Goal: Information Seeking & Learning: Learn about a topic

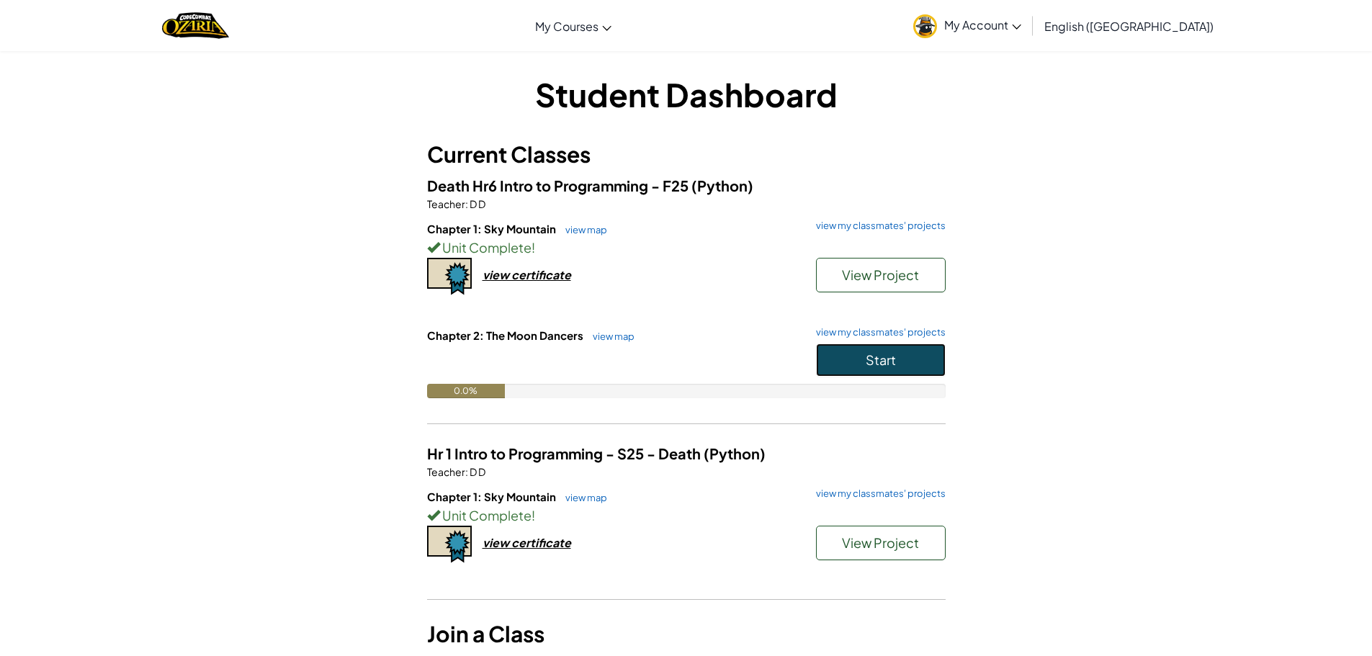
click at [903, 359] on button "Start" at bounding box center [881, 359] width 130 height 33
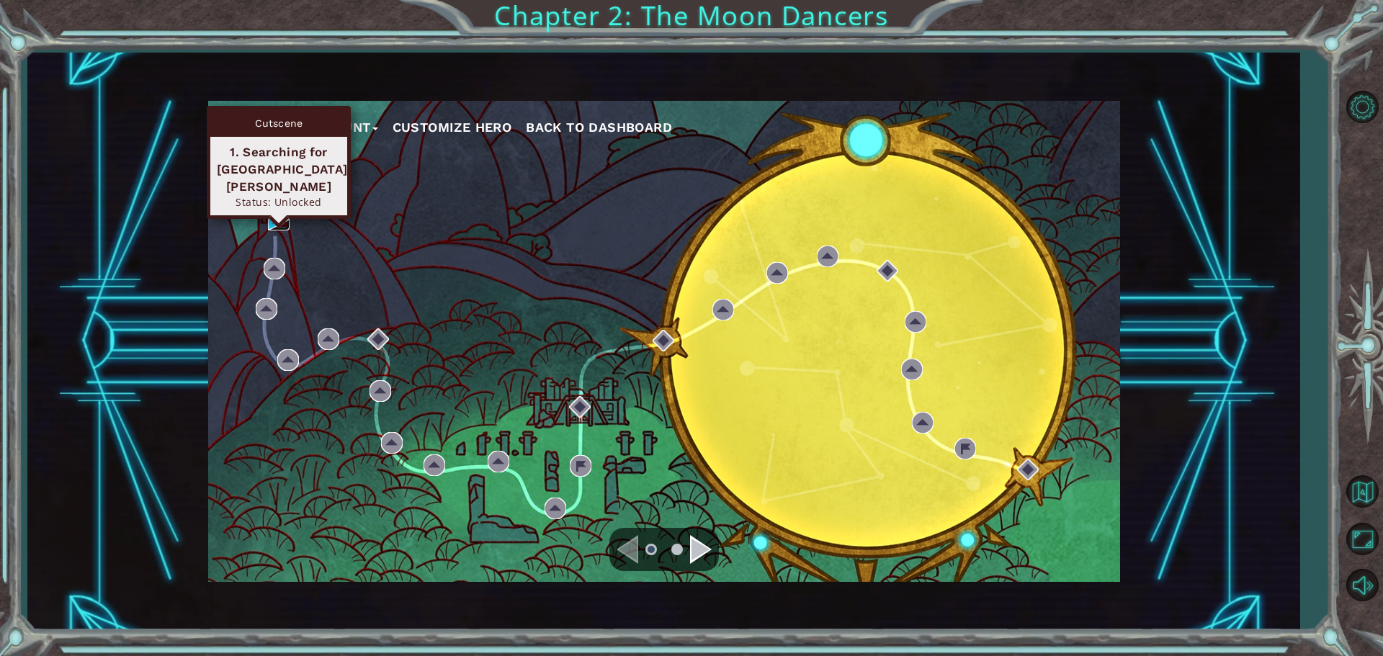
click at [271, 217] on img at bounding box center [279, 220] width 22 height 22
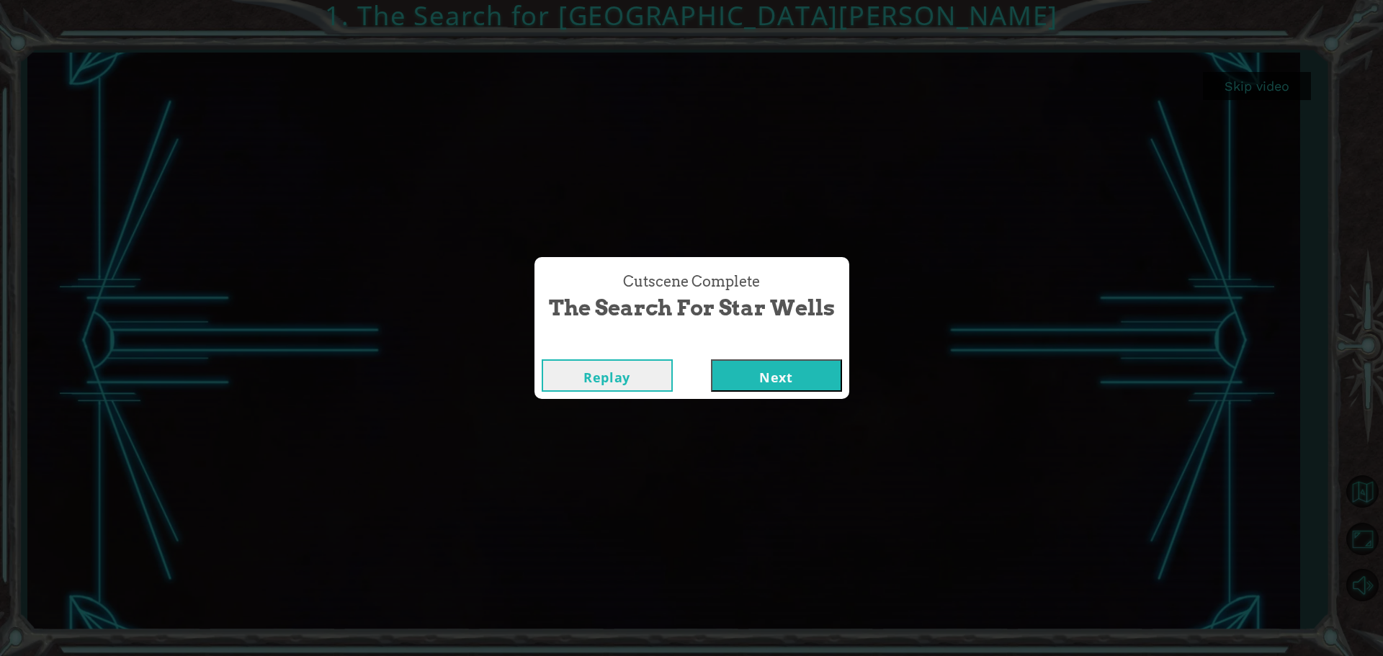
click at [750, 373] on button "Next" at bounding box center [776, 375] width 131 height 32
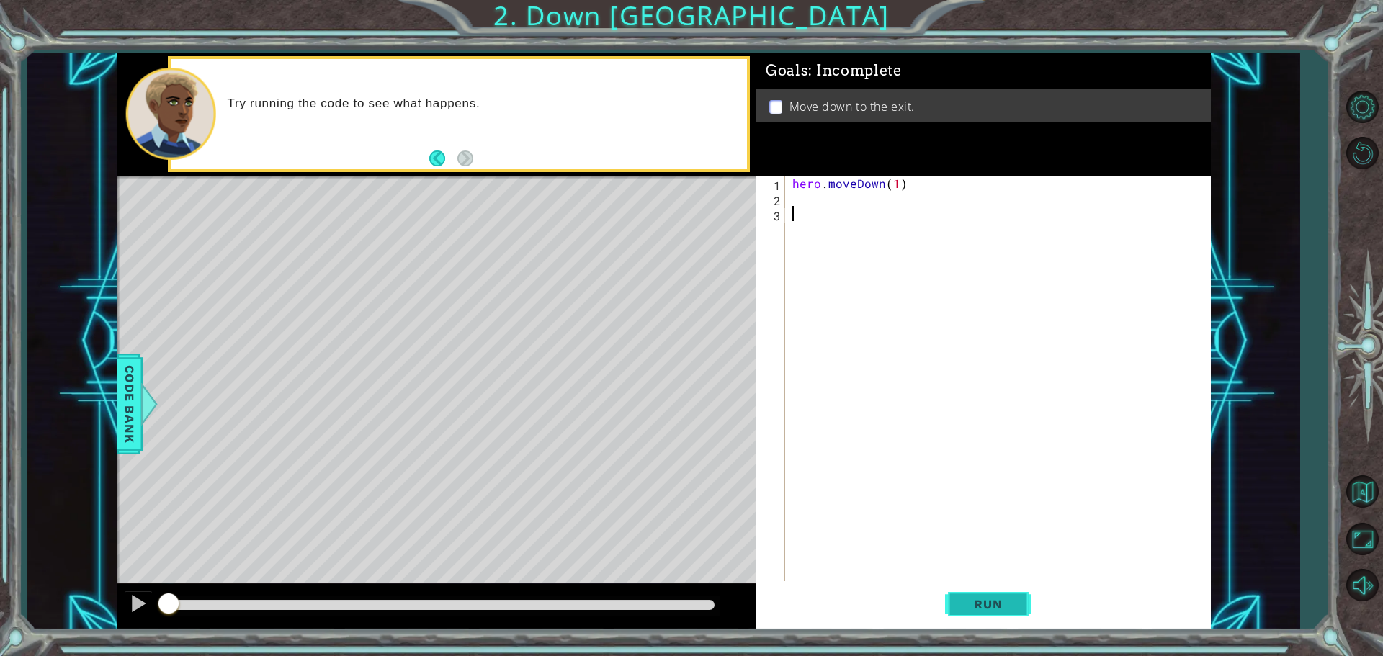
click at [1000, 603] on span "Run" at bounding box center [987, 604] width 57 height 14
click at [898, 184] on div "hero . moveDown ( 1 )" at bounding box center [1001, 395] width 424 height 439
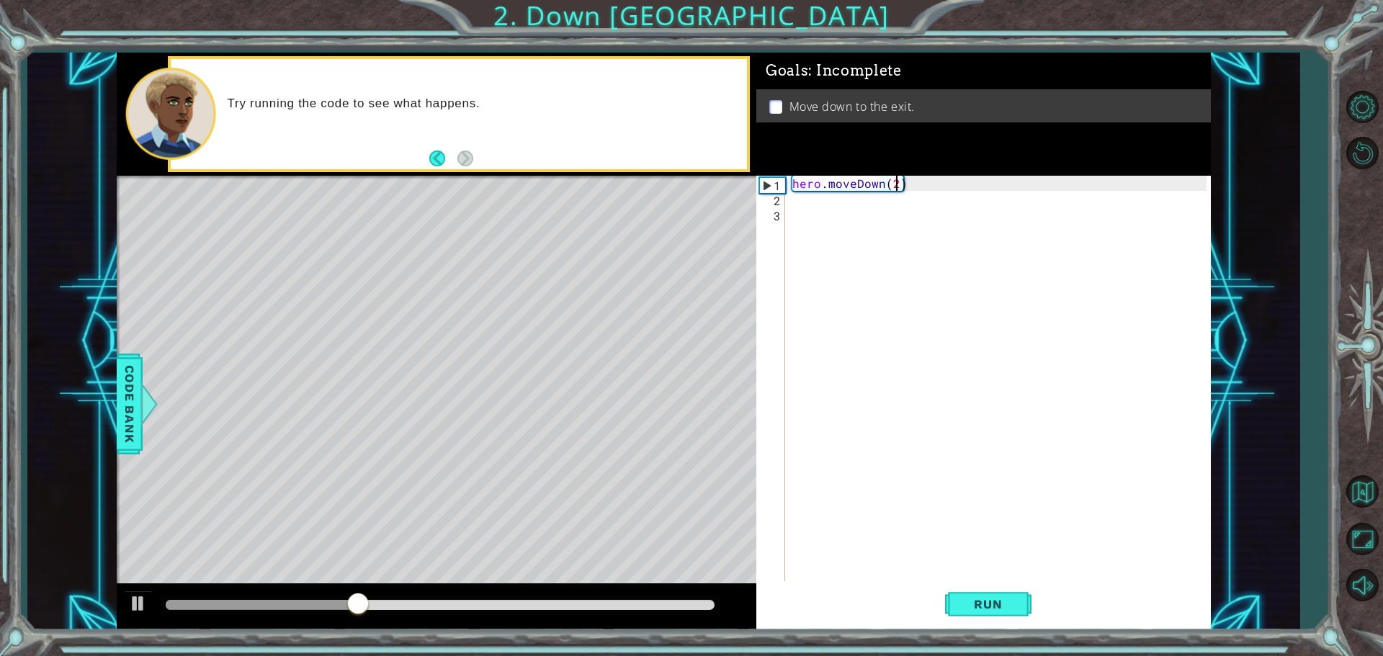
scroll to position [0, 6]
type textarea "hero.moveDown(2)"
click at [980, 598] on span "Run" at bounding box center [987, 604] width 57 height 14
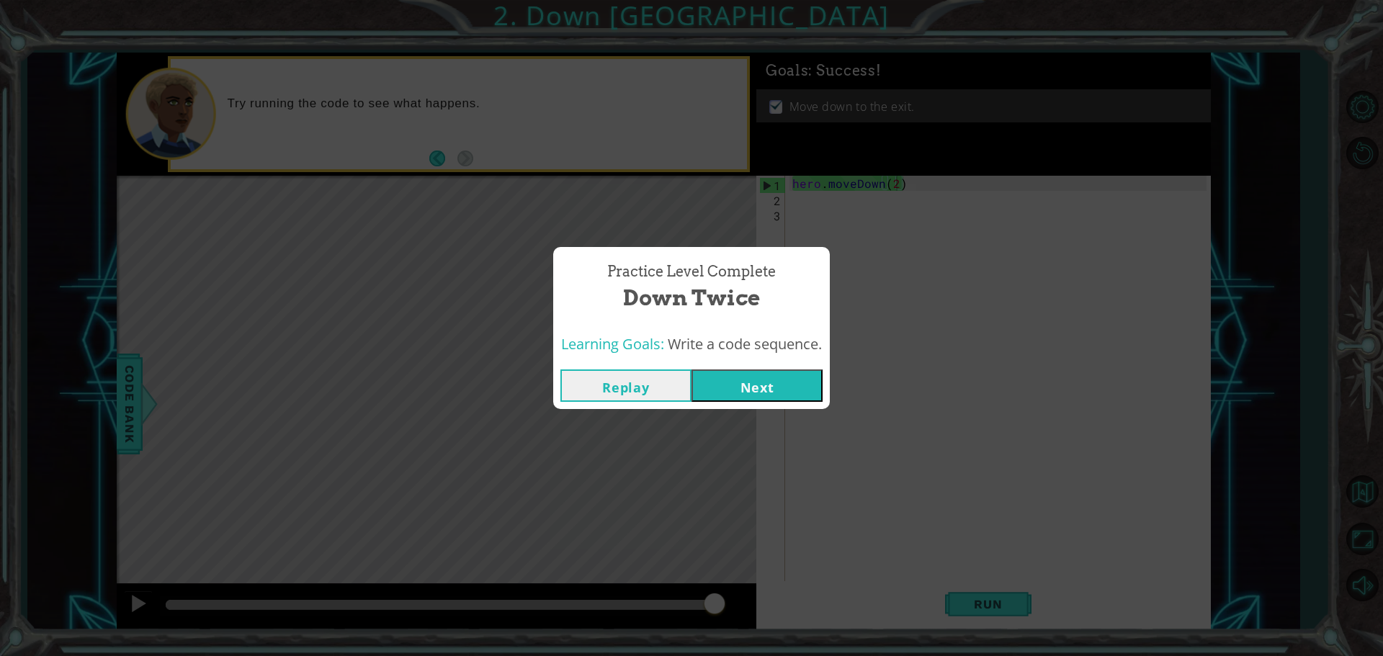
click at [760, 386] on button "Next" at bounding box center [756, 385] width 131 height 32
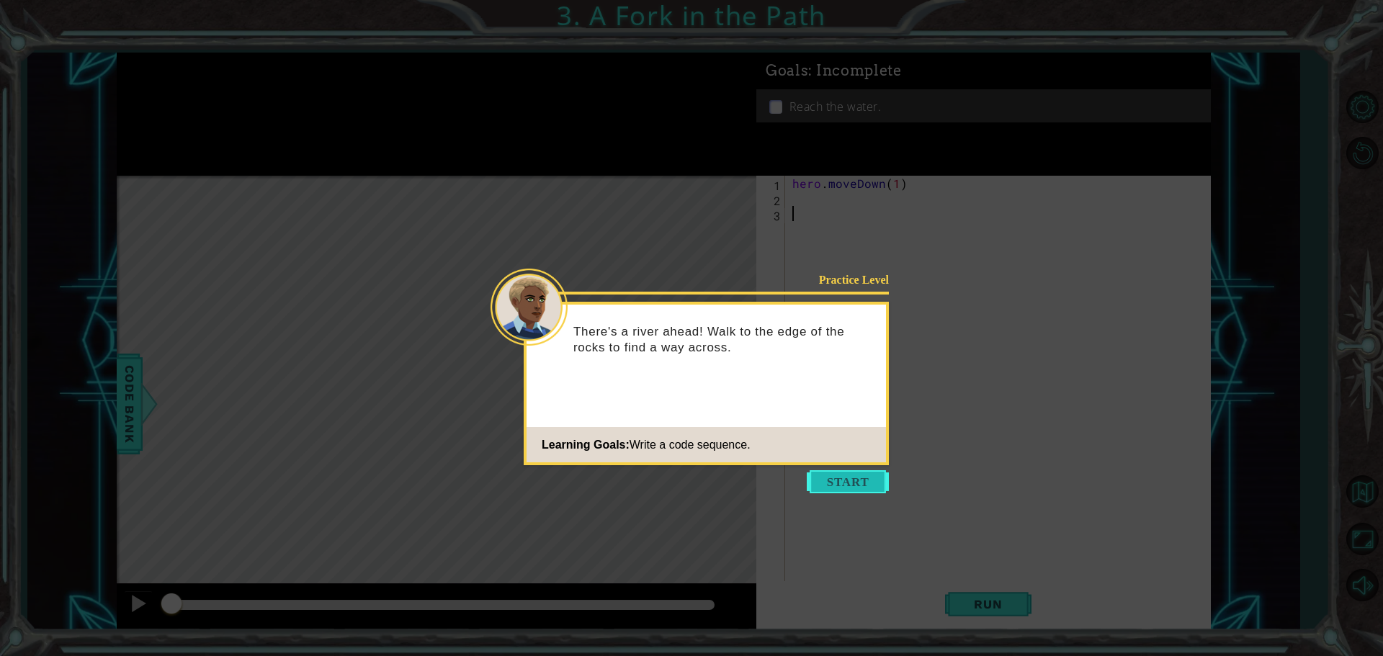
click at [831, 480] on button "Start" at bounding box center [848, 481] width 82 height 23
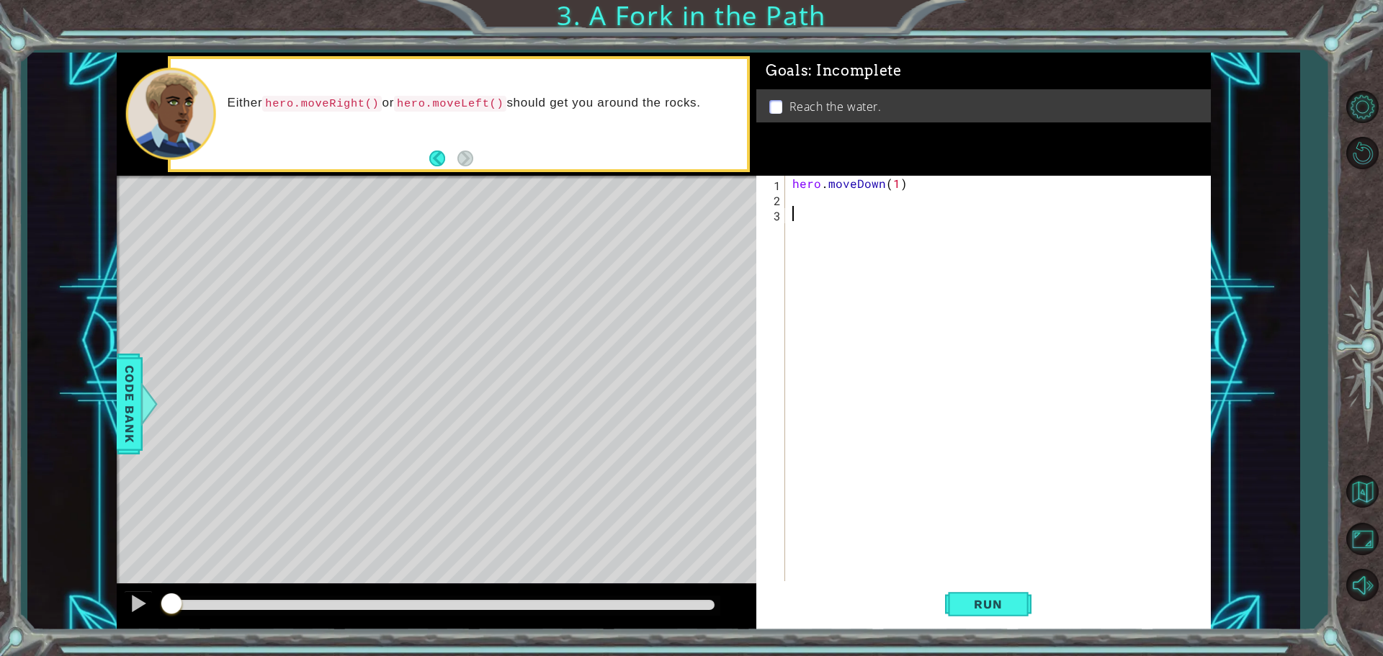
drag, startPoint x: 817, startPoint y: 464, endPoint x: 830, endPoint y: 456, distance: 14.6
click at [817, 463] on div "hero . moveDown ( 1 )" at bounding box center [1001, 395] width 424 height 439
click at [789, 199] on div "1 2 3 hero . moveDown ( 1 ) ההההההההההההההההההההההההההההההההההההההההההההההההההה…" at bounding box center [981, 380] width 450 height 408
click at [789, 197] on div "hero . moveDown ( 1 )" at bounding box center [1001, 395] width 424 height 439
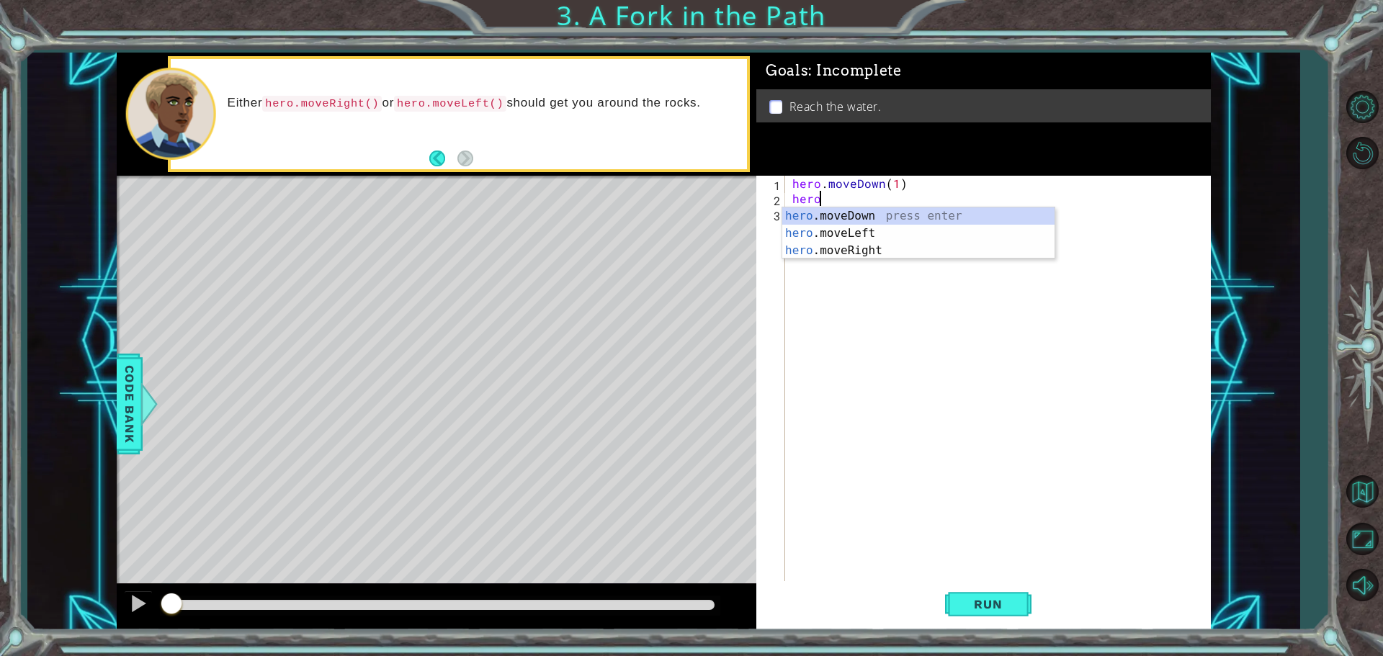
click at [927, 210] on div "hero . moveDown ( 1 ) hero" at bounding box center [1001, 395] width 424 height 439
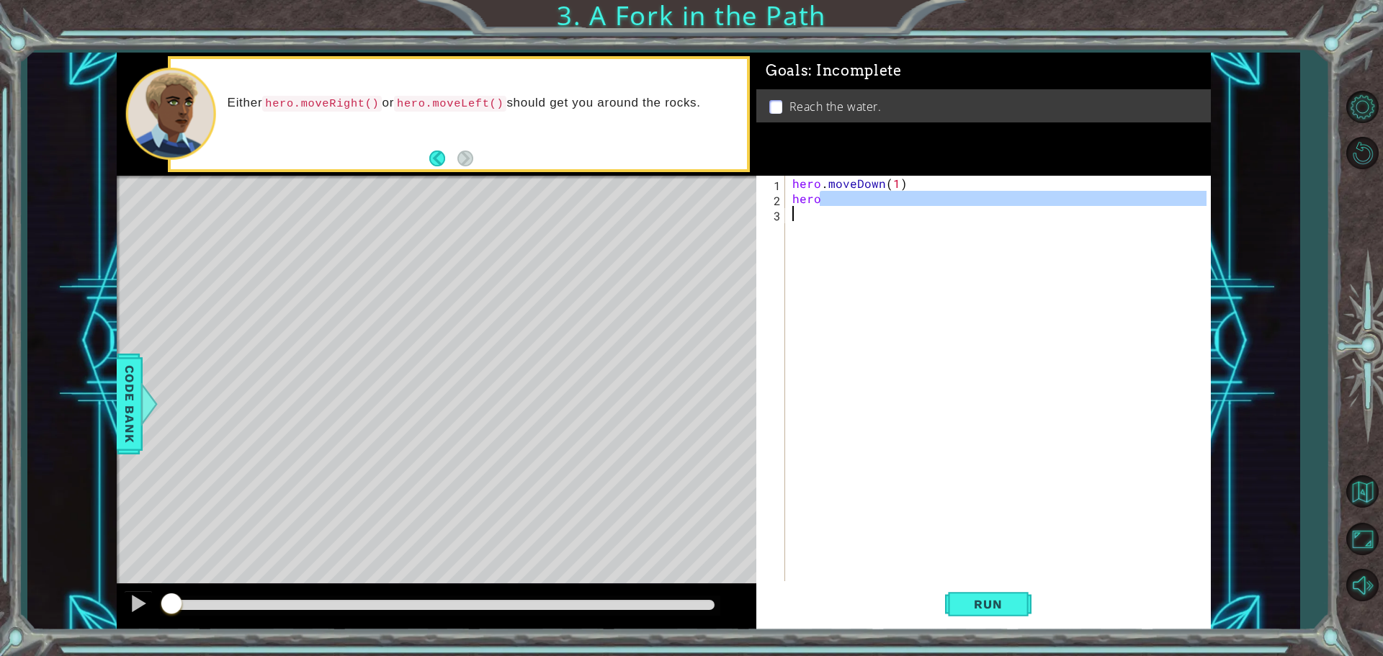
click at [850, 195] on div "hero . moveDown ( 1 ) hero" at bounding box center [997, 380] width 417 height 408
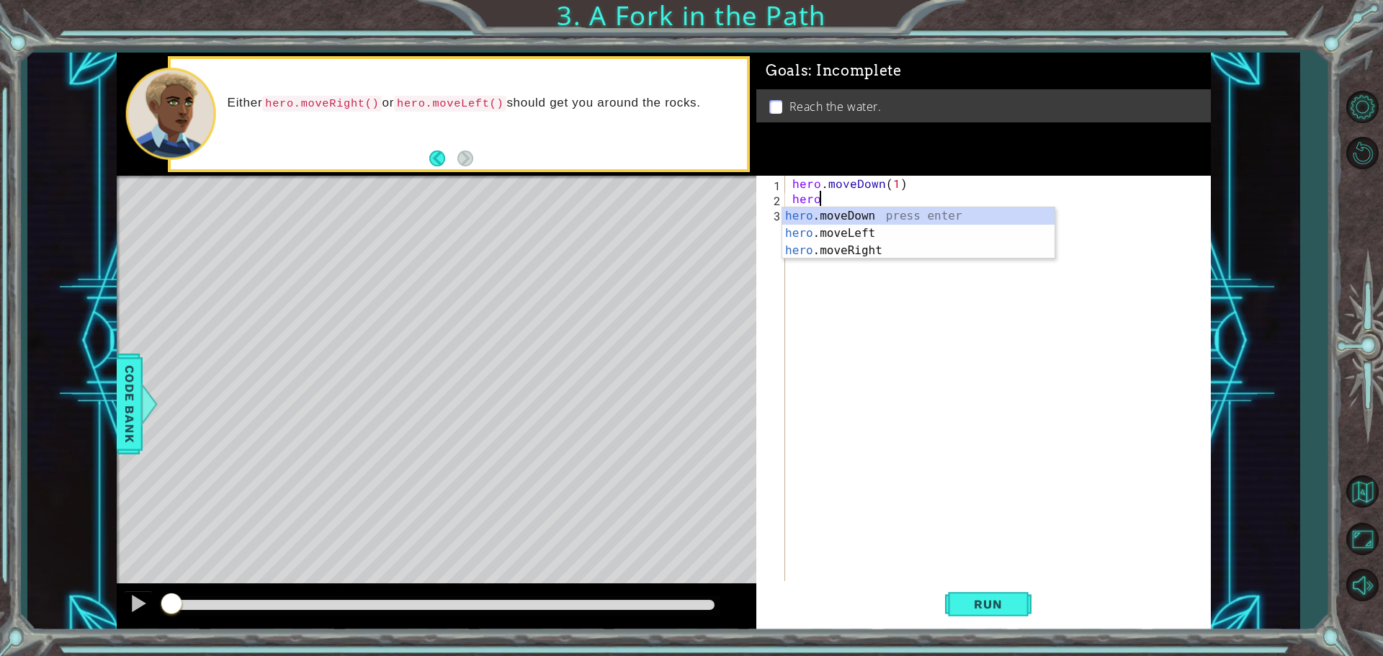
type textarea "h"
click at [863, 210] on div "h ero.moveDown press enter h ero.moveLeft press enter h ero.moveRight press ent…" at bounding box center [918, 250] width 272 height 86
click at [880, 199] on div "hero . moveDown ( 1 ) hero . moveDown ( 1 )" at bounding box center [1001, 395] width 424 height 439
click at [861, 227] on div "hero.move Down press enter hero.move Left press enter hero.move Right press ent…" at bounding box center [918, 250] width 272 height 86
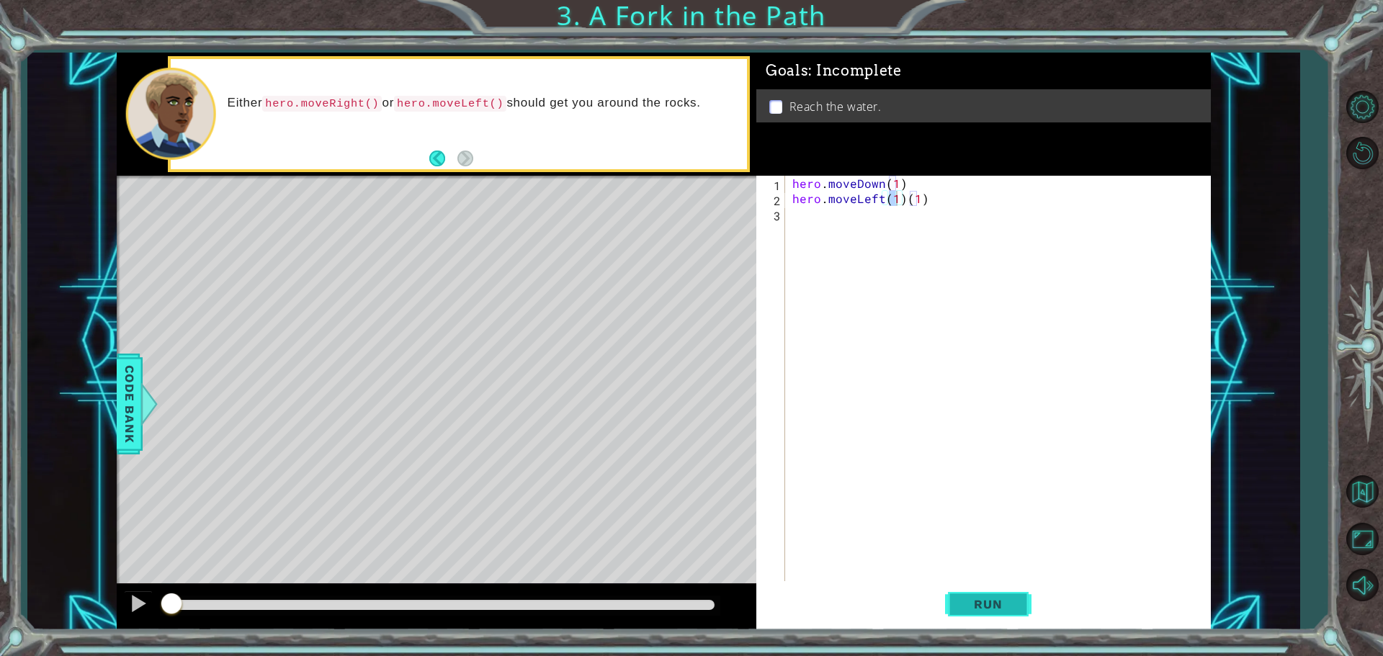
click at [972, 593] on button "Run" at bounding box center [988, 603] width 86 height 45
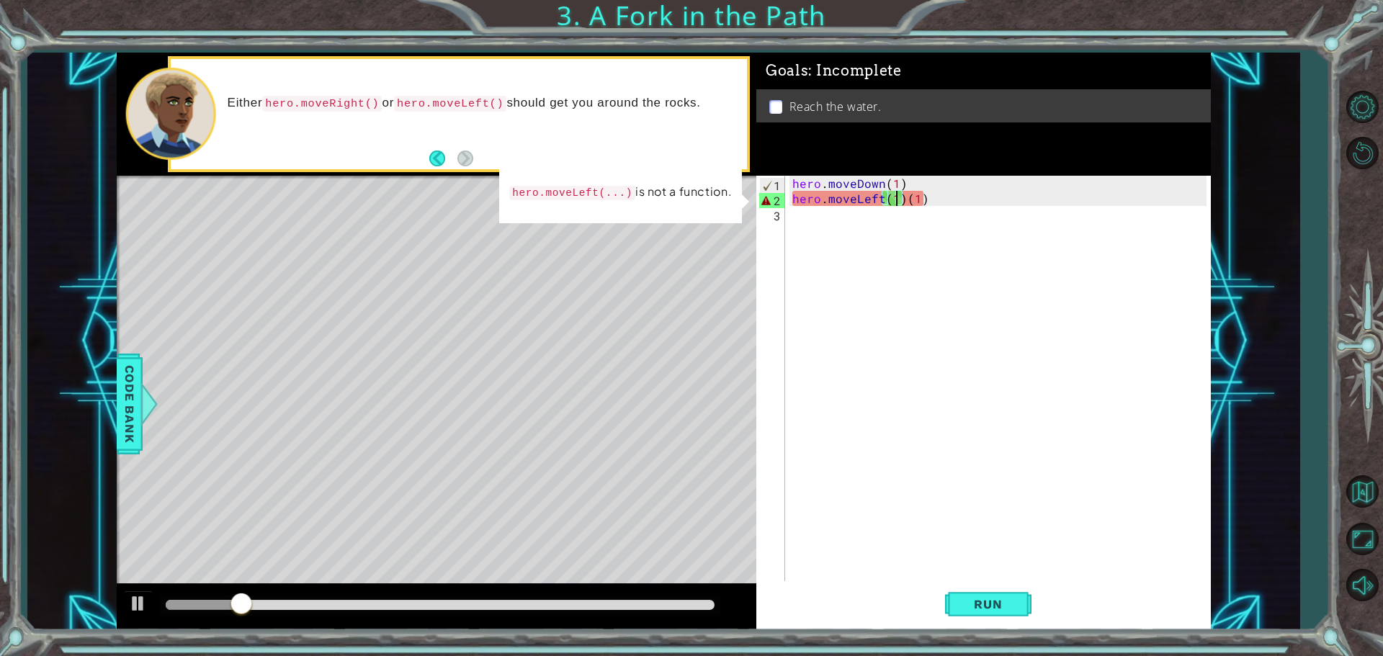
click at [930, 196] on div "hero . moveDown ( 1 ) hero . moveLeft ( 1 ) ( 1 )" at bounding box center [1001, 395] width 424 height 439
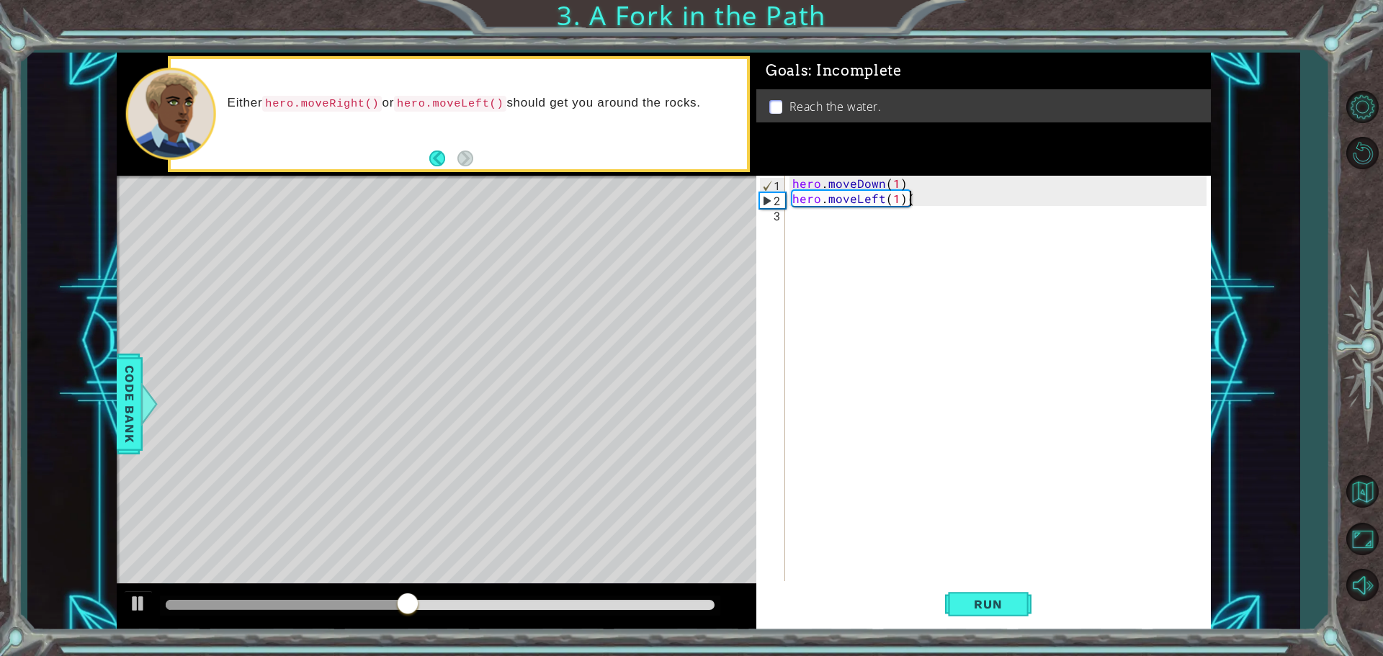
type textarea "hero.moveLeft(1)"
click at [787, 212] on div "hero.moveLeft(1) 1 2 3 hero . moveDown ( 1 ) hero . moveLeft ( 1 ) הההההההההההה…" at bounding box center [981, 380] width 450 height 408
click at [791, 210] on div "hero . moveDown ( 1 ) hero . moveLeft ( 1 )" at bounding box center [1001, 395] width 424 height 439
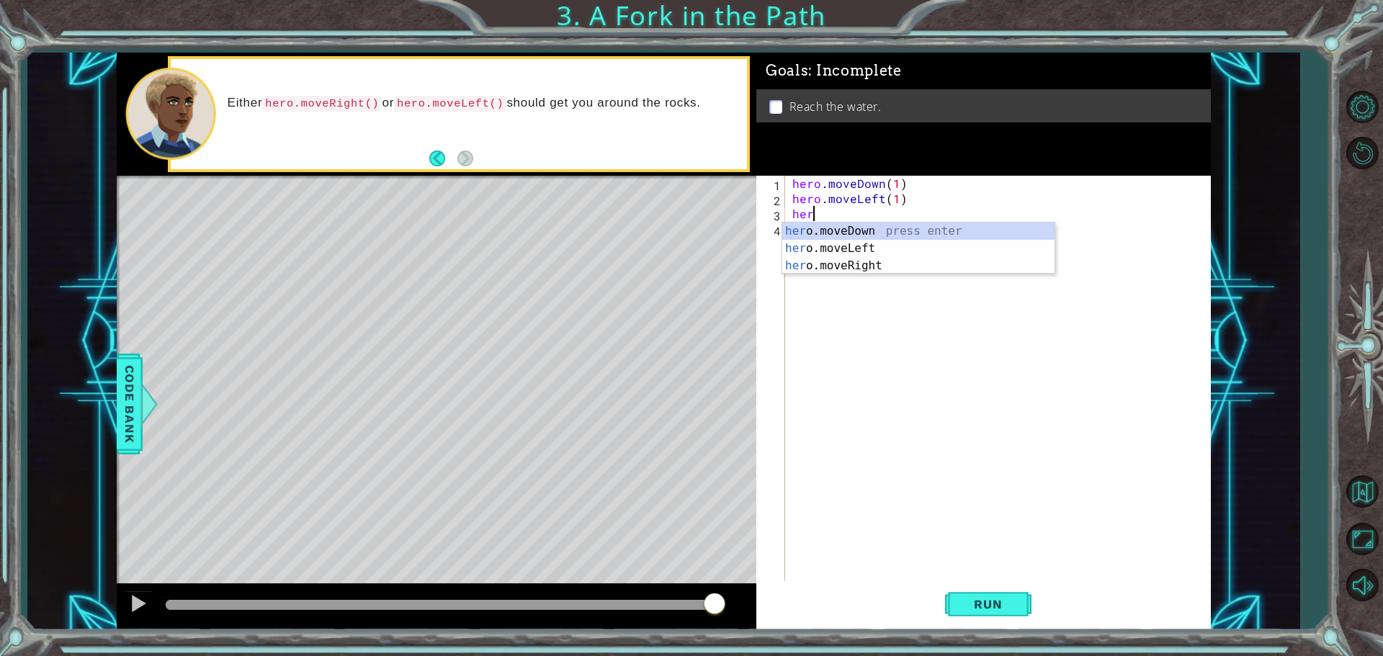
scroll to position [0, 1]
click at [861, 227] on div "hero .moveDown press enter hero .moveLeft press enter hero .moveRight press ent…" at bounding box center [918, 266] width 272 height 86
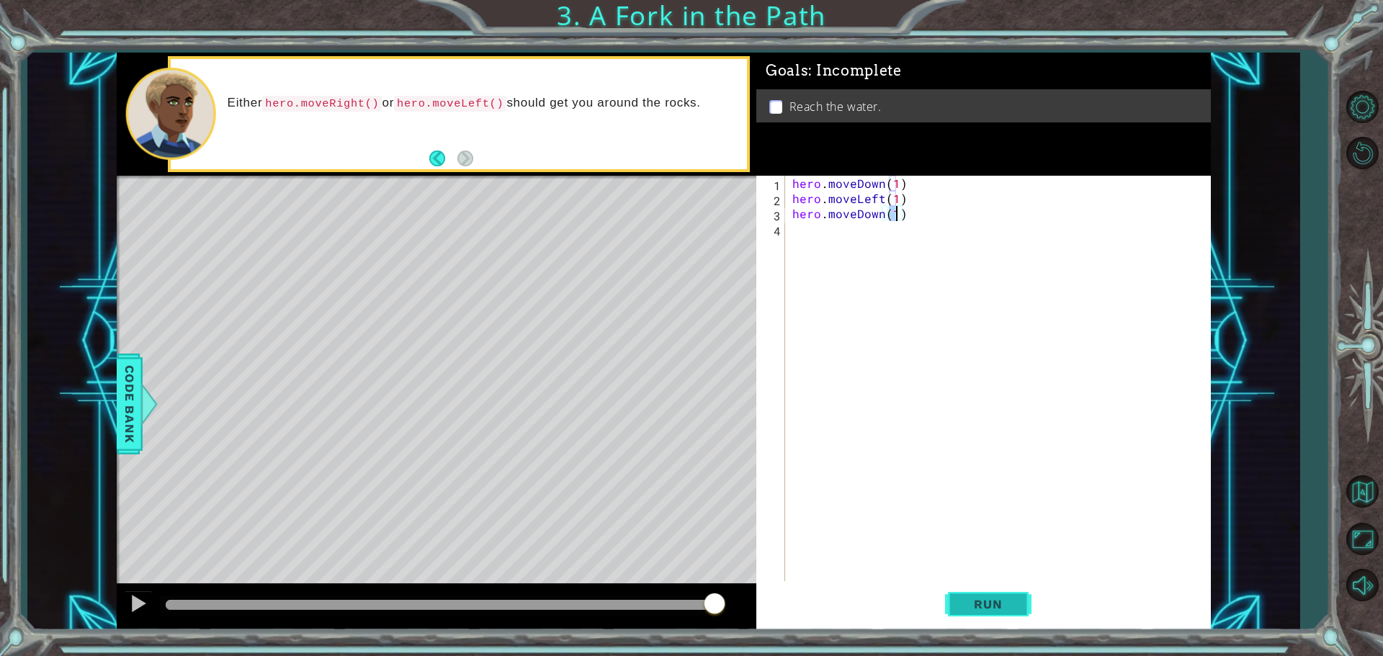
type textarea "hero.moveDown(1)"
click at [973, 601] on span "Run" at bounding box center [987, 604] width 57 height 14
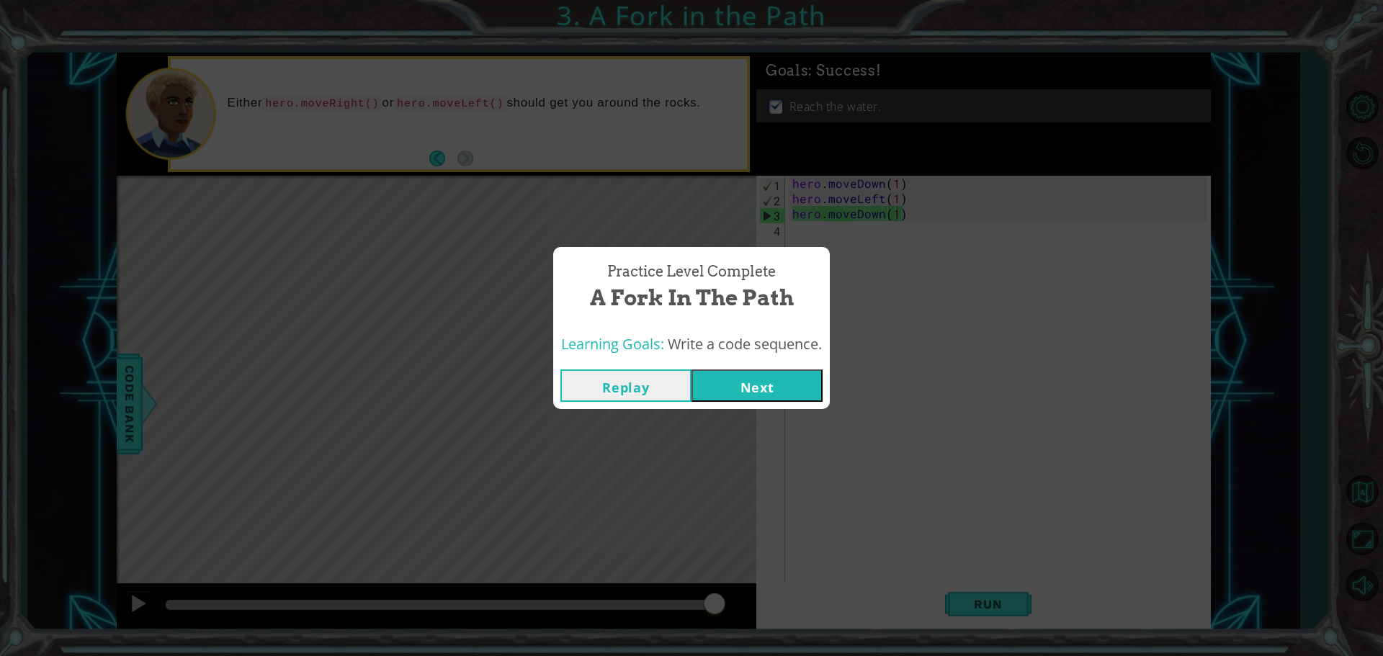
click at [792, 379] on button "Next" at bounding box center [756, 385] width 131 height 32
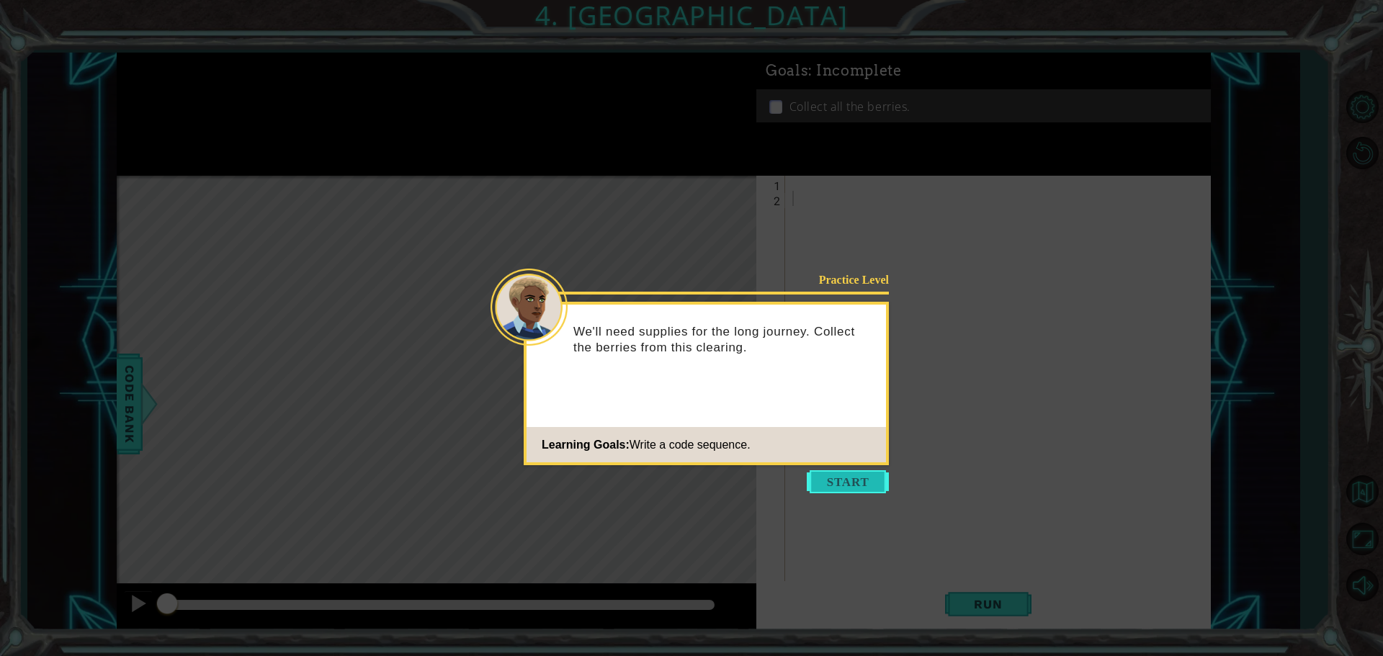
click at [848, 481] on button "Start" at bounding box center [848, 481] width 82 height 23
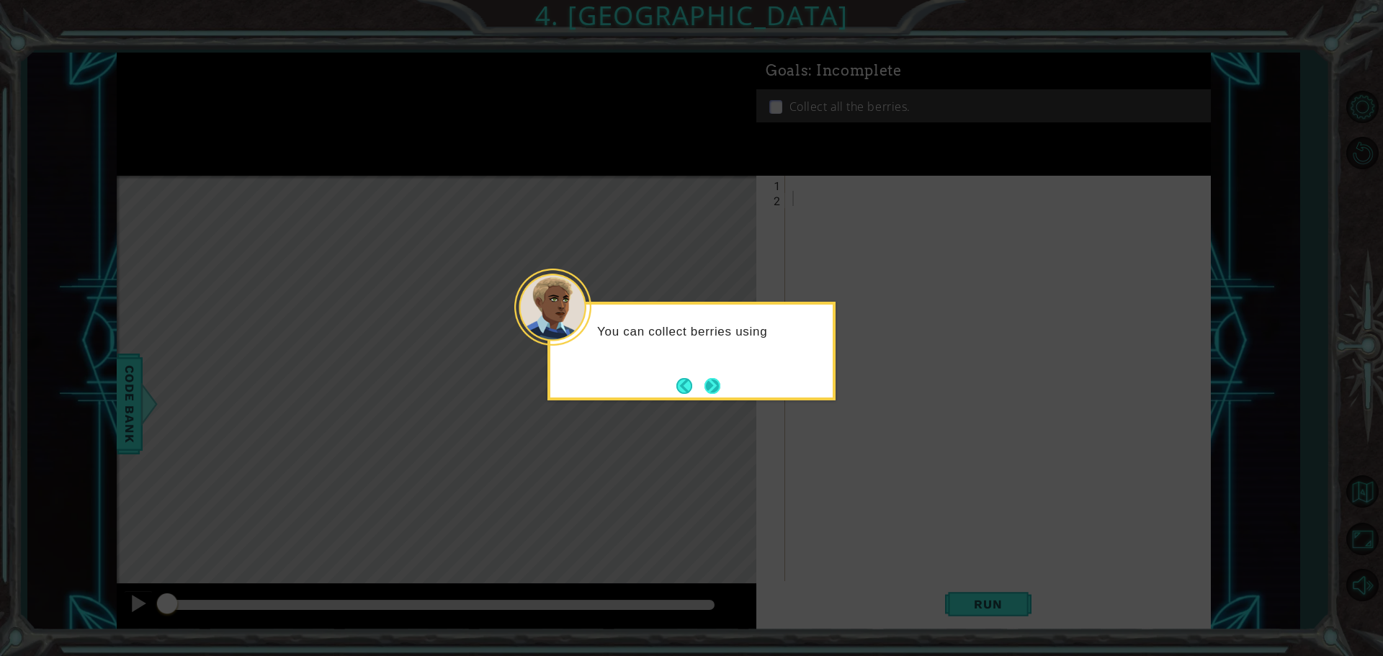
click at [714, 387] on button "Next" at bounding box center [712, 386] width 16 height 16
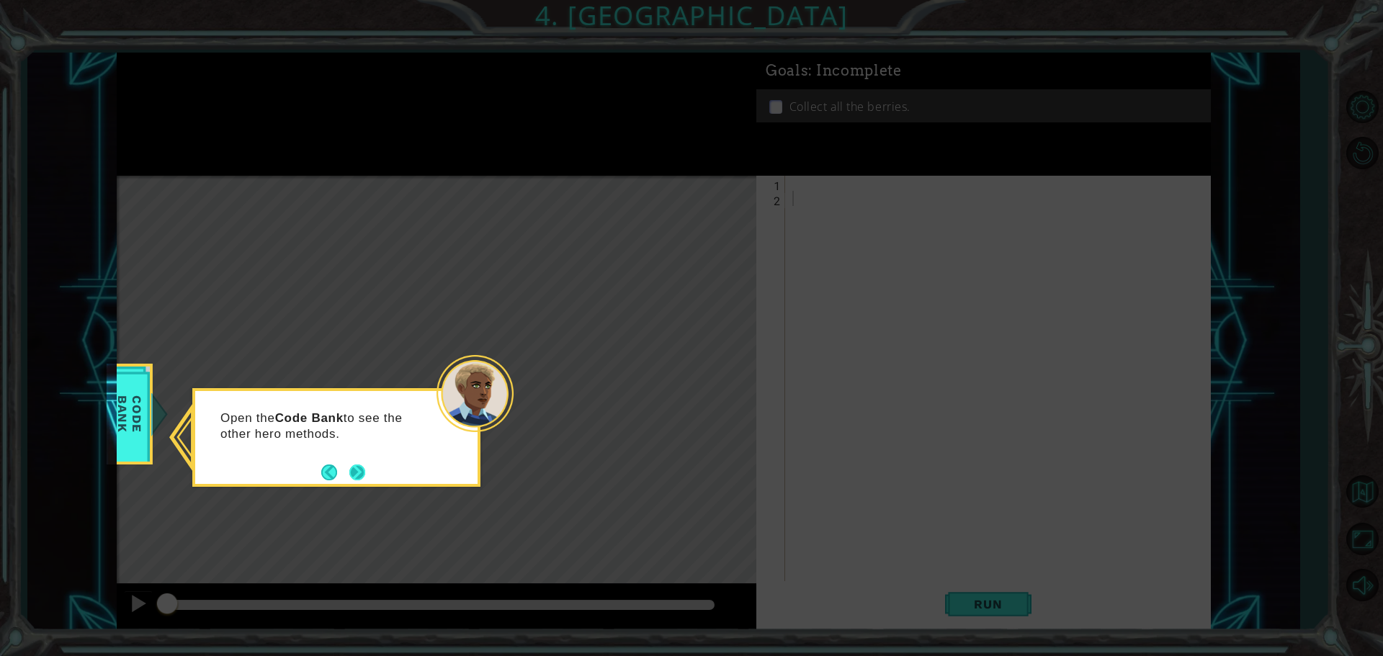
click at [351, 478] on button "Next" at bounding box center [357, 472] width 16 height 16
click at [351, 477] on button "Next" at bounding box center [357, 472] width 16 height 16
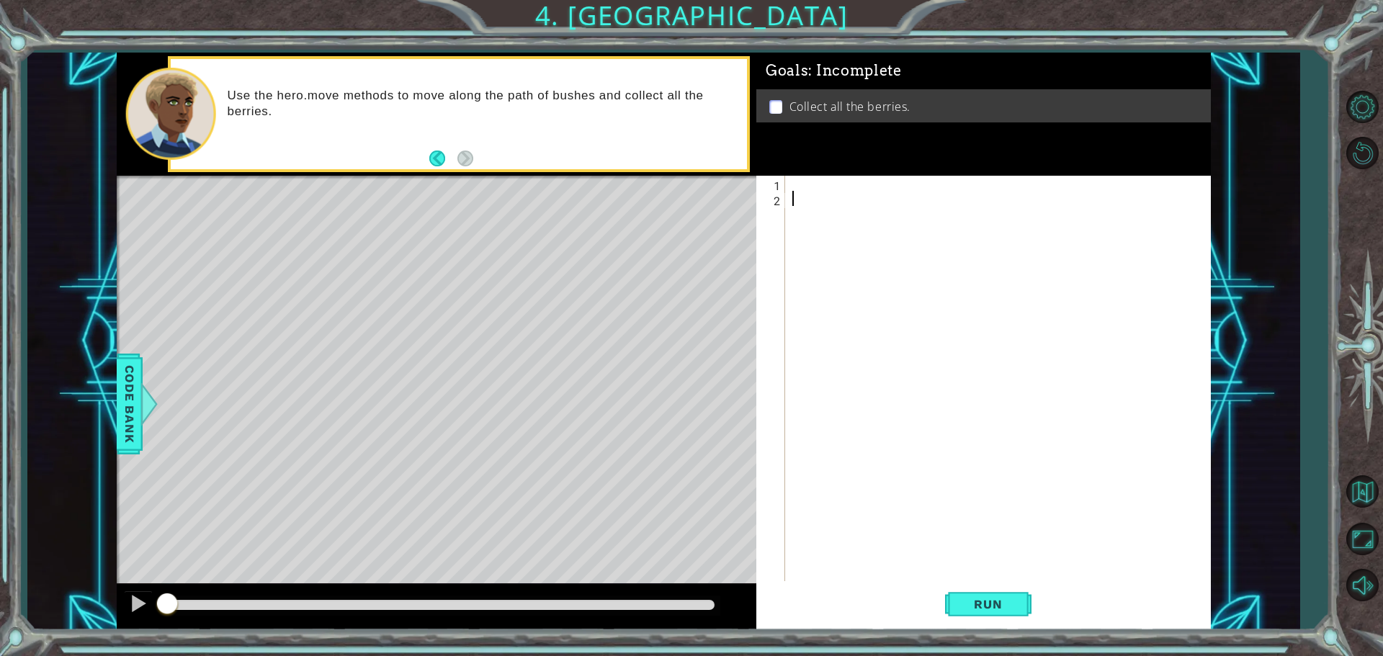
click at [786, 179] on div "1 2 ההההההההההההההההההההההההההההההההההההההההההההההההההההההההההההההההההההההההההה…" at bounding box center [981, 380] width 450 height 408
click at [797, 179] on div at bounding box center [1001, 395] width 424 height 439
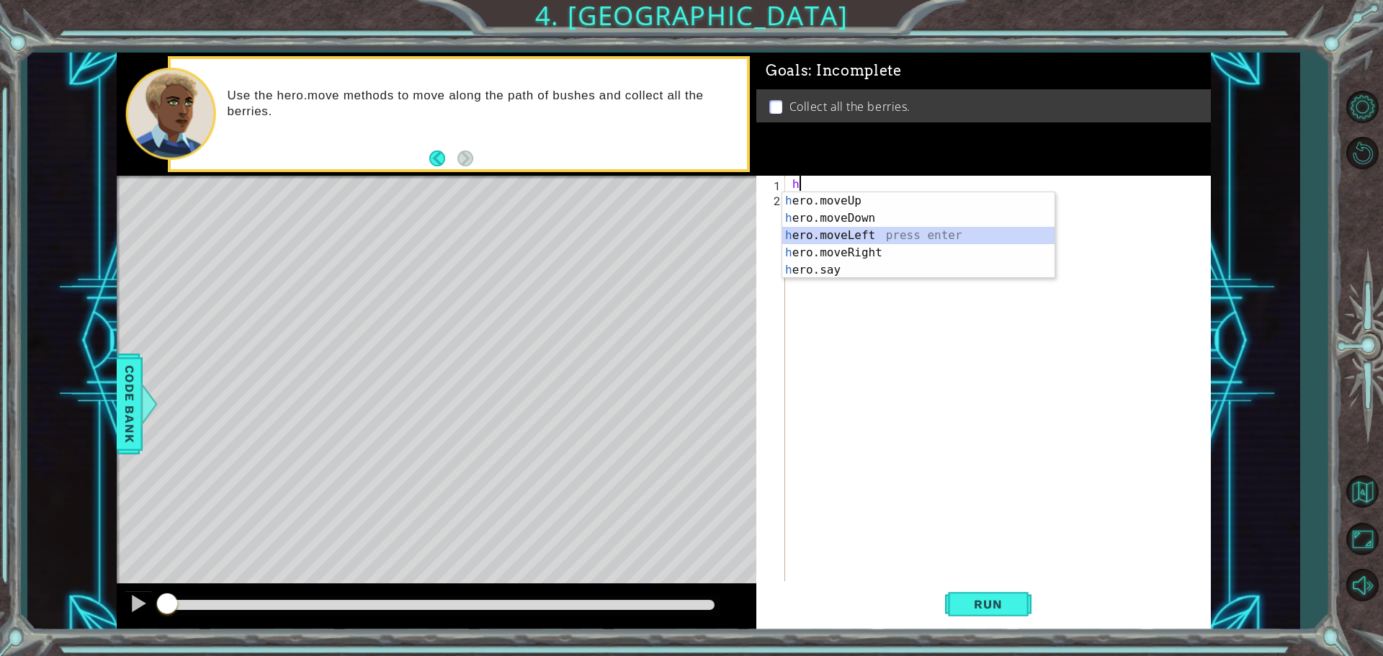
click at [880, 235] on div "h ero.moveUp press enter h ero.moveDown press enter h ero.moveLeft press enter …" at bounding box center [918, 252] width 272 height 121
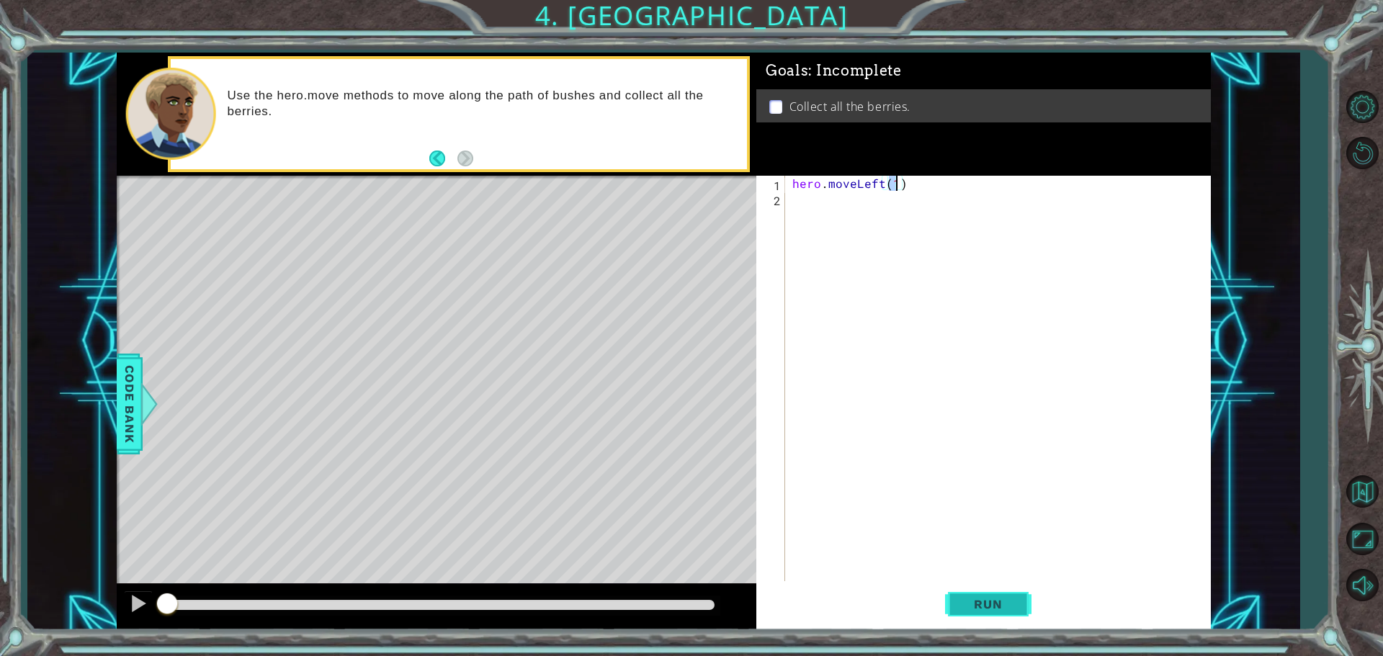
type textarea "hero.moveLeft(1)"
click at [969, 599] on button "Run" at bounding box center [988, 603] width 86 height 45
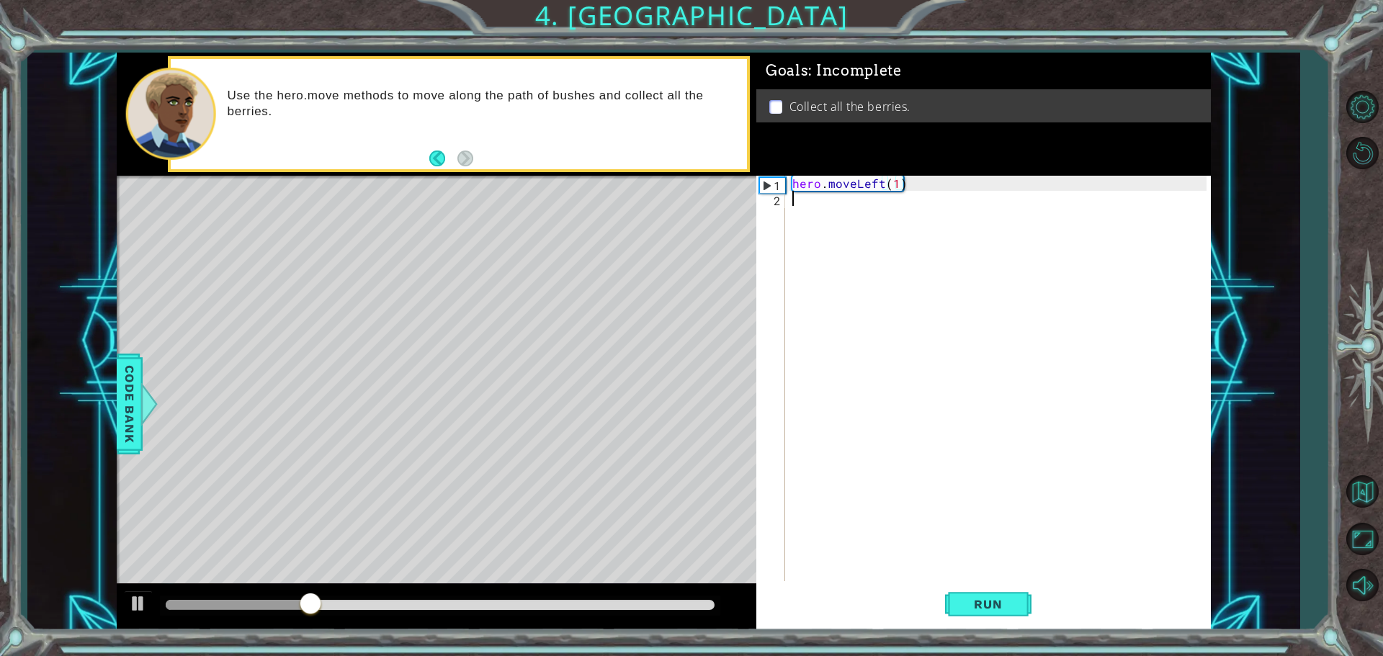
click at [792, 202] on div "hero . moveLeft ( 1 )" at bounding box center [1001, 395] width 424 height 439
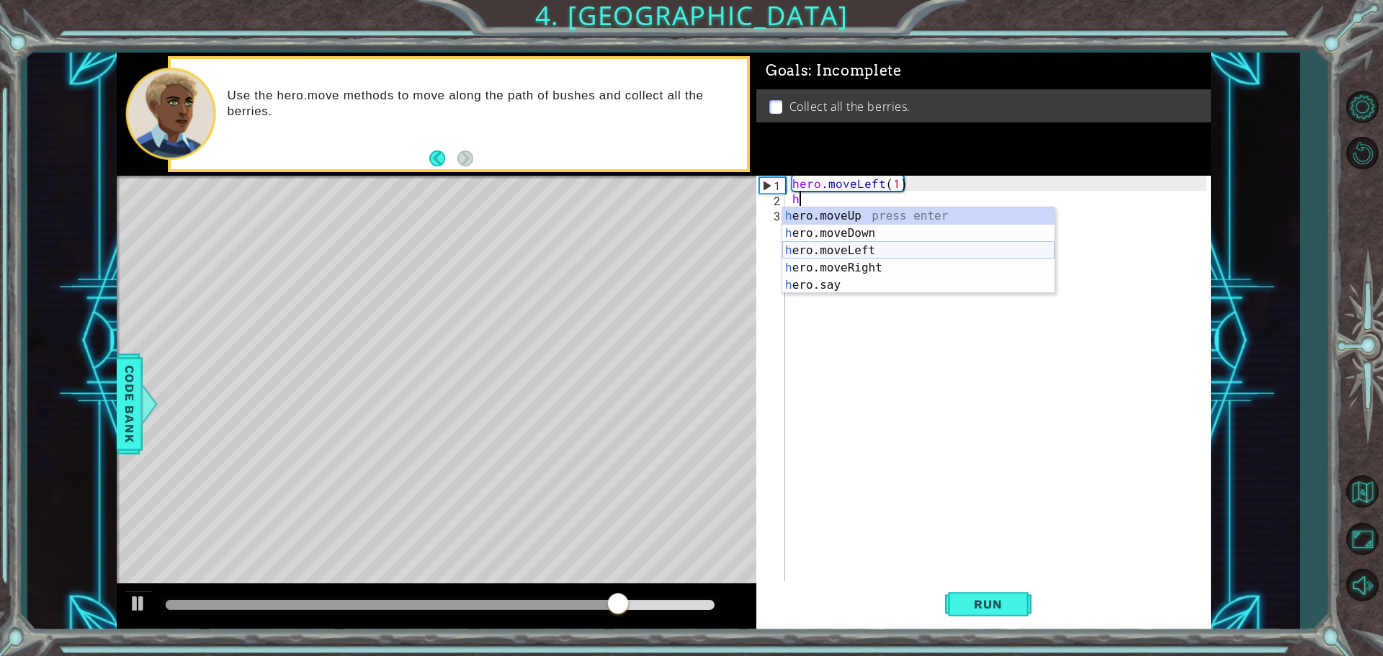
click at [989, 250] on div "h ero.moveUp press enter h ero.moveDown press enter h ero.moveLeft press enter …" at bounding box center [918, 267] width 272 height 121
type textarea "hero.moveLeft(1)"
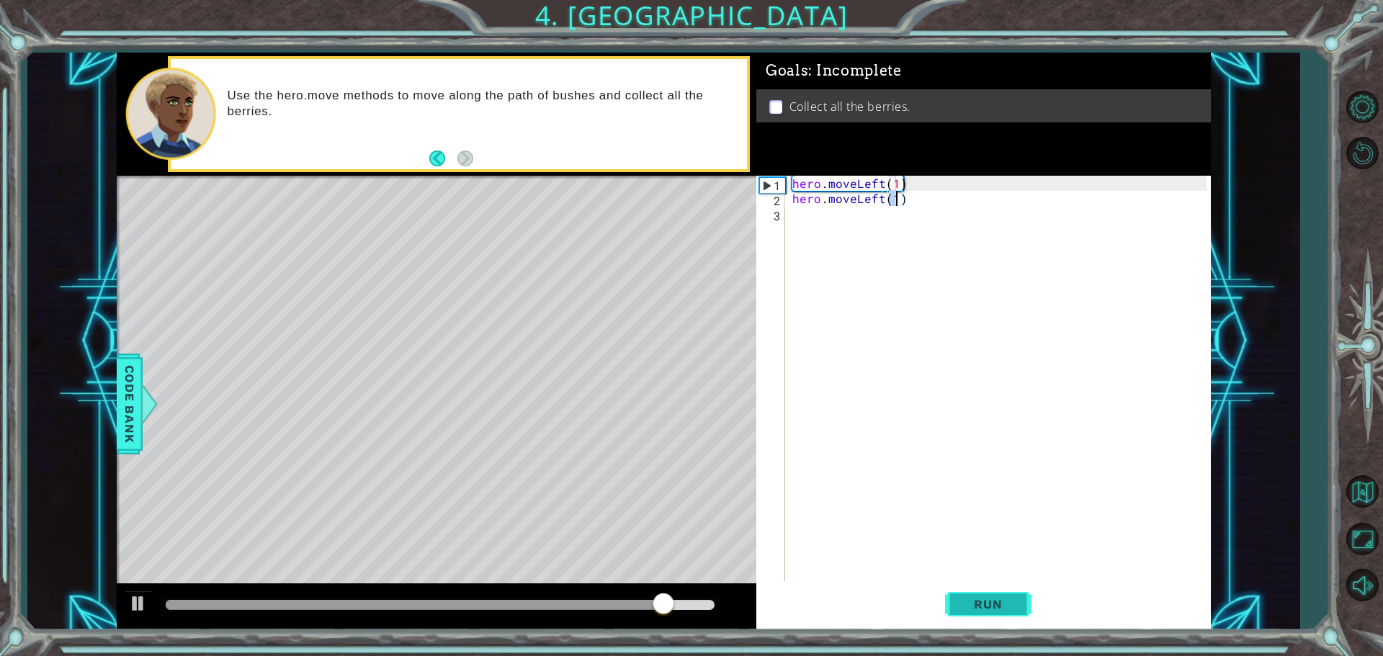
click at [1002, 608] on span "Run" at bounding box center [987, 604] width 57 height 14
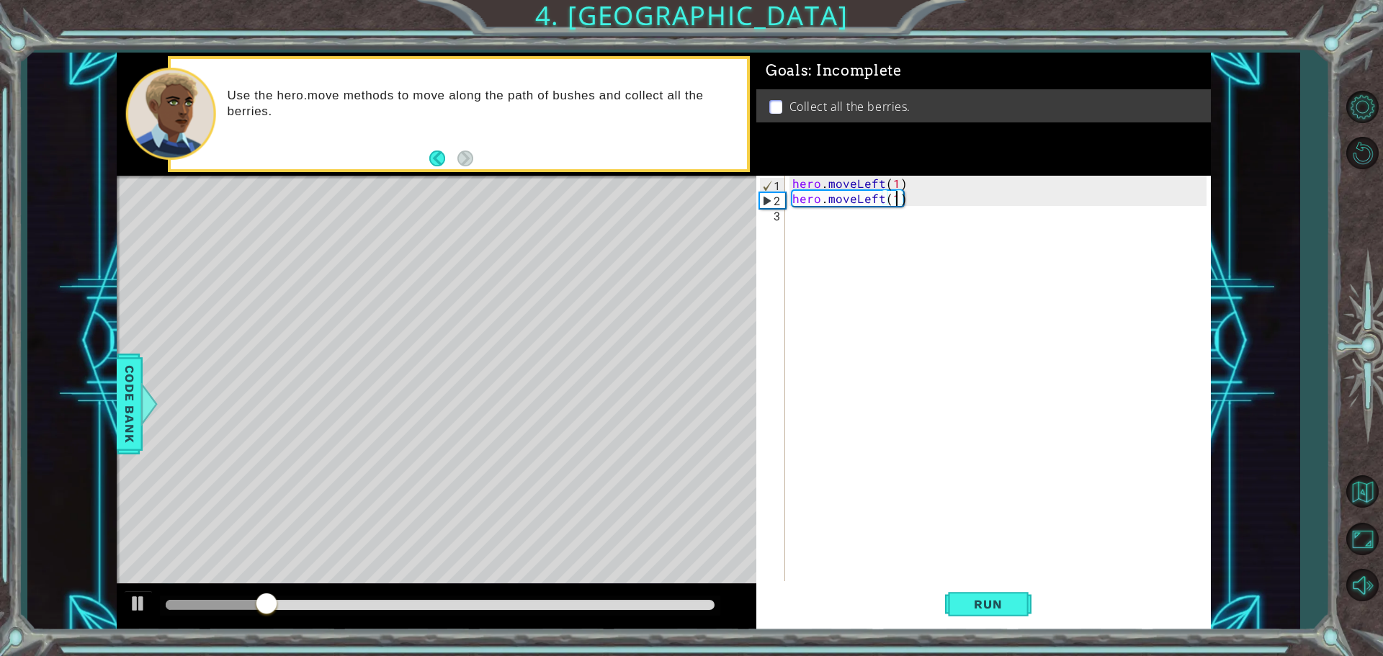
click at [820, 222] on div "hero . moveLeft ( 1 ) hero . moveLeft ( 1 )" at bounding box center [1001, 395] width 424 height 439
click at [843, 207] on div "hero . moveLeft ( 1 ) hero . moveLeft ( 1 )" at bounding box center [1001, 395] width 424 height 439
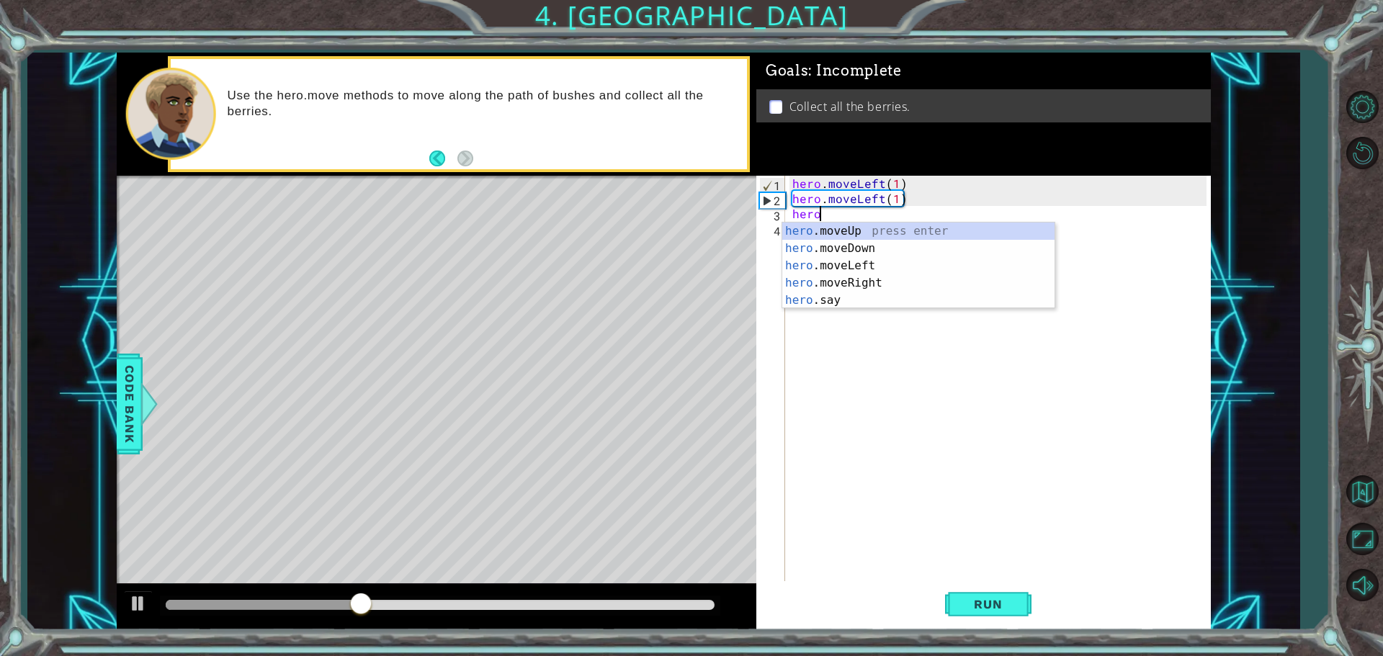
scroll to position [0, 1]
click at [869, 239] on div "hero .moveUp press enter hero .moveDown press enter hero .moveLeft press enter …" at bounding box center [918, 283] width 272 height 121
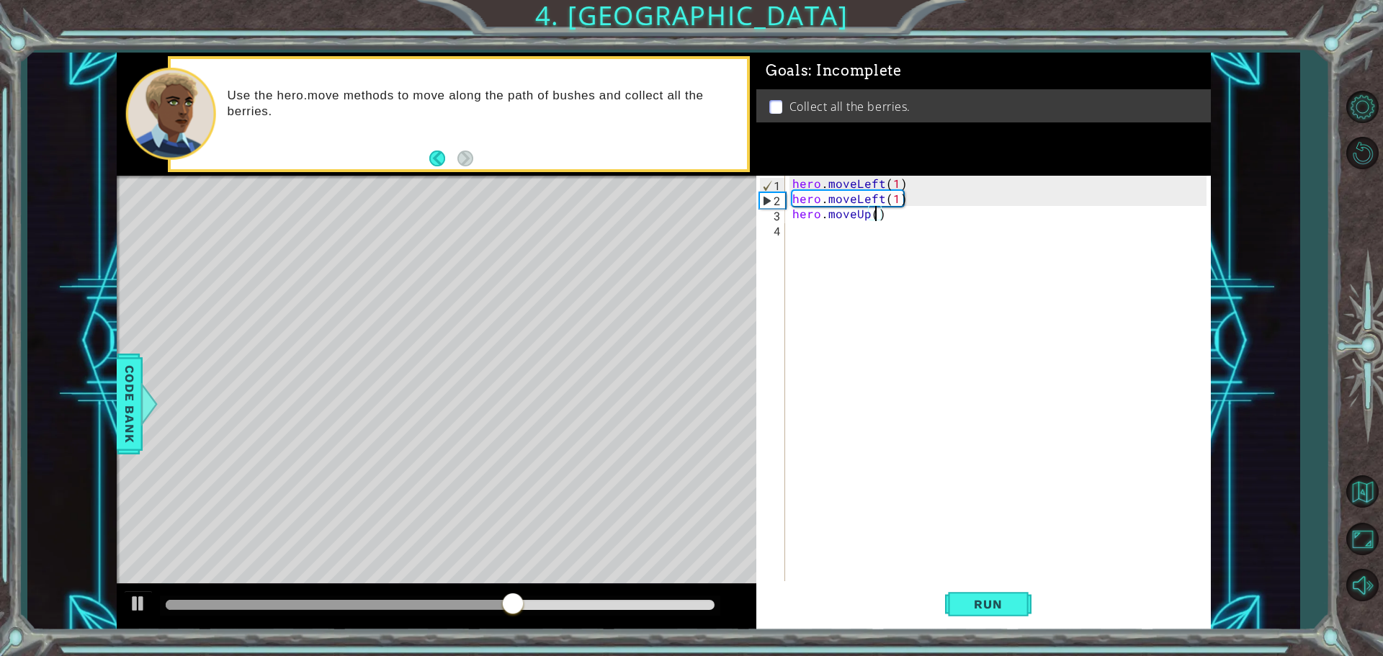
type textarea "hero.moveUp(3)"
click at [790, 232] on div "hero . moveLeft ( 1 ) hero . moveLeft ( 1 ) hero . moveUp ( 3 )" at bounding box center [1001, 395] width 424 height 439
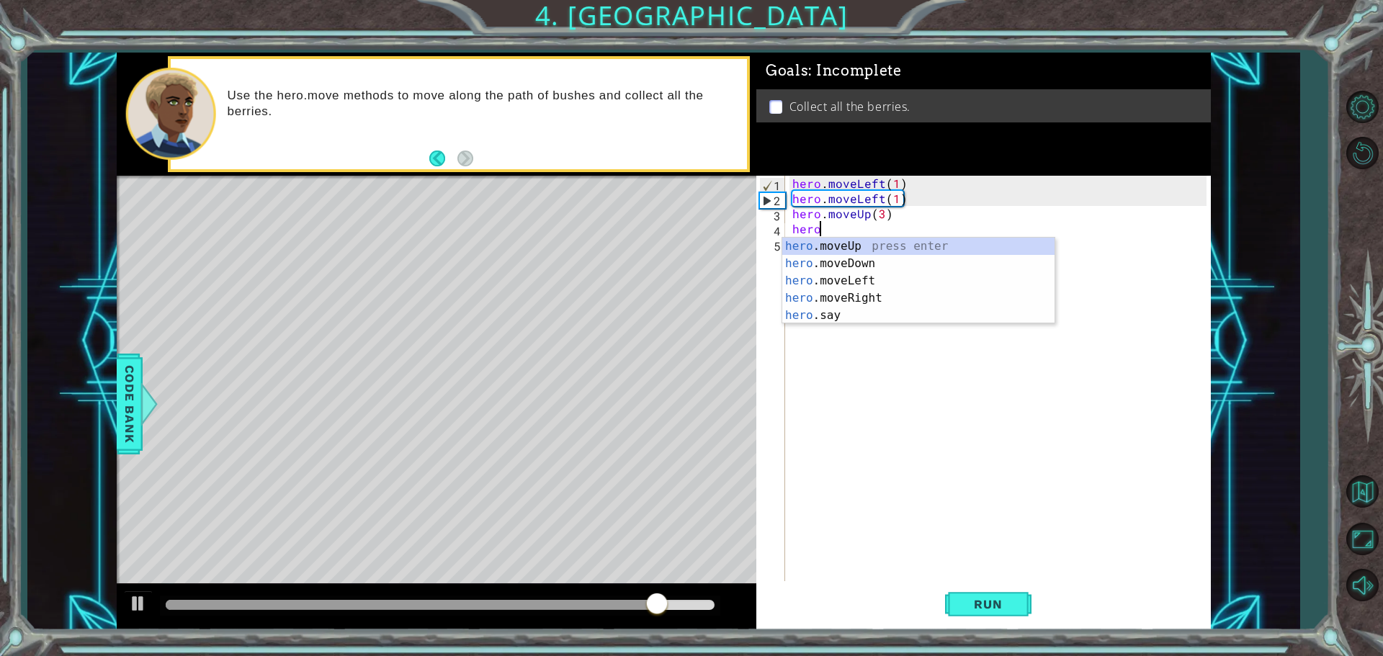
scroll to position [0, 1]
click at [907, 297] on div "hero .moveUp press enter hero .moveDown press enter hero .moveLeft press enter …" at bounding box center [918, 298] width 272 height 121
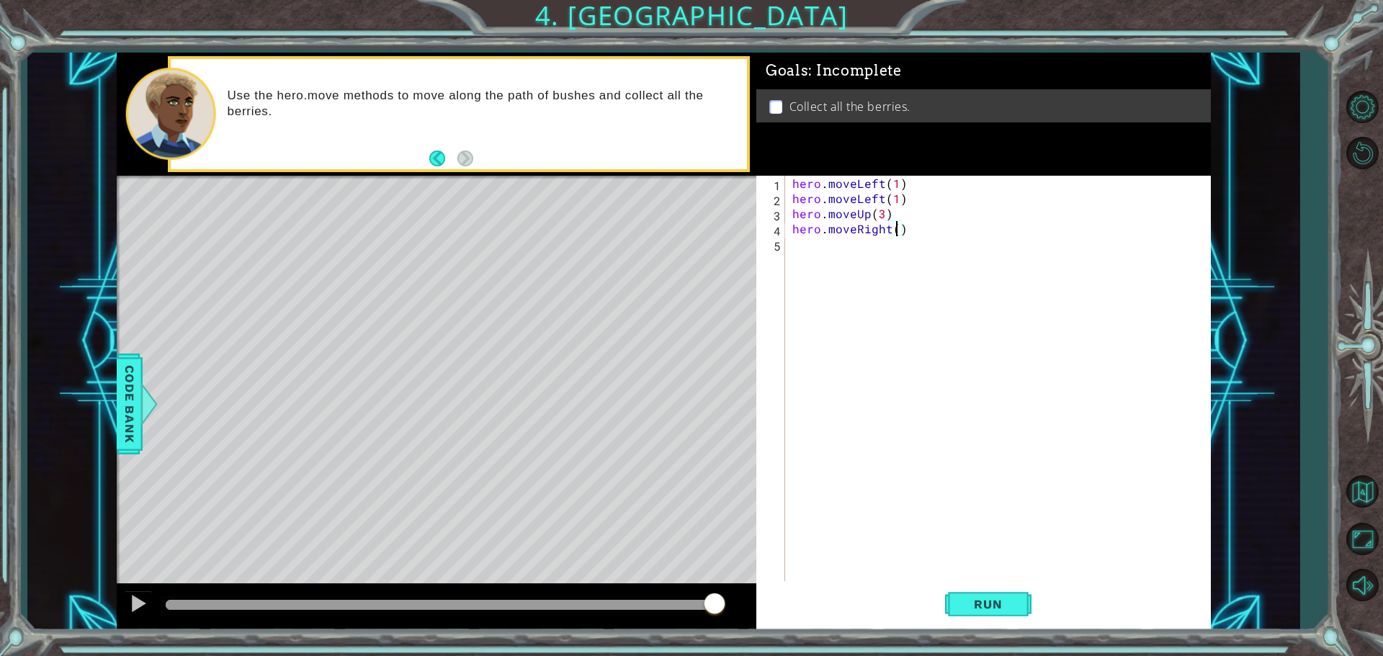
scroll to position [0, 6]
type textarea "hero.moveRight(3)"
click at [786, 248] on div "hero.moveRight(3) 1 2 3 4 5 hero . moveLeft ( 1 ) hero . moveLeft ( 1 ) hero . …" at bounding box center [981, 380] width 450 height 408
click at [804, 246] on div "hero . moveLeft ( 1 ) hero . moveLeft ( 1 ) hero . moveUp ( 3 ) hero . moveRigh…" at bounding box center [1001, 395] width 424 height 439
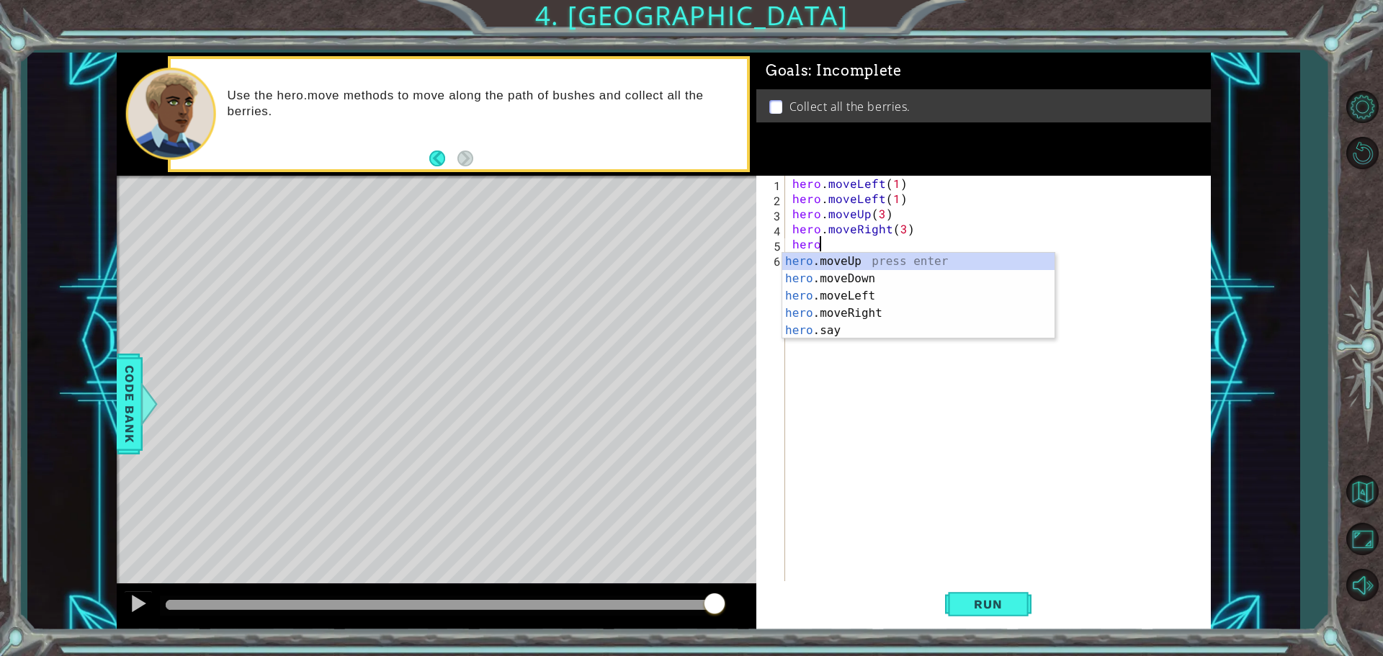
scroll to position [0, 1]
click at [851, 261] on div "hero .moveUp press enter hero .moveDown press enter hero .moveLeft press enter …" at bounding box center [918, 313] width 272 height 121
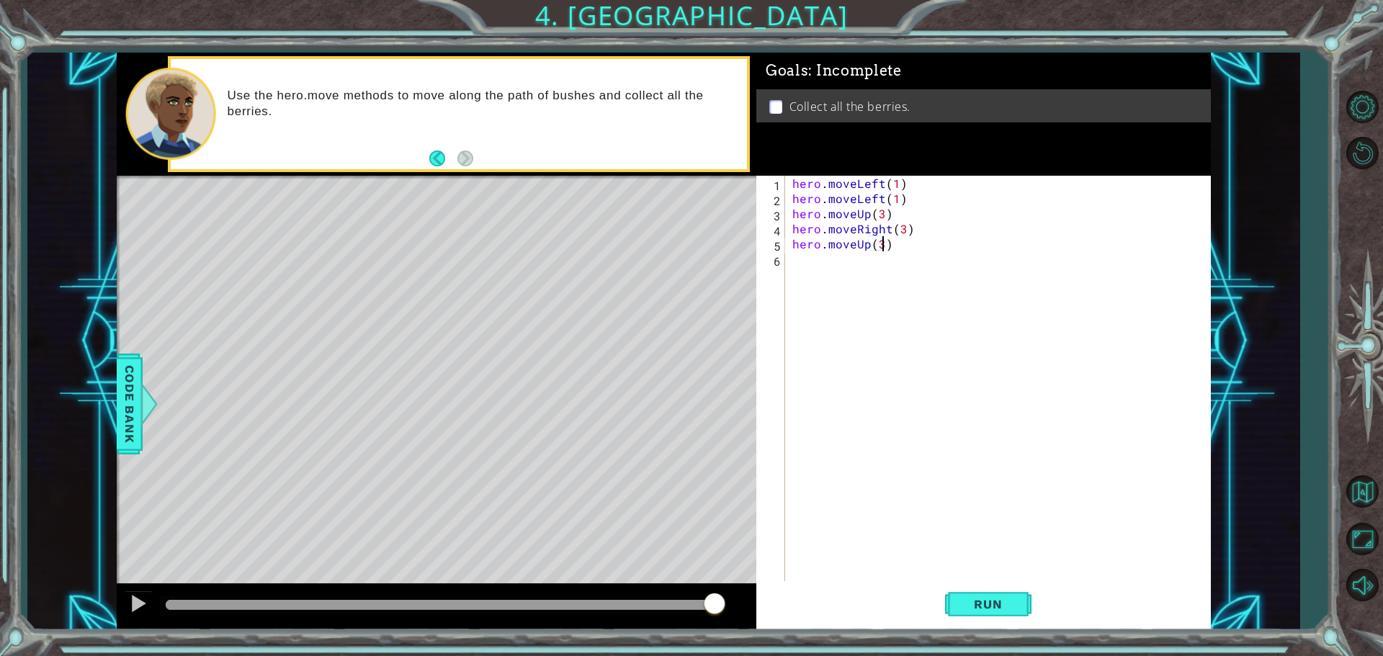
scroll to position [0, 5]
click at [1005, 592] on button "Run" at bounding box center [988, 603] width 86 height 45
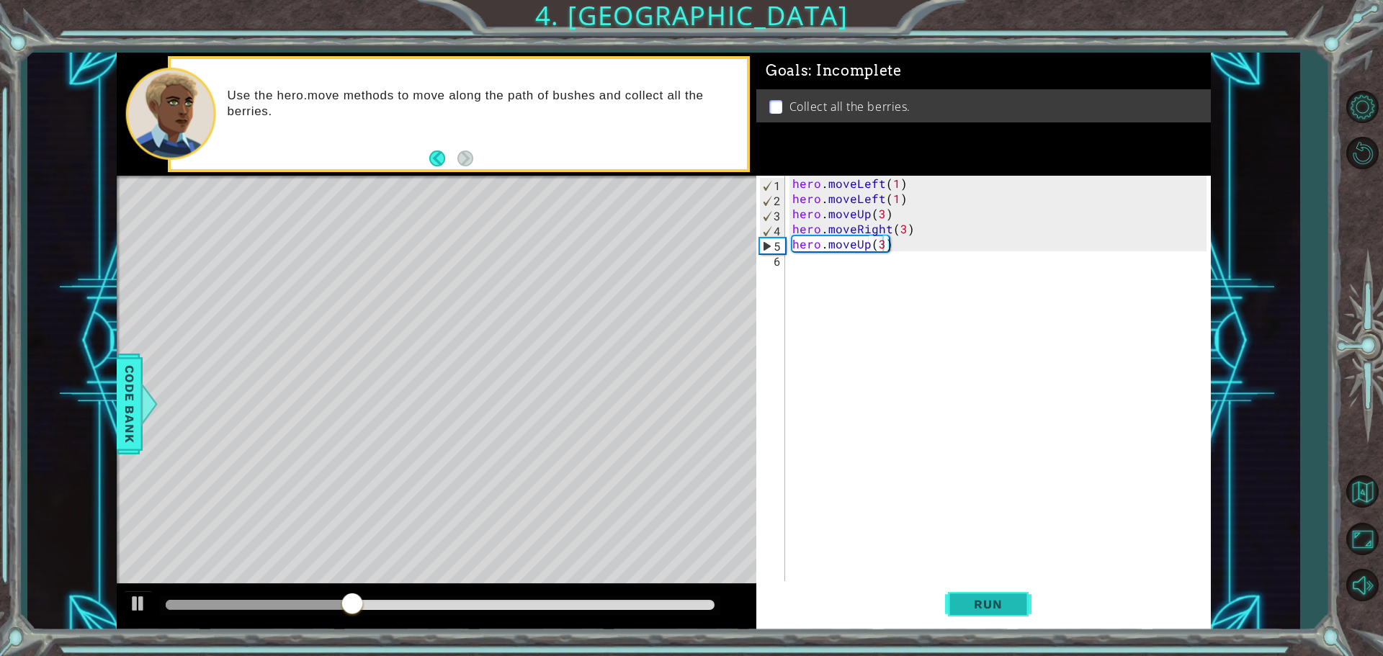
click at [1000, 606] on span "Run" at bounding box center [987, 604] width 57 height 14
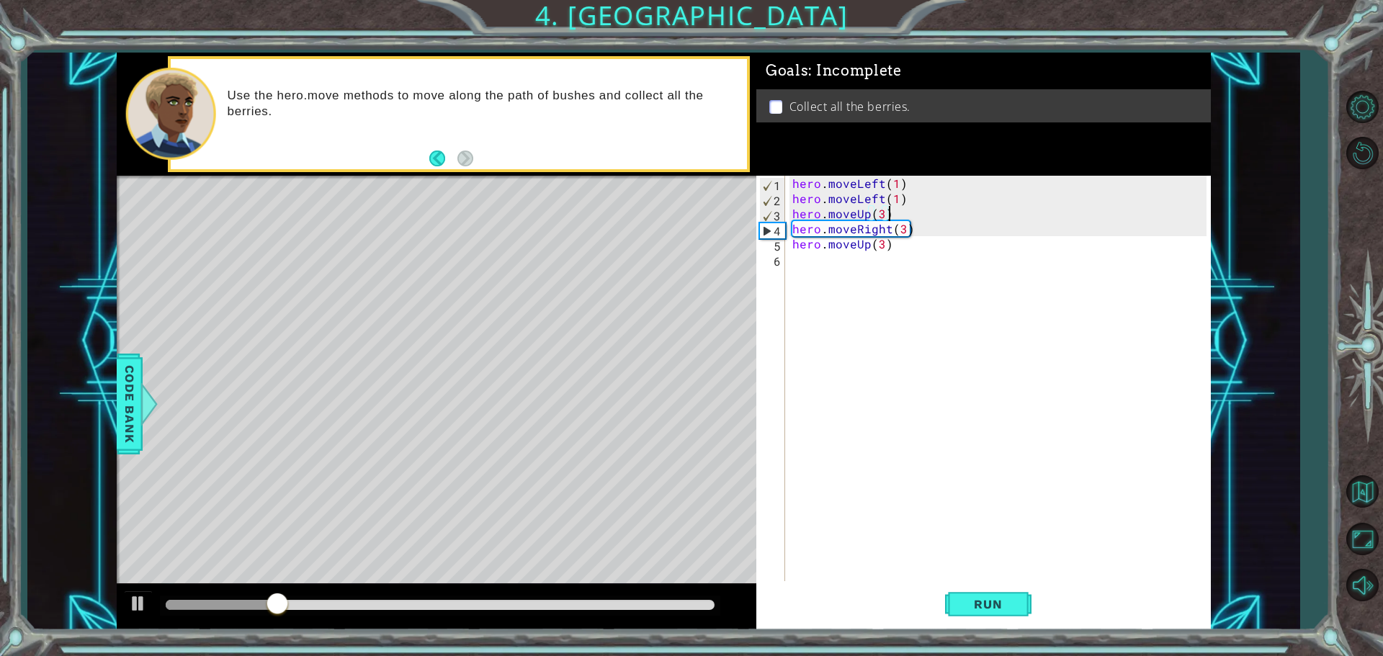
click at [889, 216] on div "hero . moveLeft ( 1 ) hero . moveLeft ( 1 ) hero . moveUp ( 3 ) hero . moveRigh…" at bounding box center [1001, 395] width 424 height 439
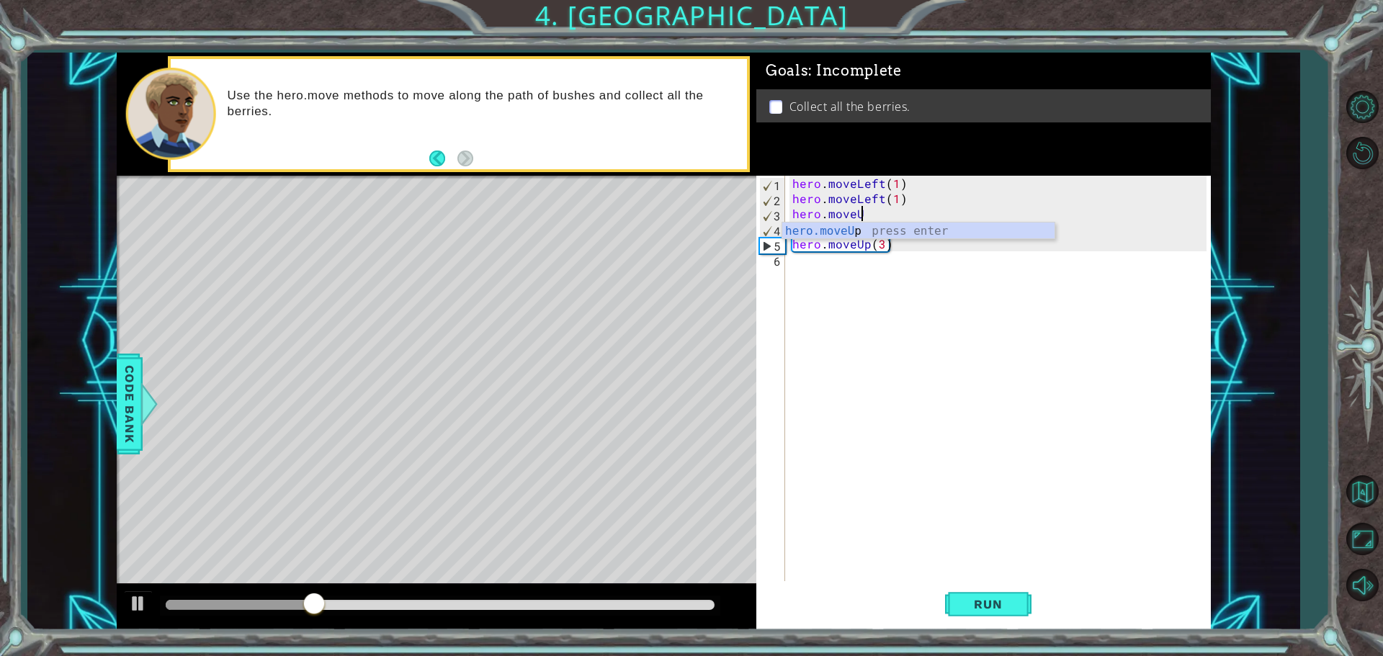
type textarea "hero.move"
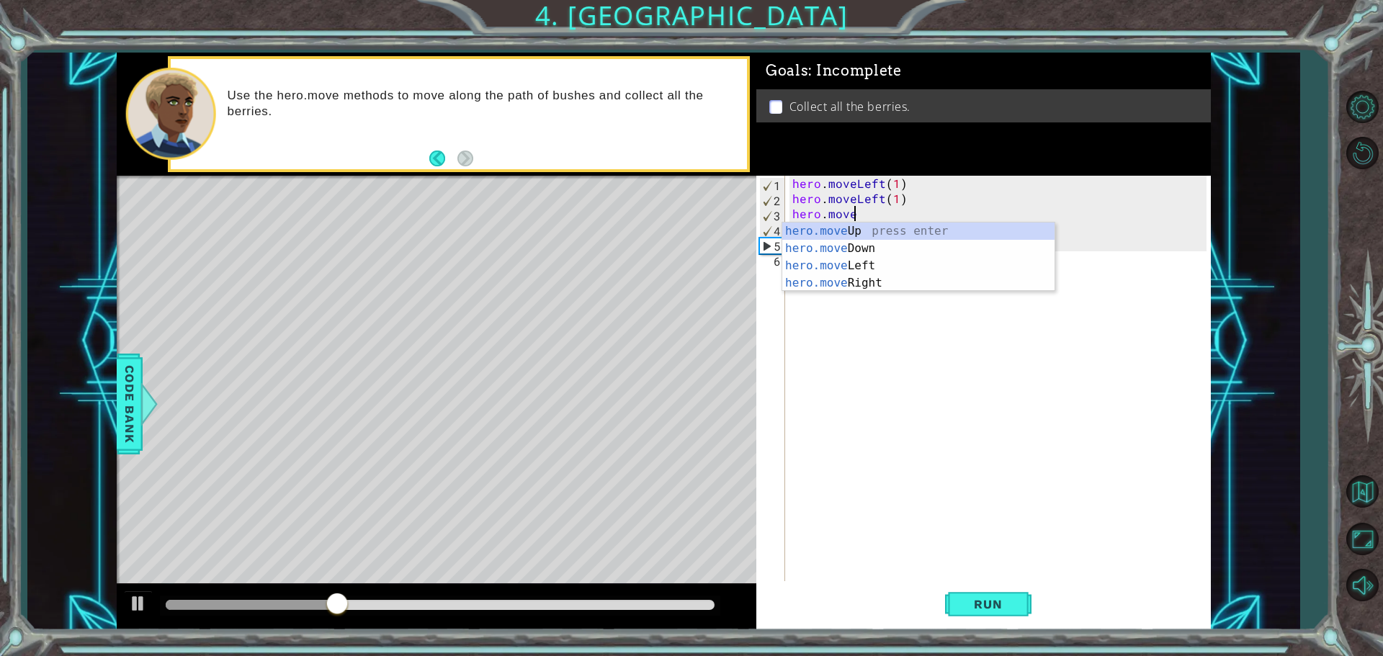
click at [964, 298] on div "hero . moveLeft ( 1 ) hero . moveLeft ( 1 ) hero . move hero . moveRight ( 3 ) …" at bounding box center [1001, 395] width 424 height 439
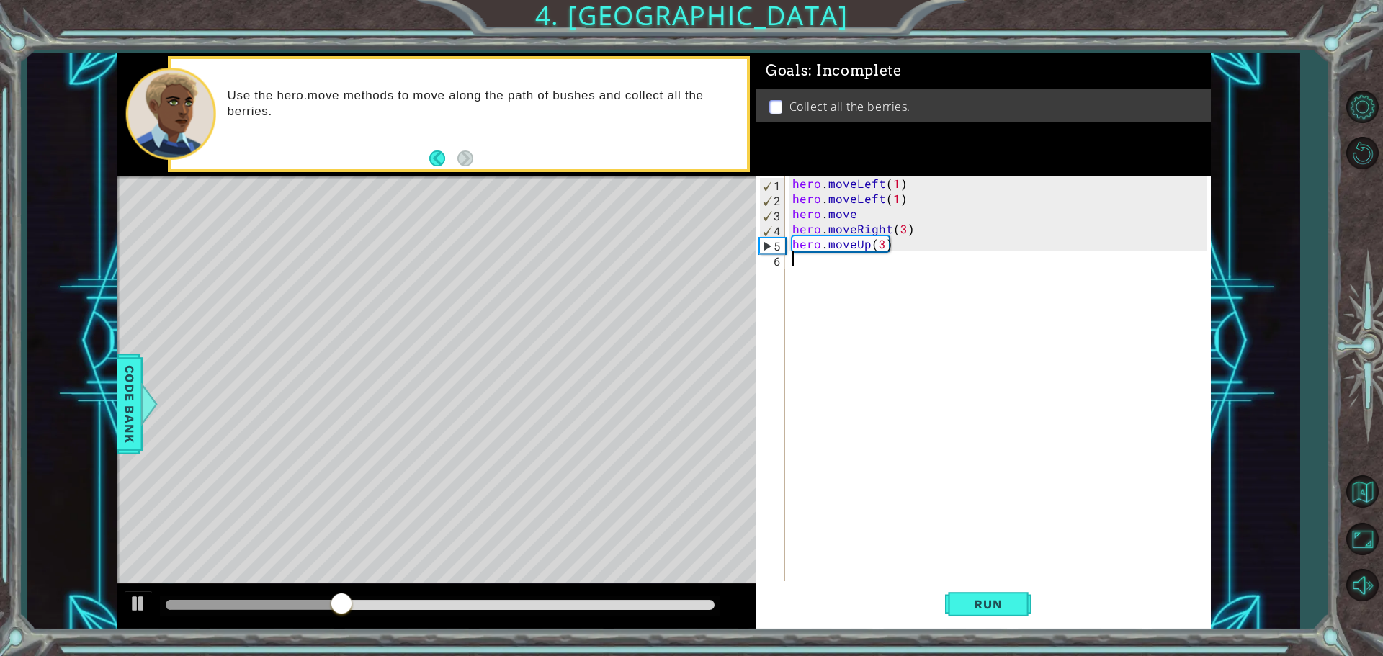
scroll to position [0, 0]
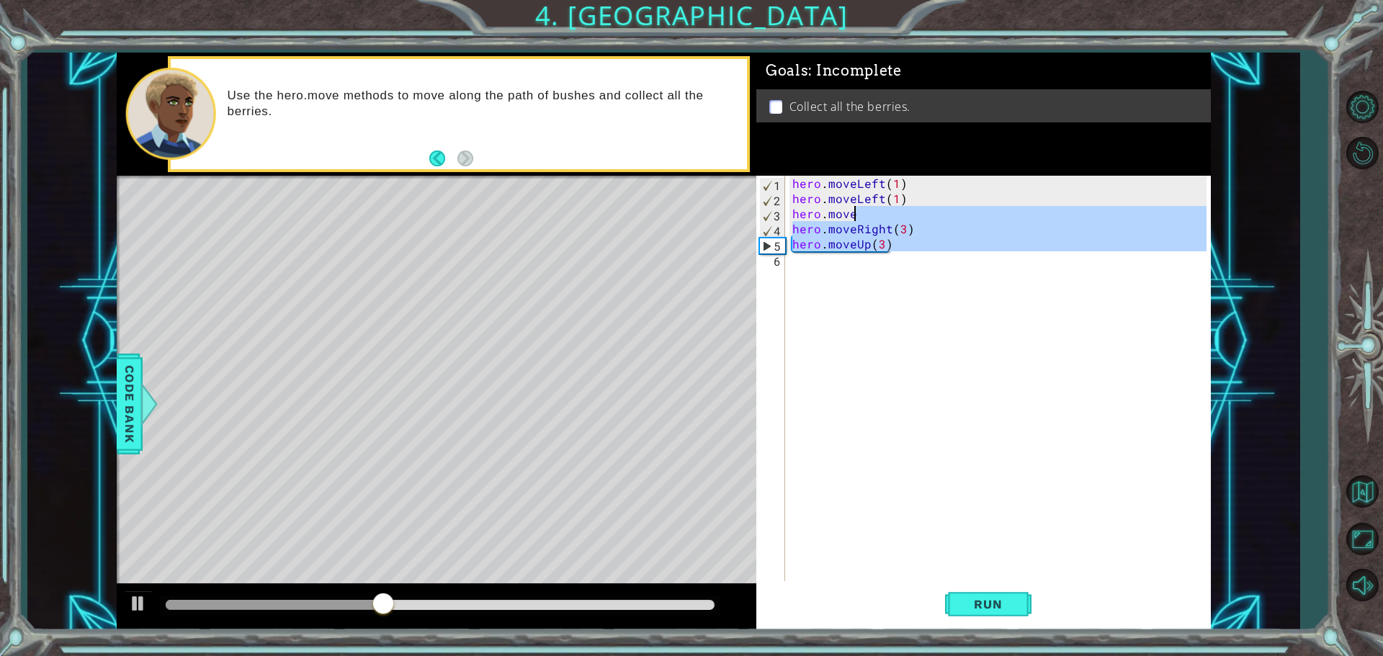
drag, startPoint x: 911, startPoint y: 255, endPoint x: 912, endPoint y: 212, distance: 43.2
click at [912, 212] on div "hero . moveLeft ( 1 ) hero . moveLeft ( 1 ) hero . move hero . moveRight ( 3 ) …" at bounding box center [1001, 395] width 424 height 439
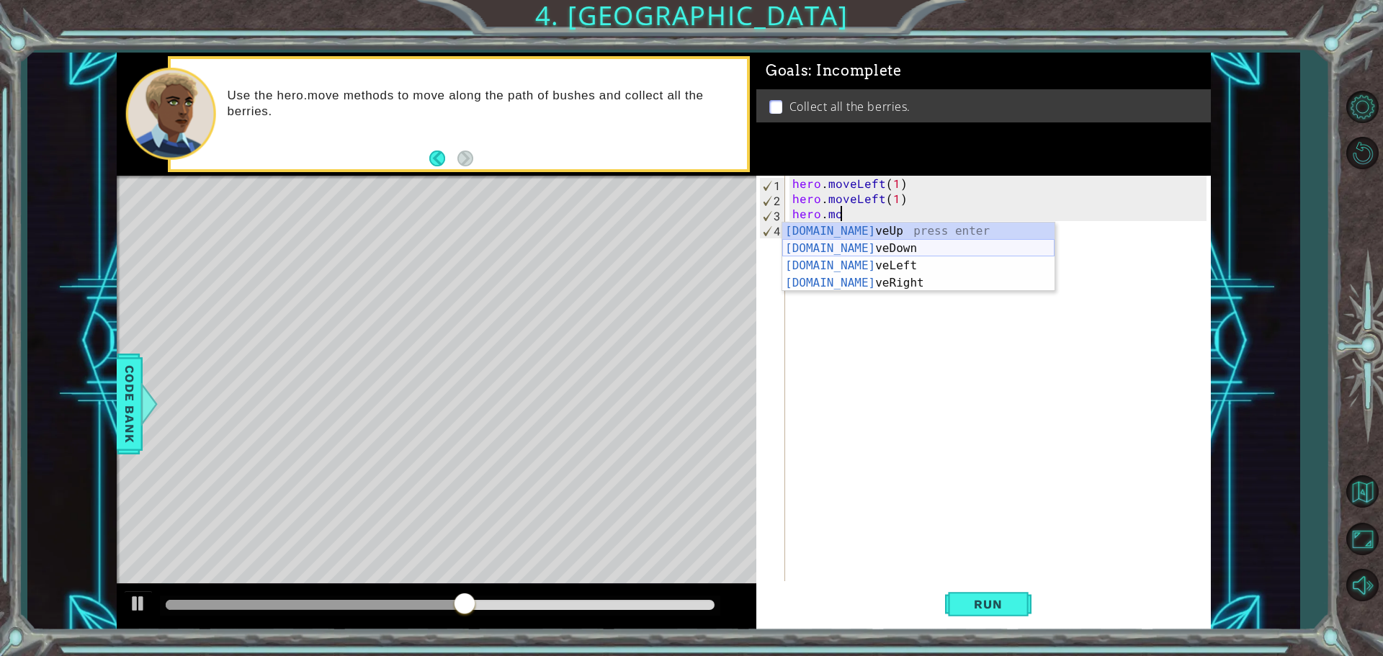
click at [884, 247] on div "[DOMAIN_NAME] veUp press enter [DOMAIN_NAME] veDown press enter [DOMAIN_NAME] v…" at bounding box center [918, 275] width 272 height 104
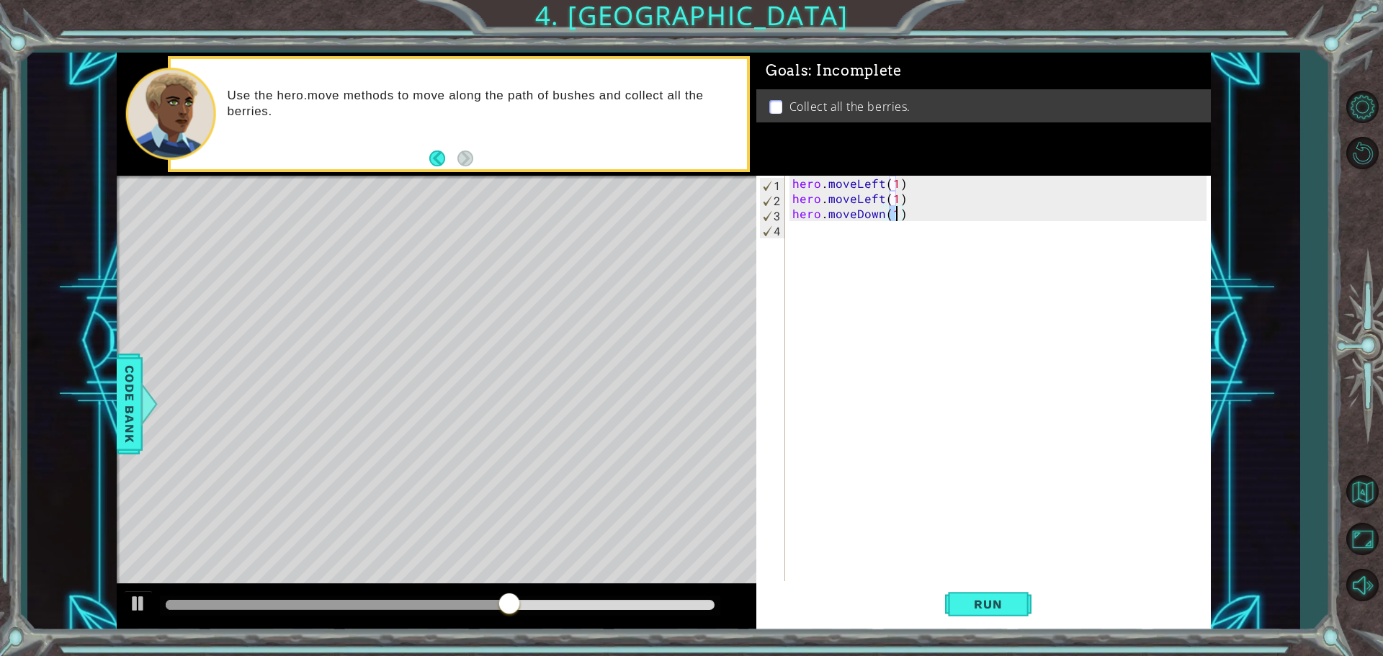
click at [904, 199] on div "hero . moveLeft ( 1 ) hero . moveLeft ( 1 ) hero . moveDown ( 1 )" at bounding box center [1001, 395] width 424 height 439
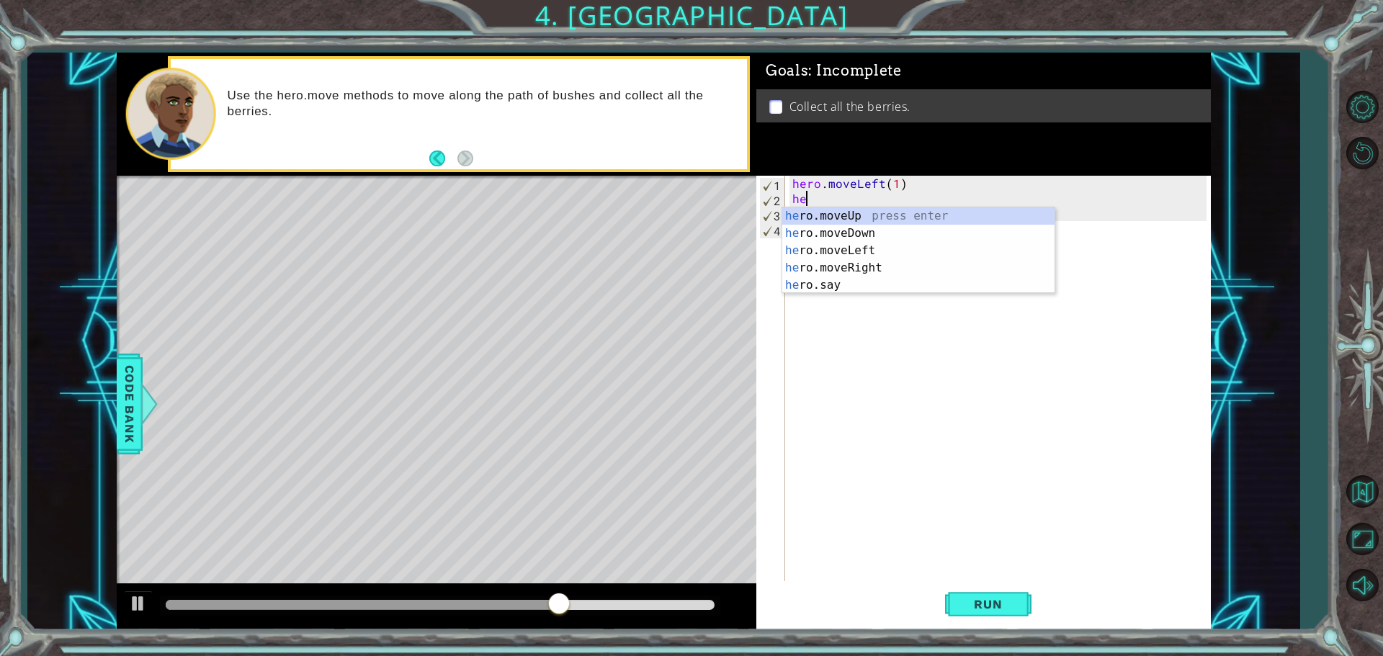
type textarea "h"
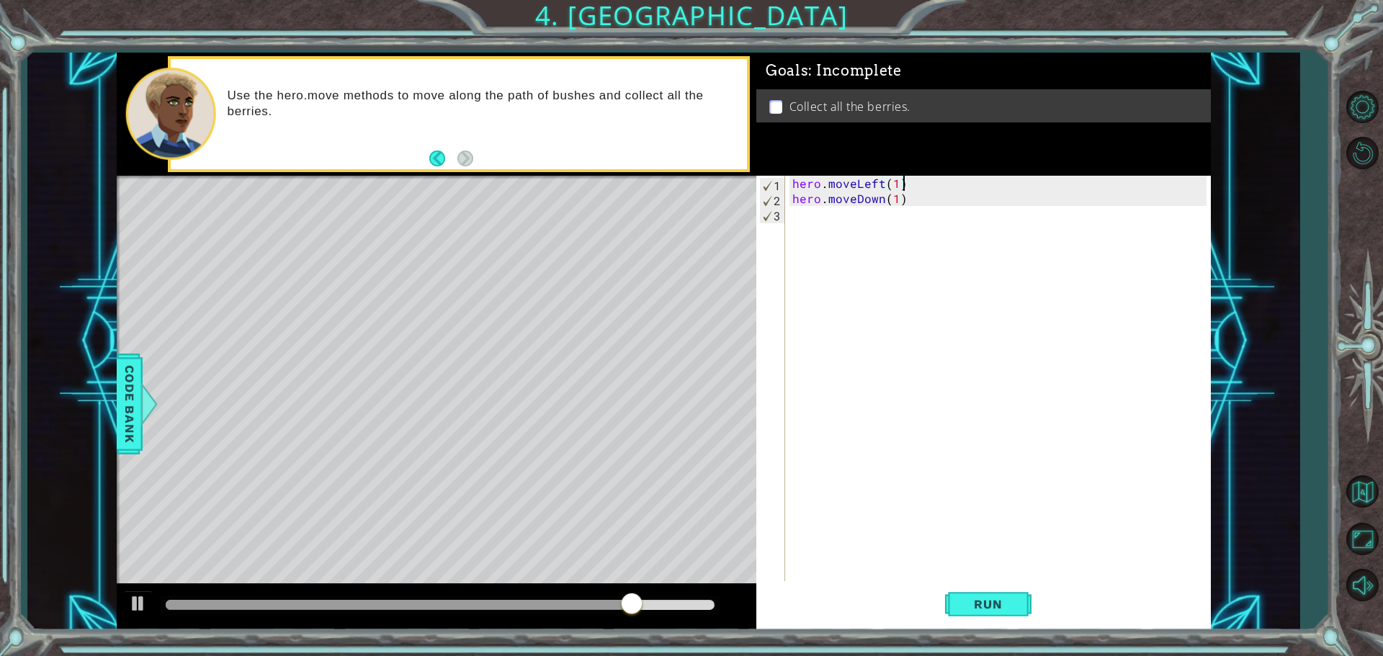
click at [897, 184] on div "hero . moveLeft ( 1 ) hero . moveDown ( 1 )" at bounding box center [1001, 395] width 424 height 439
click at [892, 200] on div "hero . moveLeft ( 3 ) hero . moveDown ( 1 )" at bounding box center [1001, 395] width 424 height 439
click at [894, 199] on div "hero . moveLeft ( 3 ) hero . moveDown ( 1 )" at bounding box center [997, 380] width 417 height 408
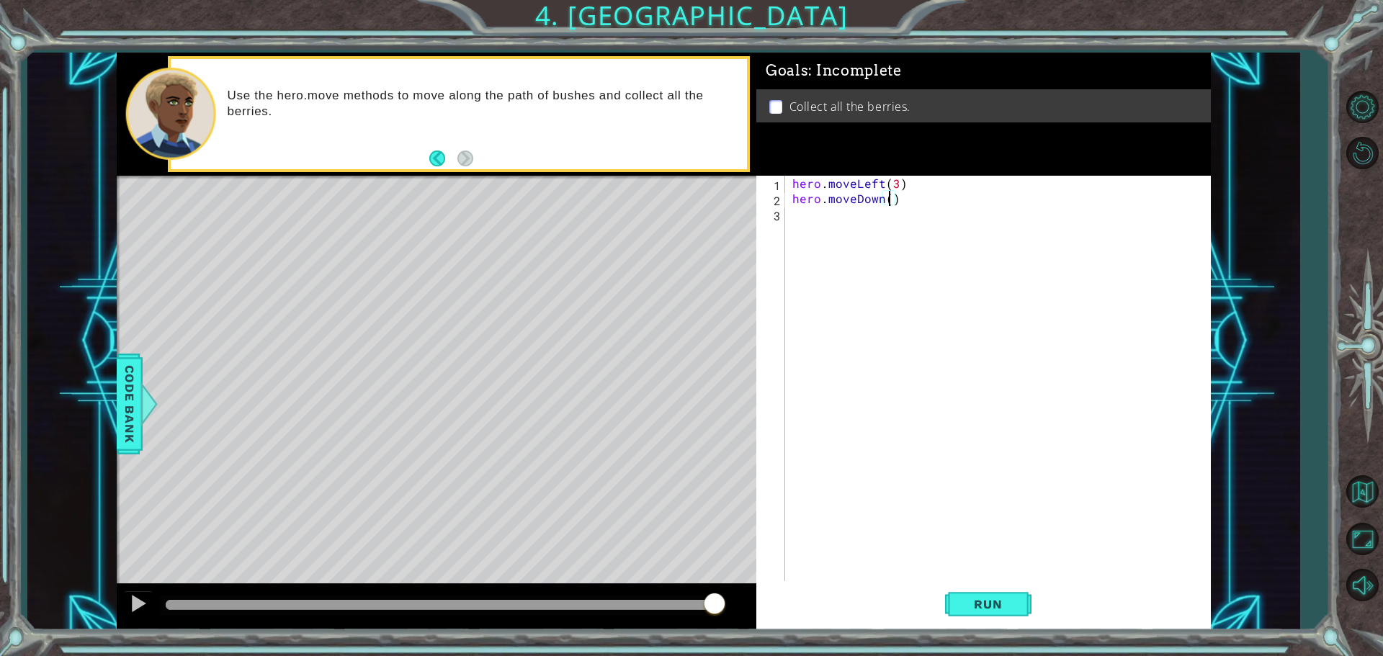
type textarea "hero.moveDown(3)"
click at [796, 220] on div "hero . moveLeft ( 3 ) hero . moveDown ( 3 )" at bounding box center [1001, 395] width 424 height 439
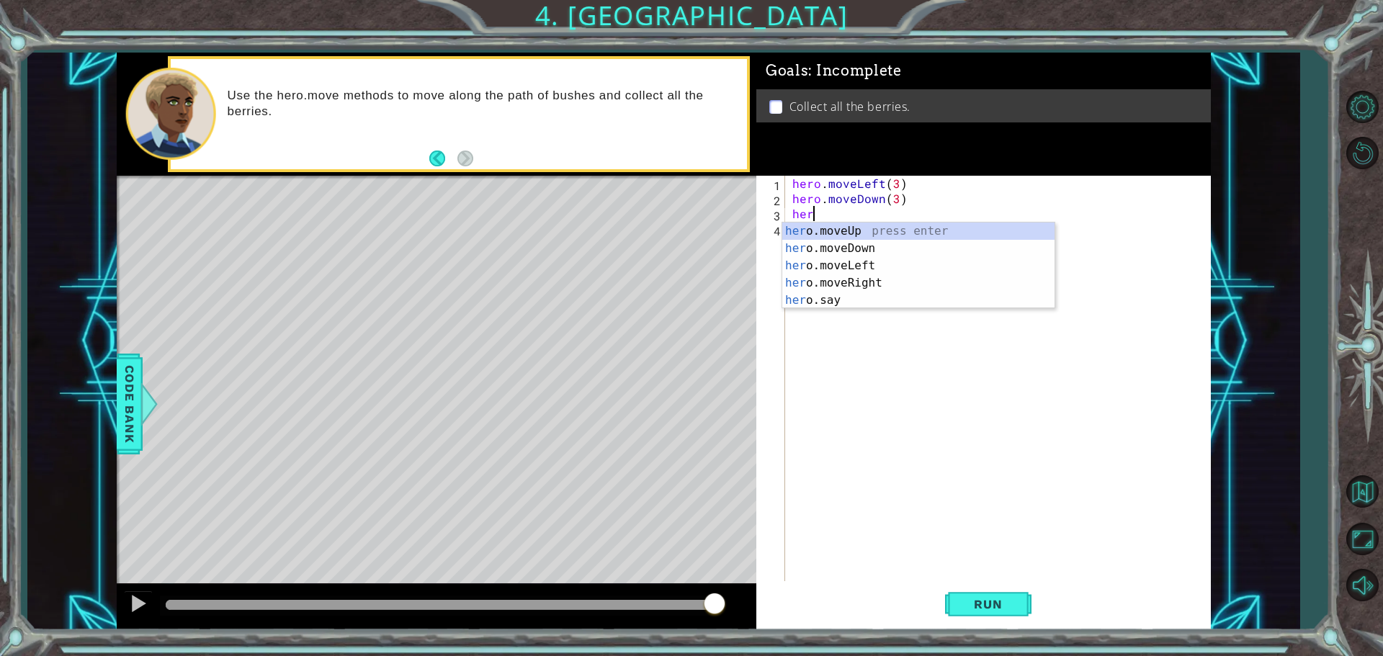
scroll to position [0, 1]
click at [871, 279] on div "hero .moveUp press enter hero .moveDown press enter hero .moveLeft press enter …" at bounding box center [918, 283] width 272 height 121
type textarea "hero.moveRight(1)"
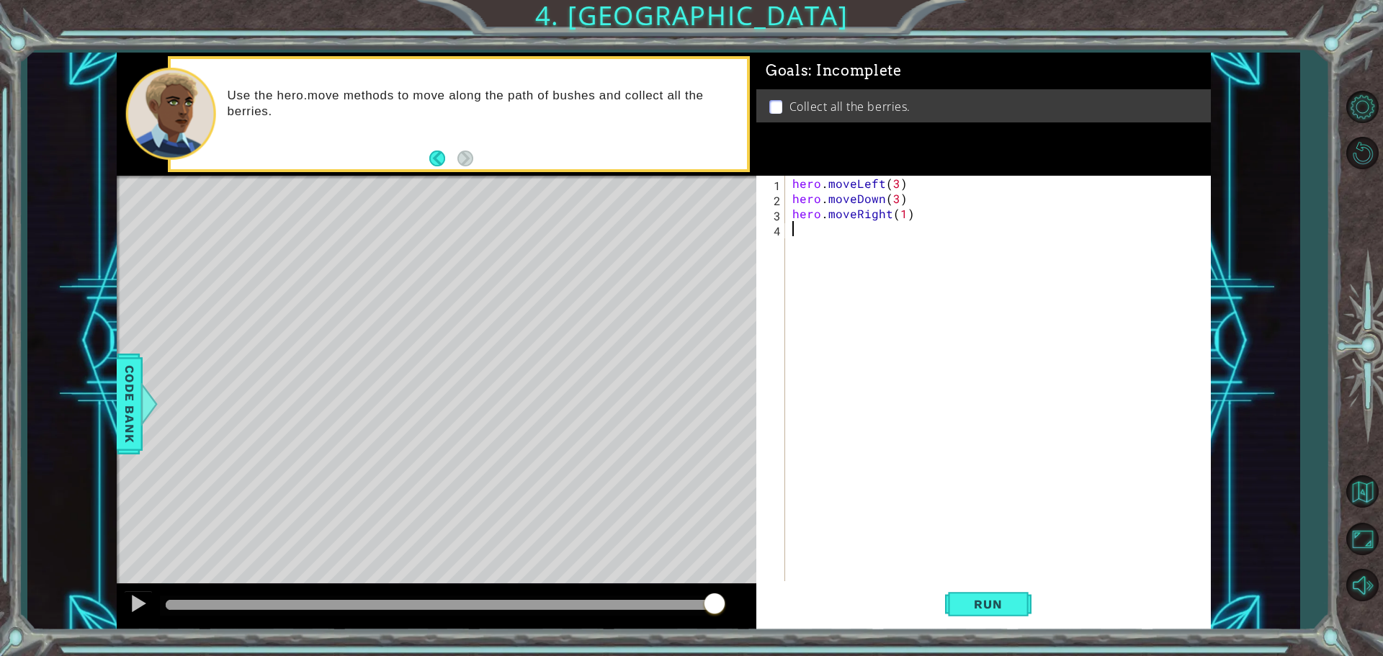
click at [793, 230] on div "hero . moveLeft ( 3 ) hero . moveDown ( 3 ) hero . moveRight ( 1 )" at bounding box center [1001, 395] width 424 height 439
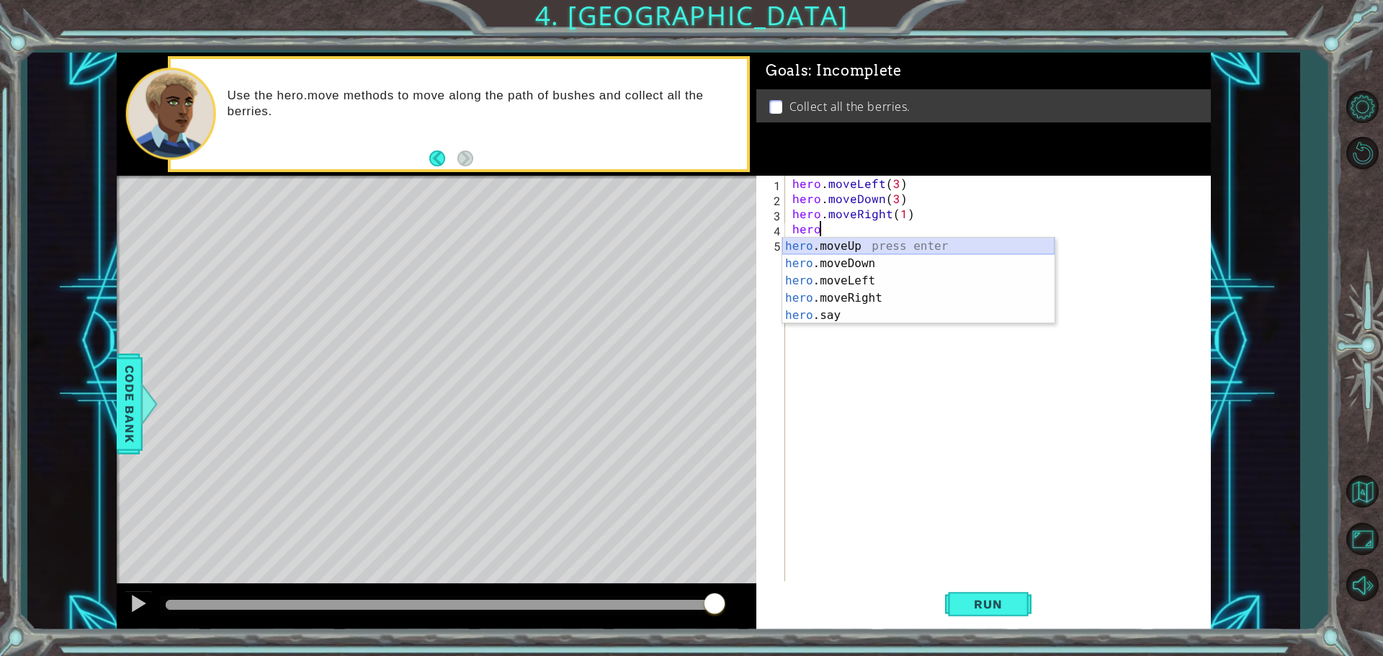
click at [875, 246] on div "hero .moveUp press enter hero .moveDown press enter hero .moveLeft press enter …" at bounding box center [918, 298] width 272 height 121
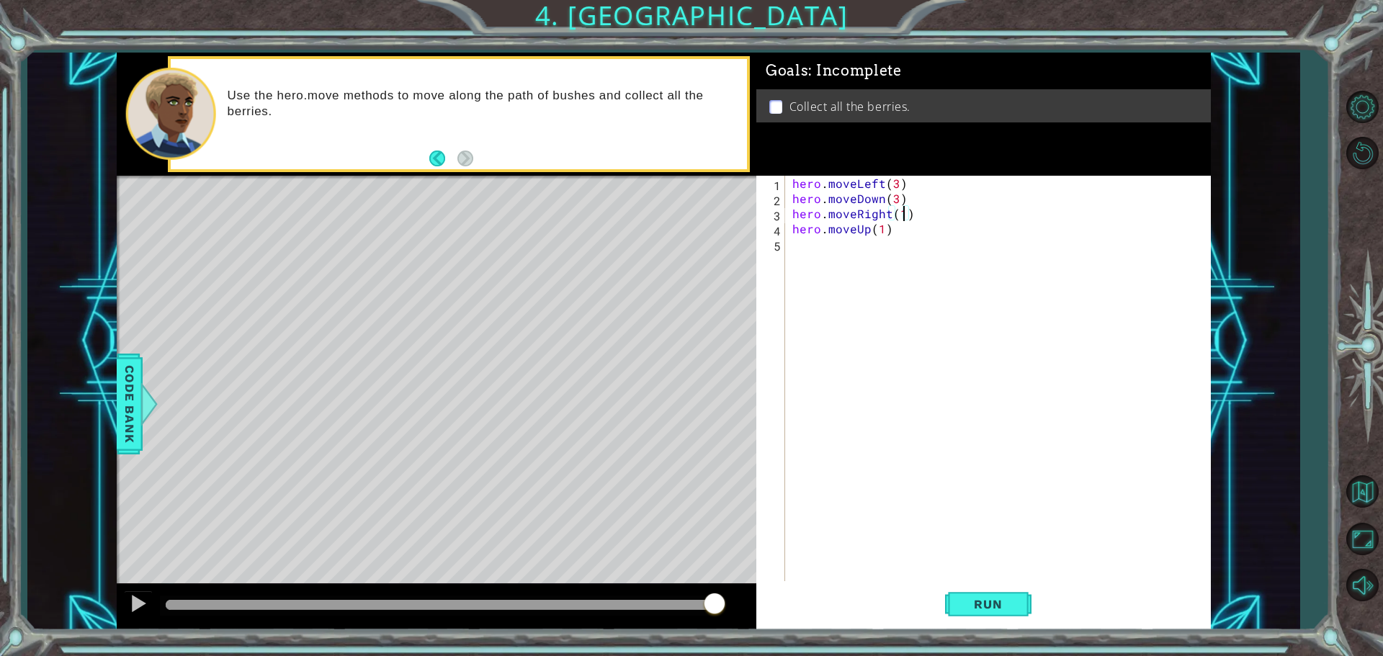
click at [901, 217] on div "hero . moveLeft ( 3 ) hero . moveDown ( 3 ) hero . moveRight ( 1 ) hero . moveU…" at bounding box center [1001, 395] width 424 height 439
click at [884, 230] on div "hero . moveLeft ( 3 ) hero . moveDown ( 3 ) hero . moveRight ( 3 ) hero . moveU…" at bounding box center [1001, 395] width 424 height 439
type textarea "hero.moveUp(3)"
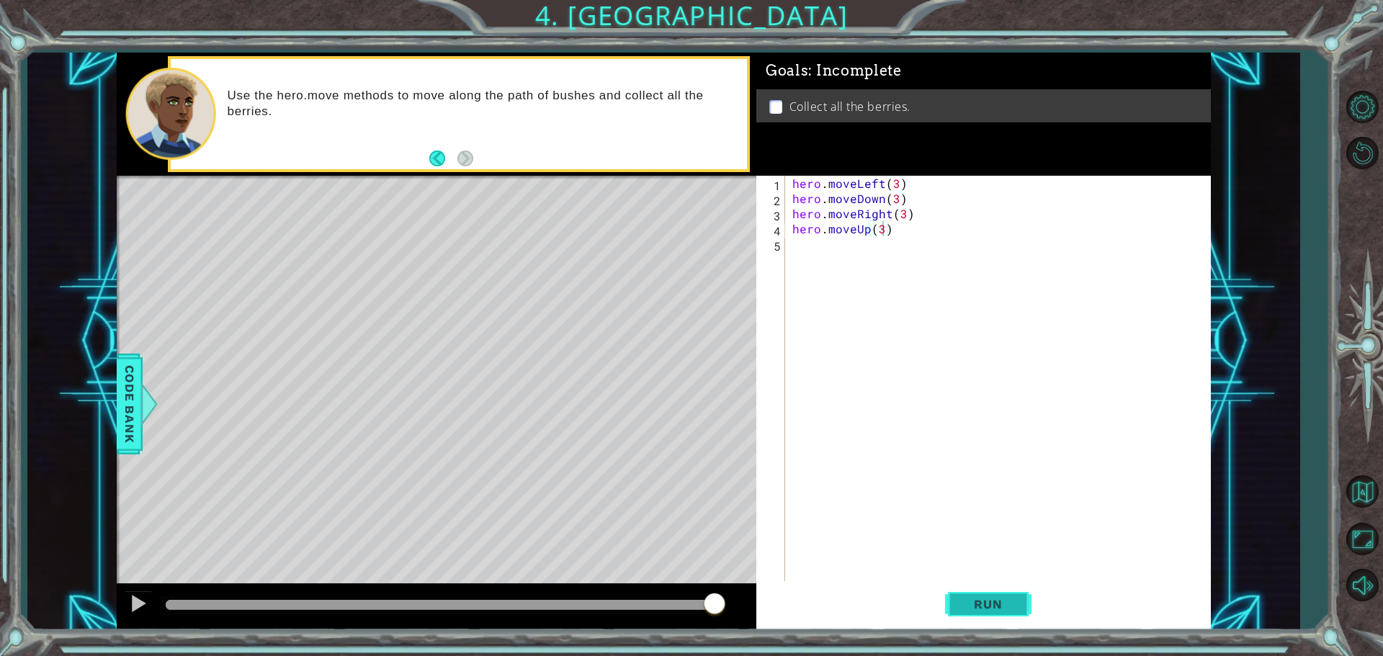
click at [989, 600] on span "Run" at bounding box center [987, 604] width 57 height 14
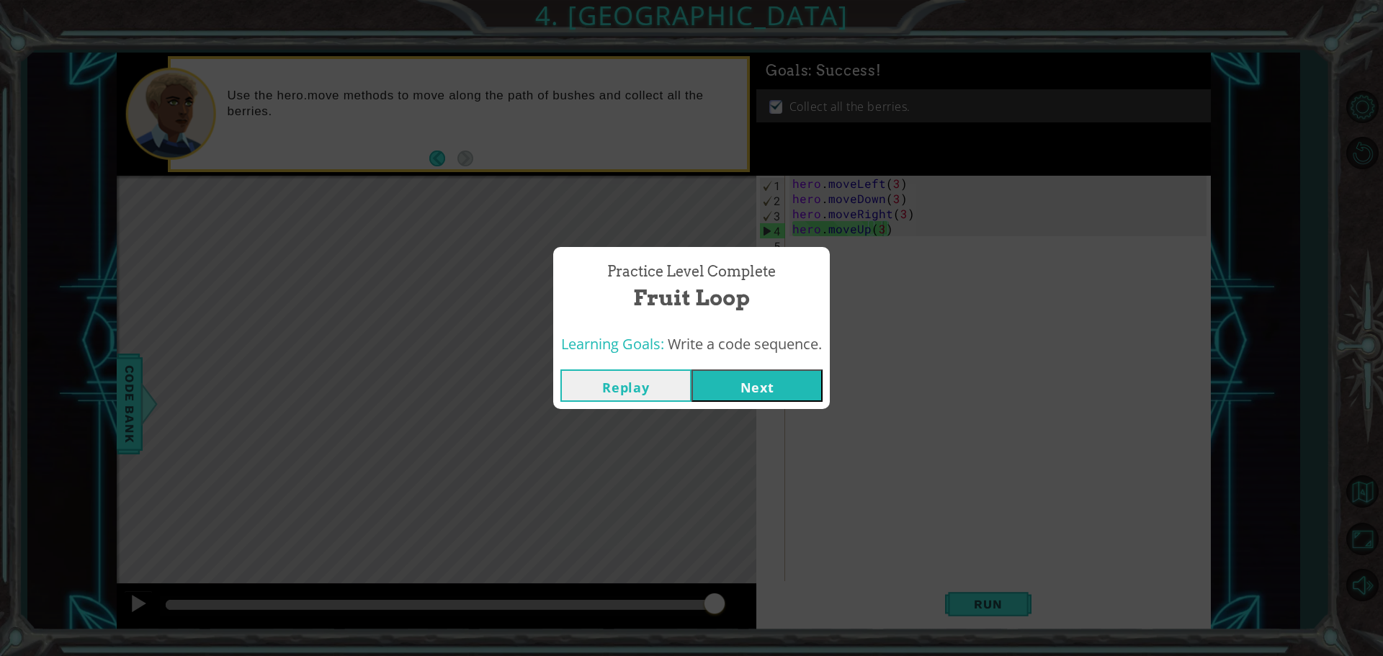
click at [776, 379] on button "Next" at bounding box center [756, 385] width 131 height 32
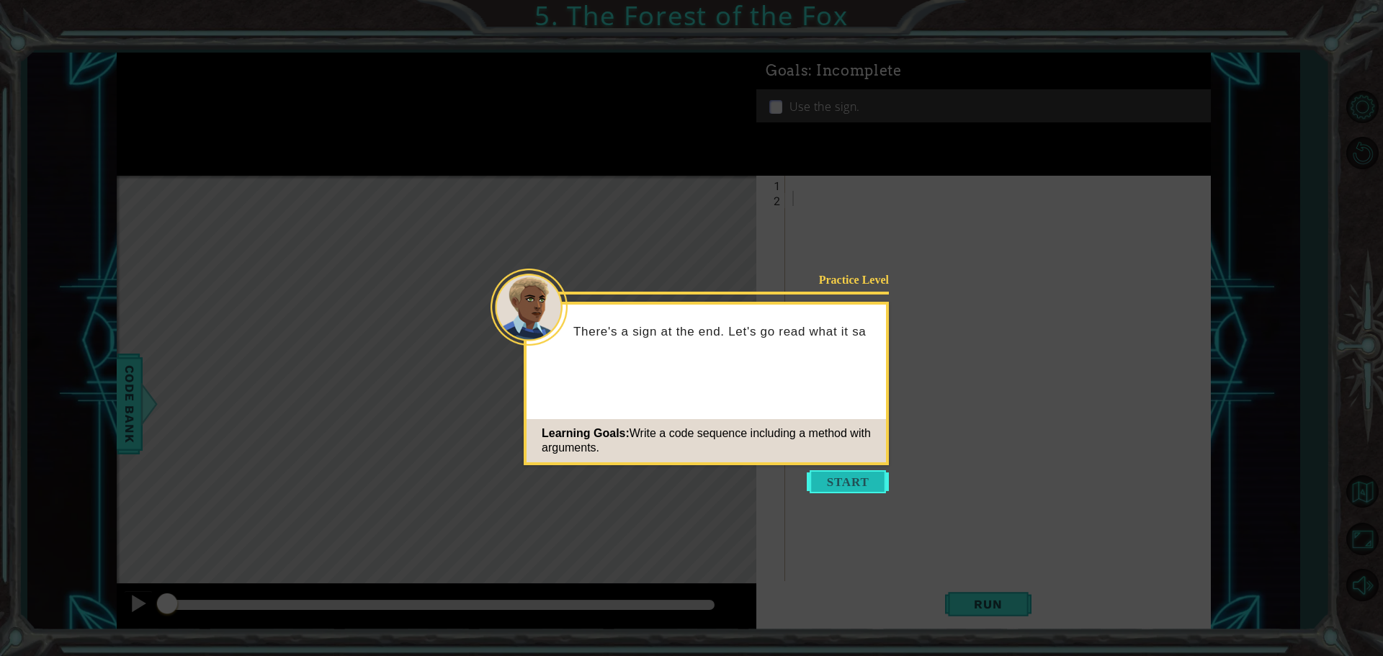
click at [848, 479] on button "Start" at bounding box center [848, 481] width 82 height 23
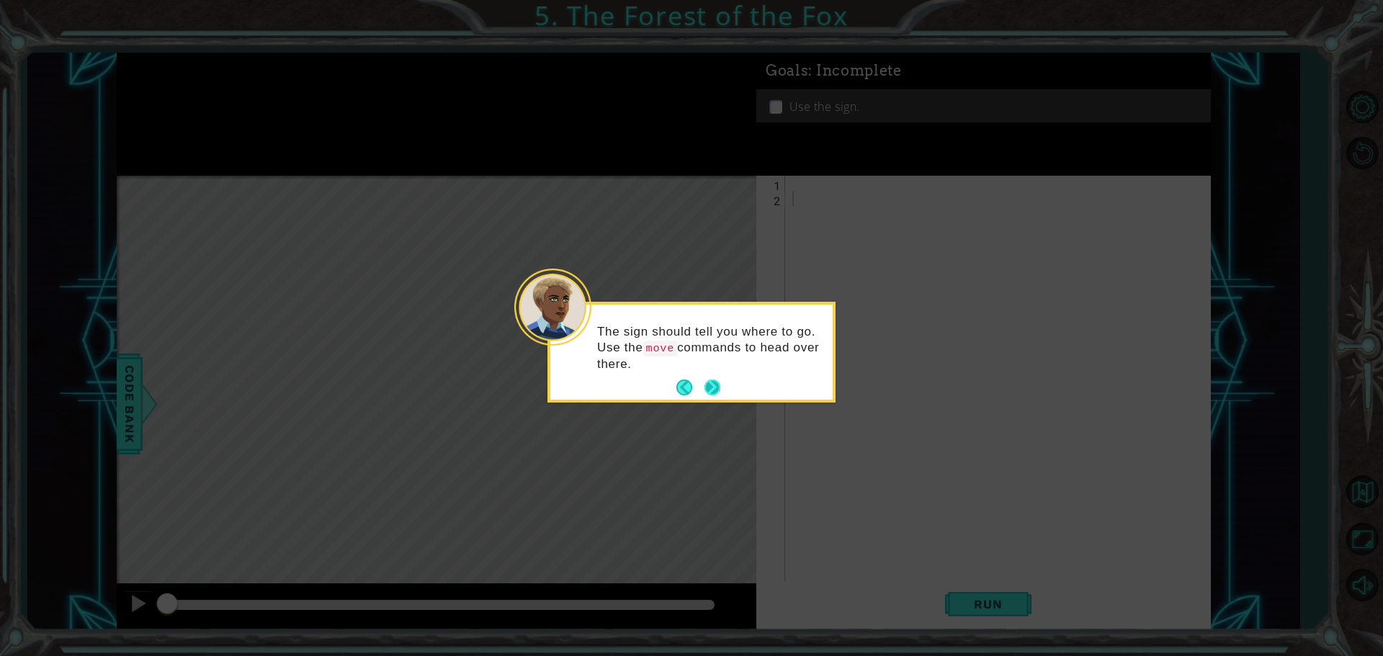
click at [703, 374] on div "The sign should tell you where to go. Use the move commands to head over there." at bounding box center [691, 354] width 282 height 89
click at [713, 387] on button "Next" at bounding box center [712, 387] width 16 height 16
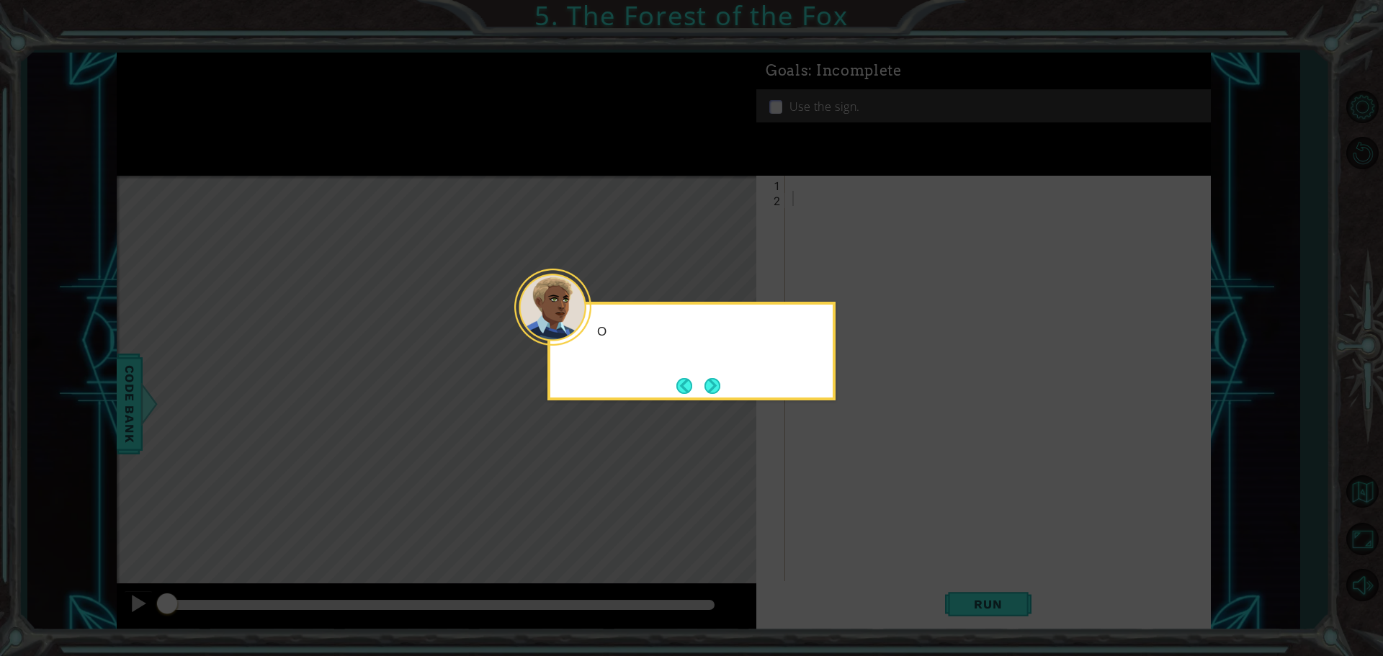
click at [713, 387] on button "Next" at bounding box center [712, 386] width 16 height 16
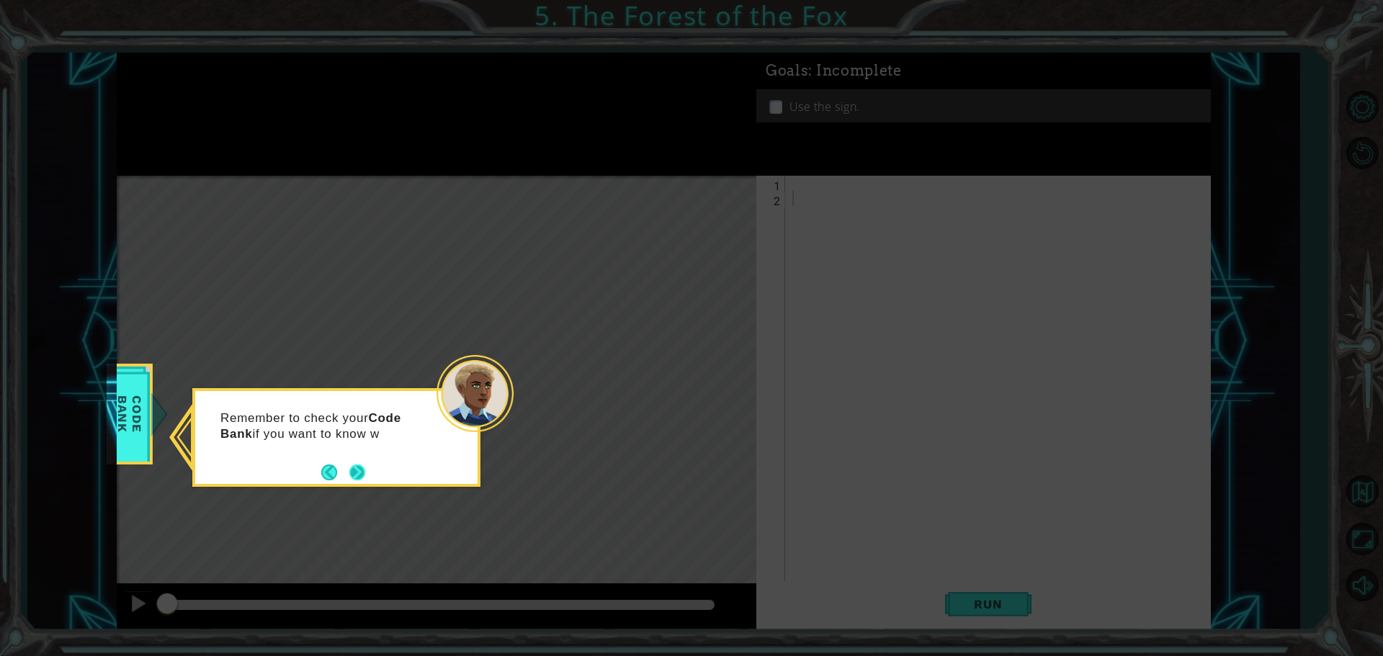
click at [352, 474] on button "Next" at bounding box center [357, 472] width 16 height 16
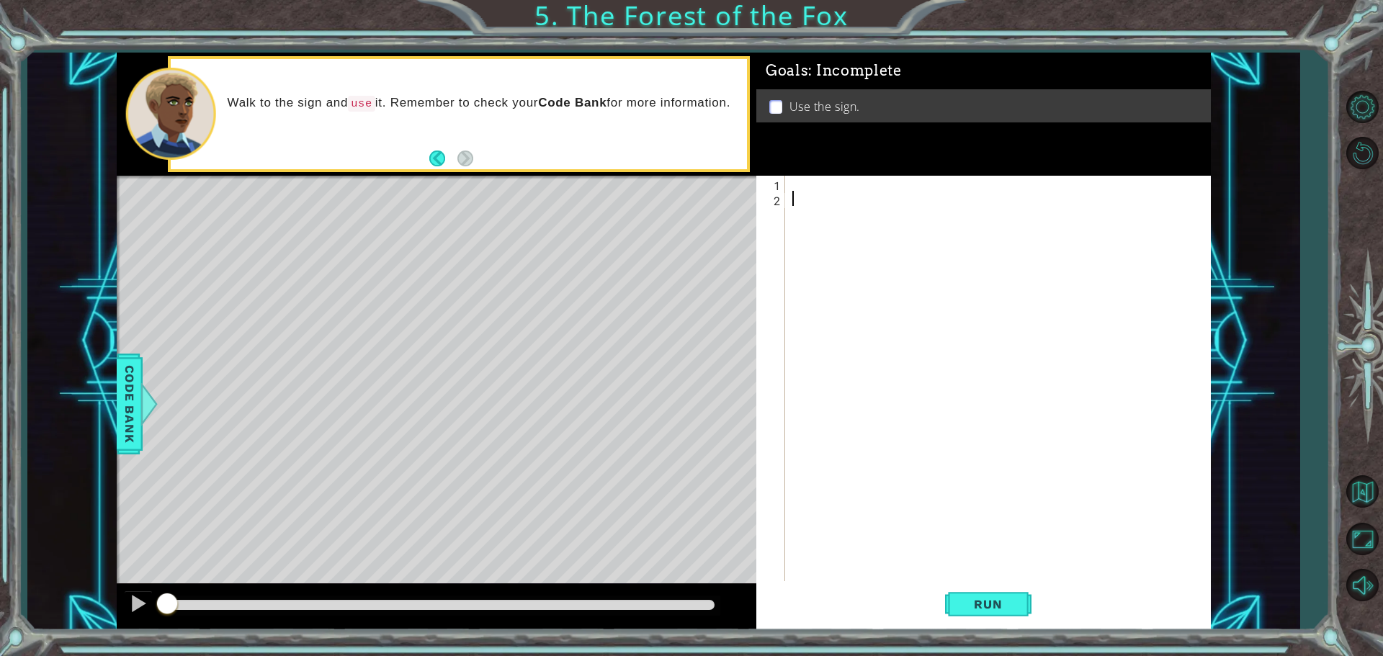
click at [804, 188] on div at bounding box center [1001, 395] width 424 height 439
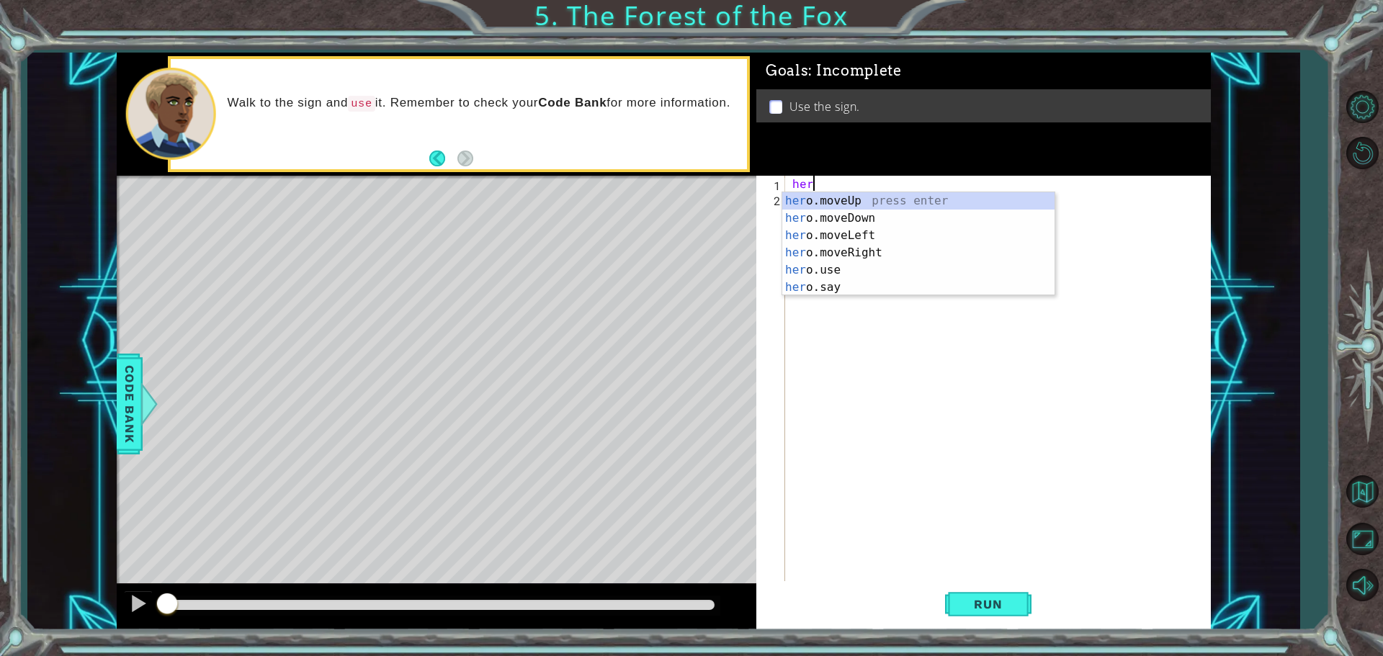
scroll to position [0, 1]
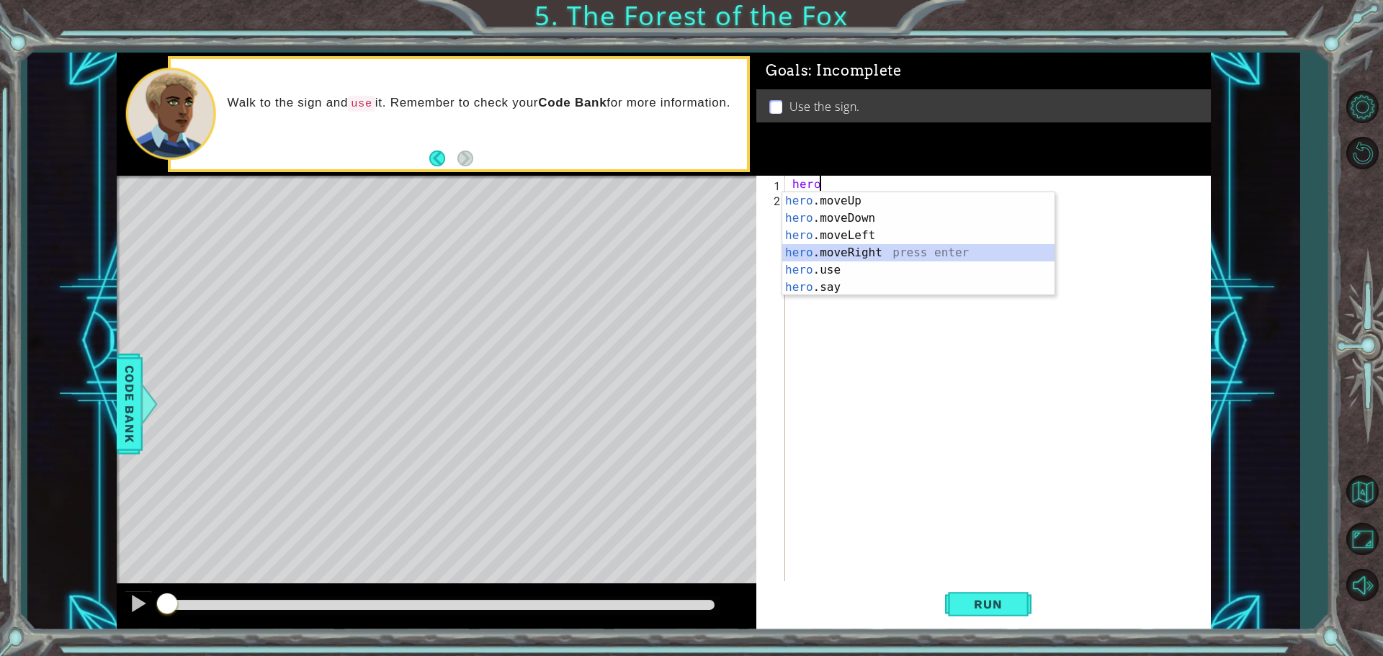
click at [877, 250] on div "hero .moveUp press enter hero .moveDown press enter hero .moveLeft press enter …" at bounding box center [918, 261] width 272 height 138
type textarea "hero.moveRight(1)"
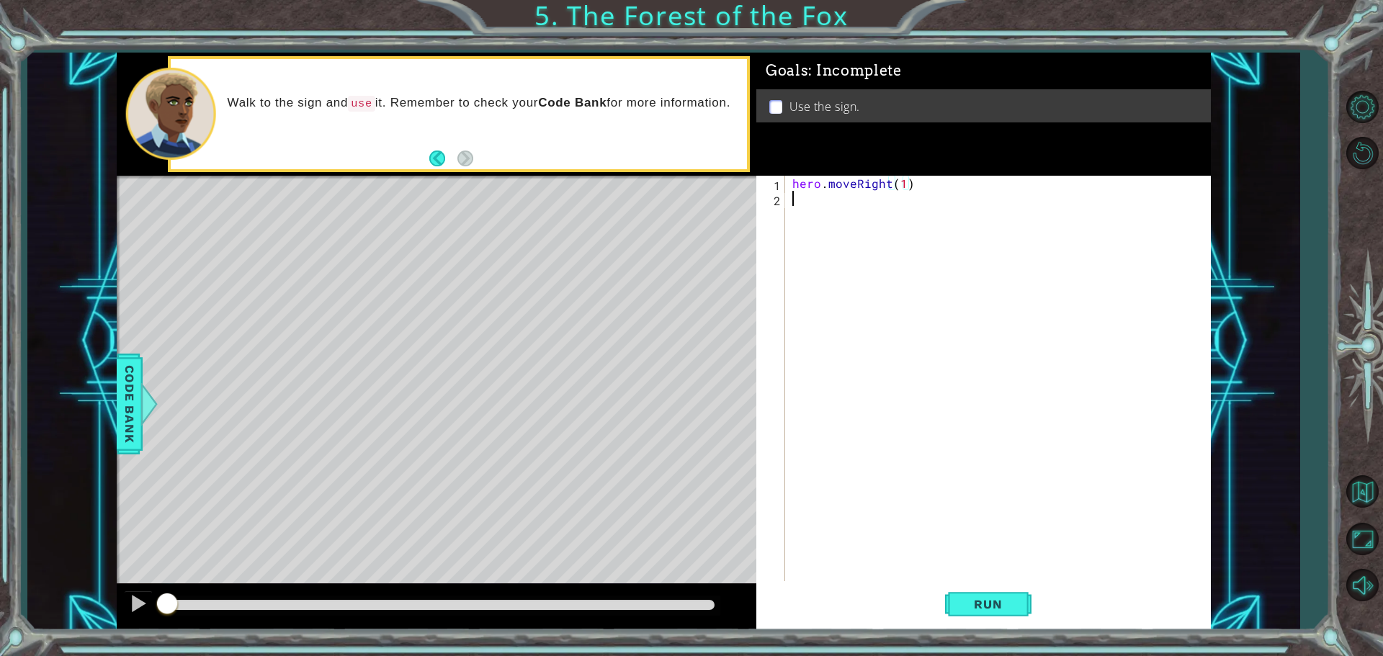
click at [794, 198] on div "hero . moveRight ( 1 )" at bounding box center [1001, 395] width 424 height 439
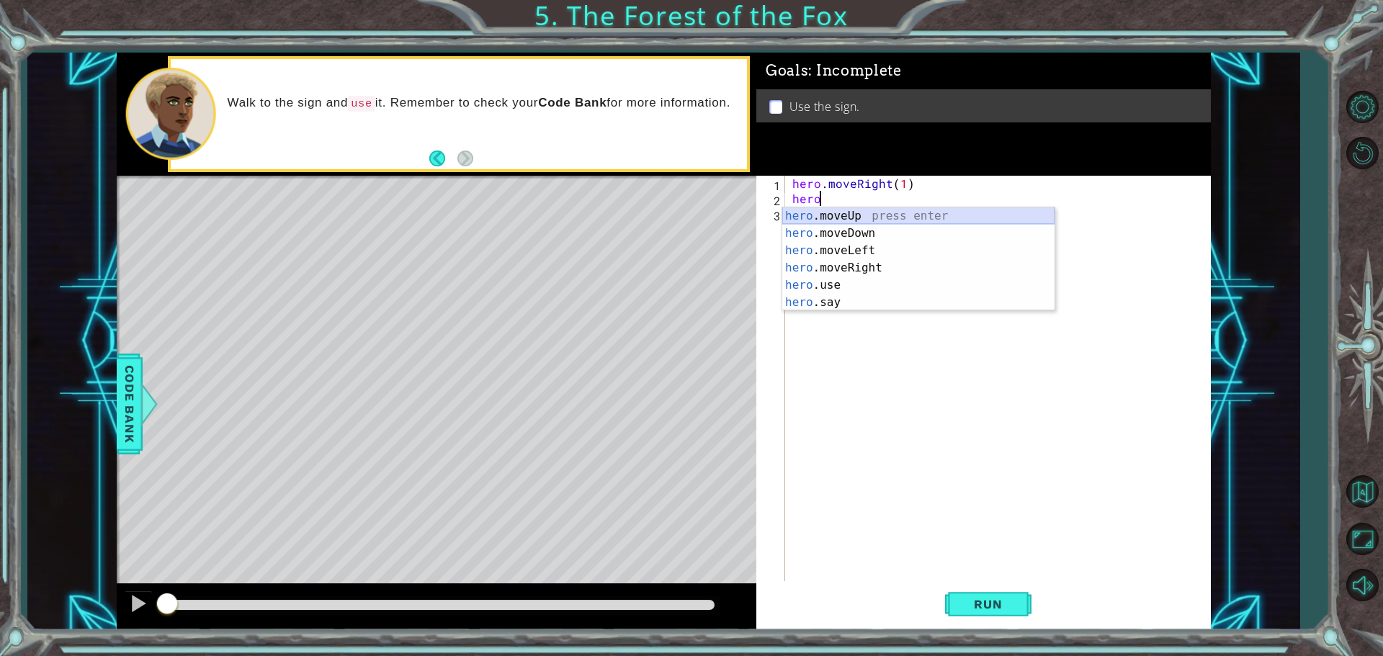
click at [876, 215] on div "hero .moveUp press enter hero .moveDown press enter hero .moveLeft press enter …" at bounding box center [918, 276] width 272 height 138
type textarea "hero.moveUp(1)"
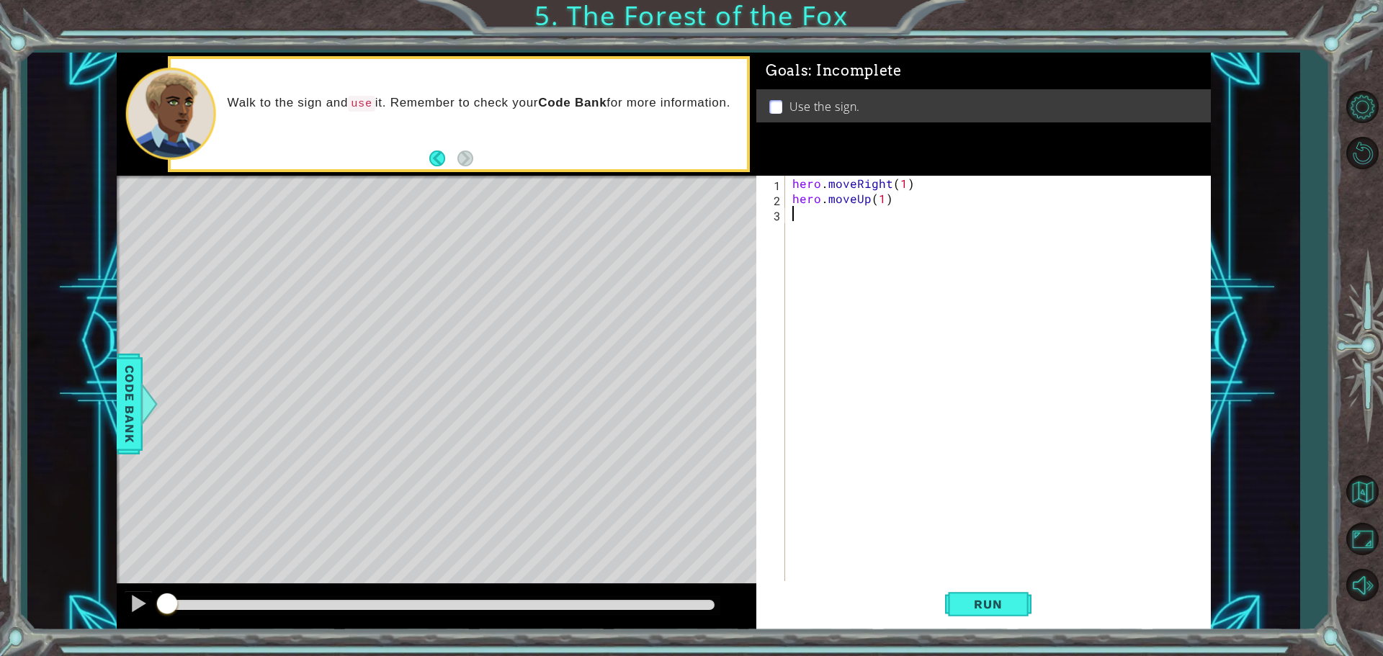
click at [791, 217] on div "hero . moveRight ( 1 ) hero . moveUp ( 1 )" at bounding box center [1001, 395] width 424 height 439
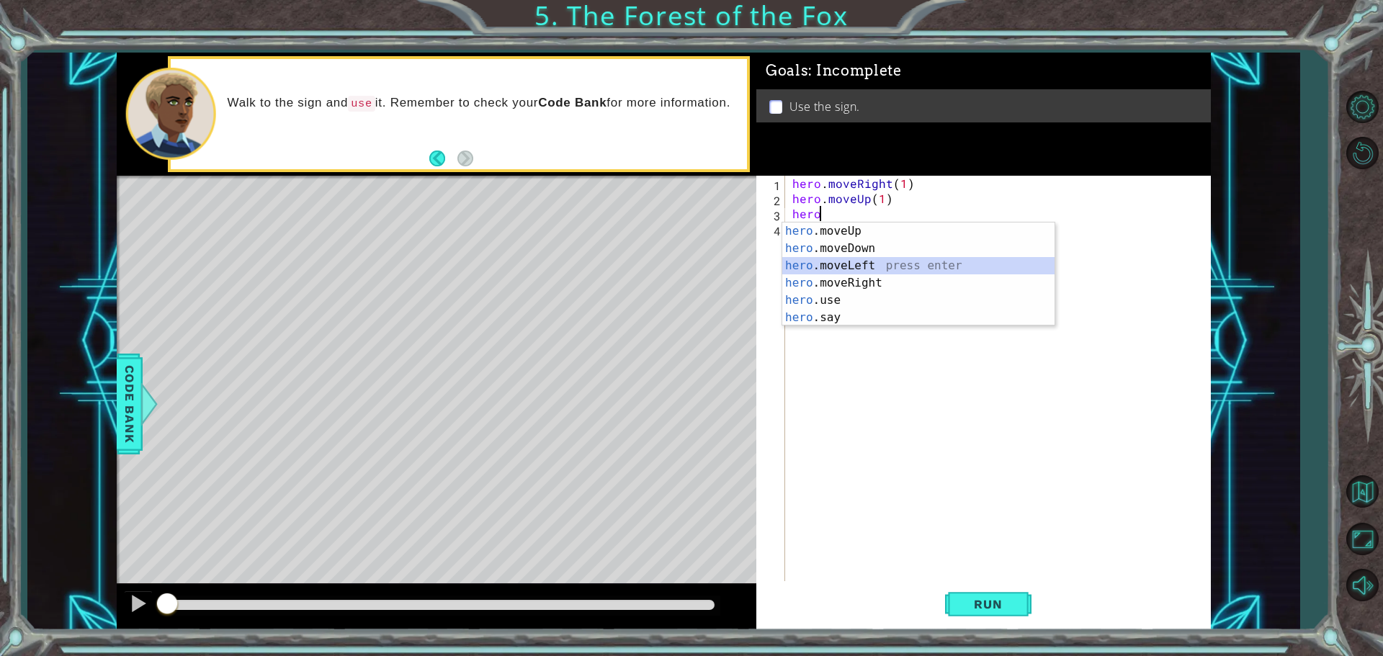
click at [857, 264] on div "hero .moveUp press enter hero .moveDown press enter hero .moveLeft press enter …" at bounding box center [918, 292] width 272 height 138
type textarea "hero.moveLeft(1)"
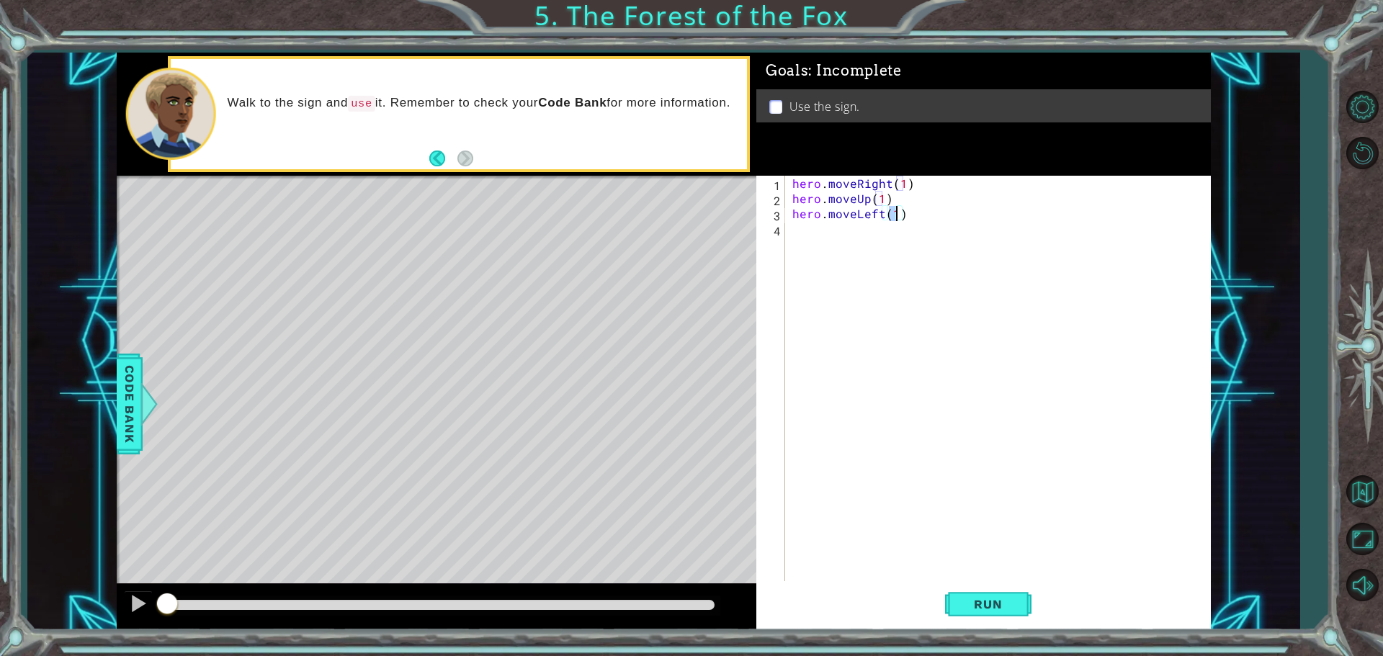
click at [793, 229] on div "hero . moveRight ( 1 ) hero . moveUp ( 1 ) hero . moveLeft ( 1 )" at bounding box center [1001, 395] width 424 height 439
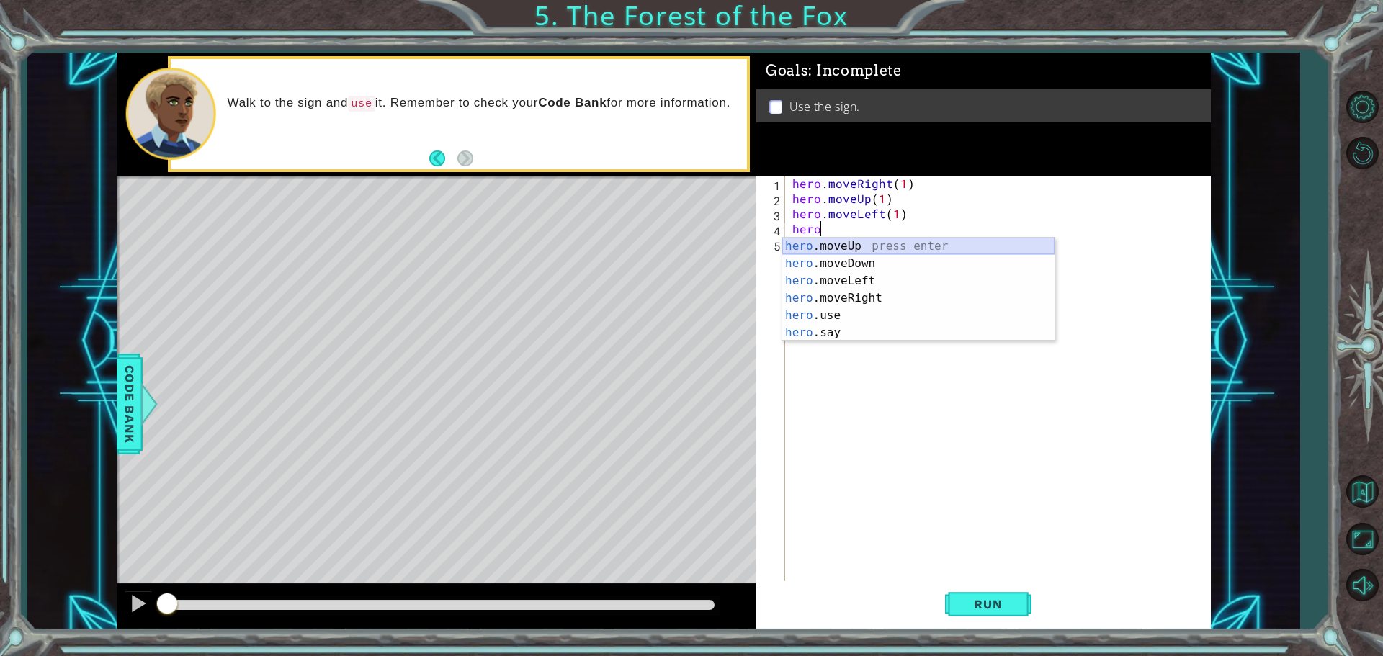
click at [850, 248] on div "hero .moveUp press enter hero .moveDown press enter hero .moveLeft press enter …" at bounding box center [918, 307] width 272 height 138
type textarea "hero.moveUp(1)"
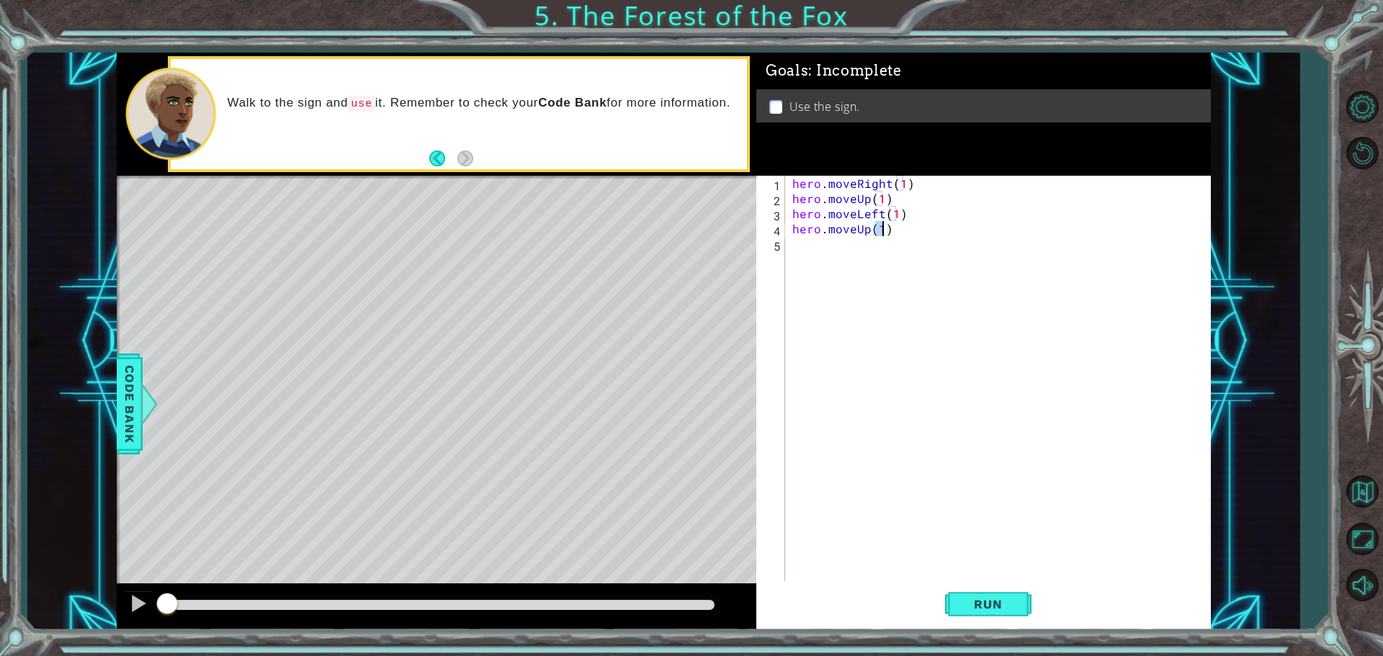
click at [795, 253] on div "hero . moveRight ( 1 ) hero . moveUp ( 1 ) hero . moveLeft ( 1 ) hero . moveUp …" at bounding box center [1001, 395] width 424 height 439
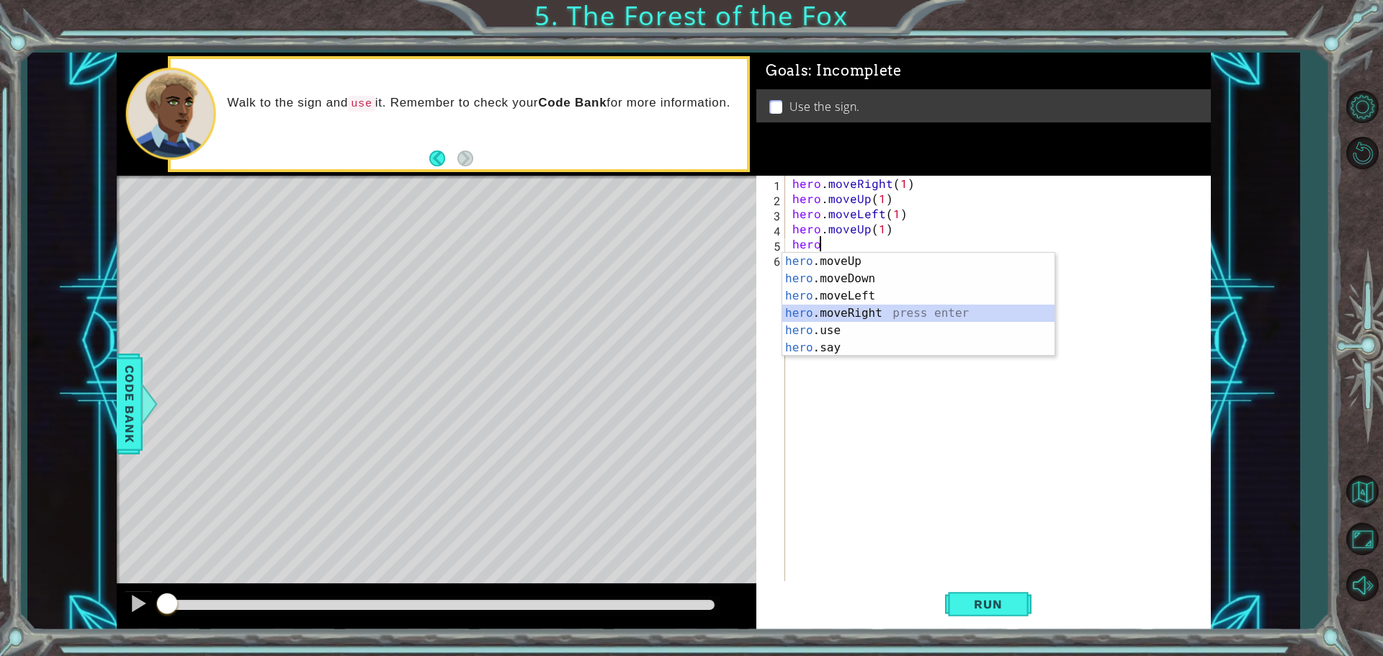
click at [853, 311] on div "hero .moveUp press enter hero .moveDown press enter hero .moveLeft press enter …" at bounding box center [918, 322] width 272 height 138
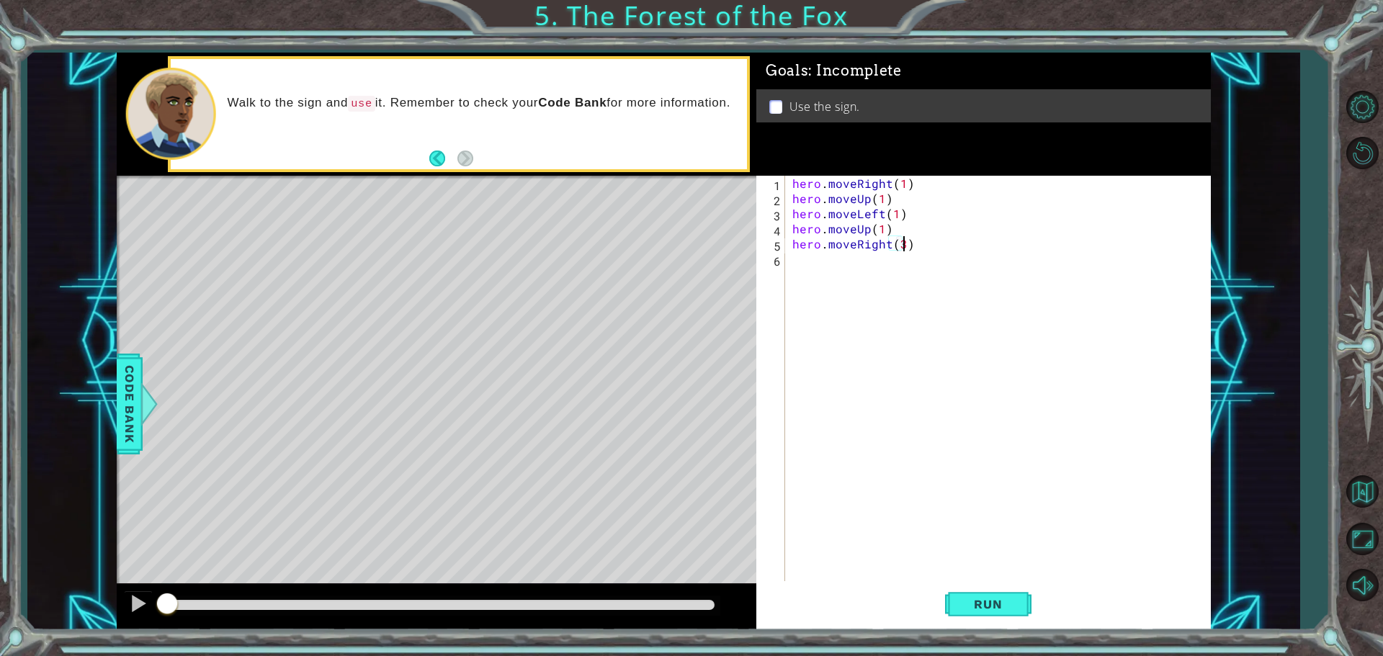
scroll to position [0, 6]
click at [979, 601] on span "Run" at bounding box center [987, 604] width 57 height 14
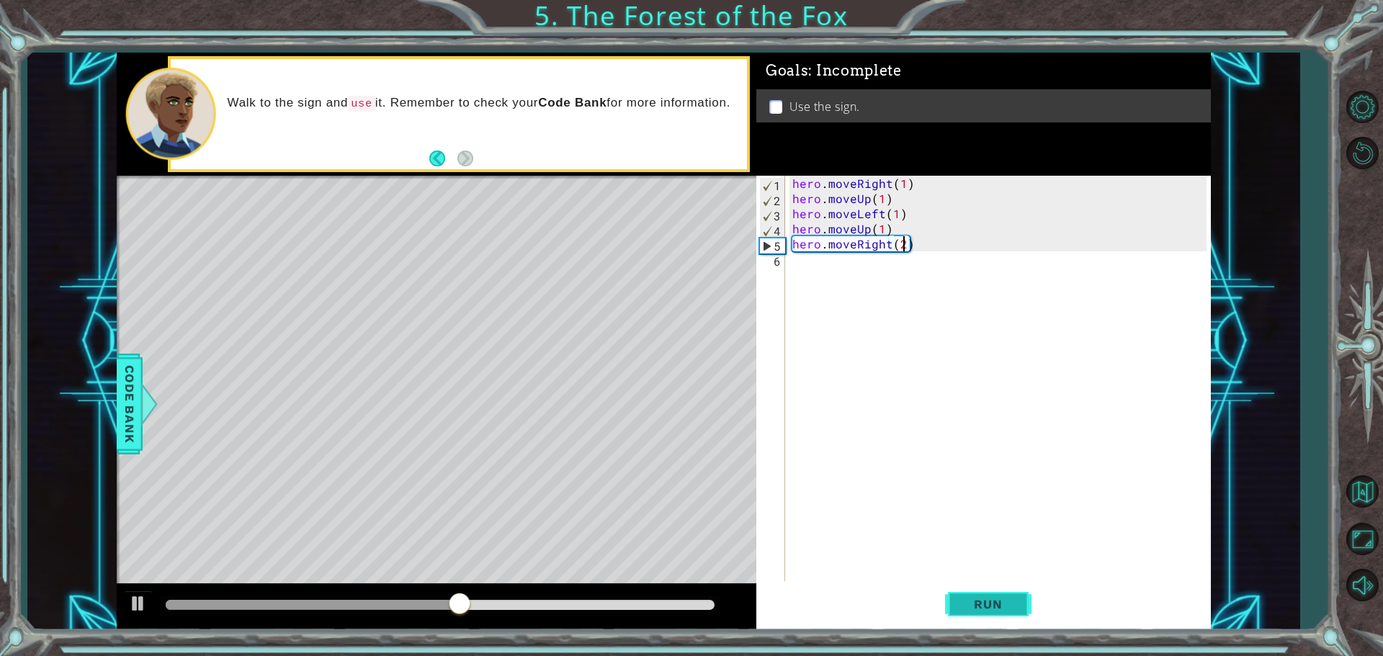
type textarea "hero.moveRight(2)"
click at [1002, 622] on button "Run" at bounding box center [988, 603] width 86 height 45
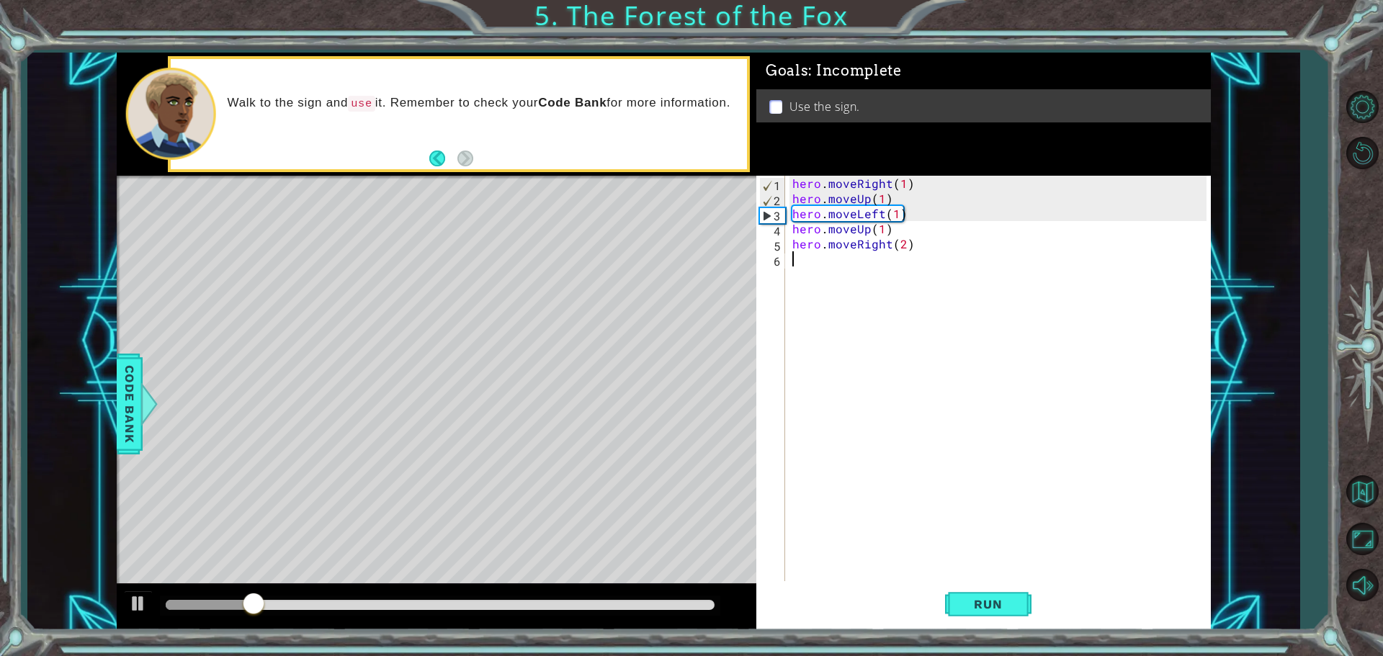
drag, startPoint x: 825, startPoint y: 554, endPoint x: 772, endPoint y: 555, distance: 52.6
click at [822, 553] on div "hero . moveRight ( 1 ) hero . moveUp ( 1 ) hero . moveLeft ( 1 ) hero . moveUp …" at bounding box center [1001, 395] width 424 height 439
click at [134, 600] on div at bounding box center [138, 603] width 19 height 19
click at [140, 603] on div at bounding box center [138, 603] width 19 height 19
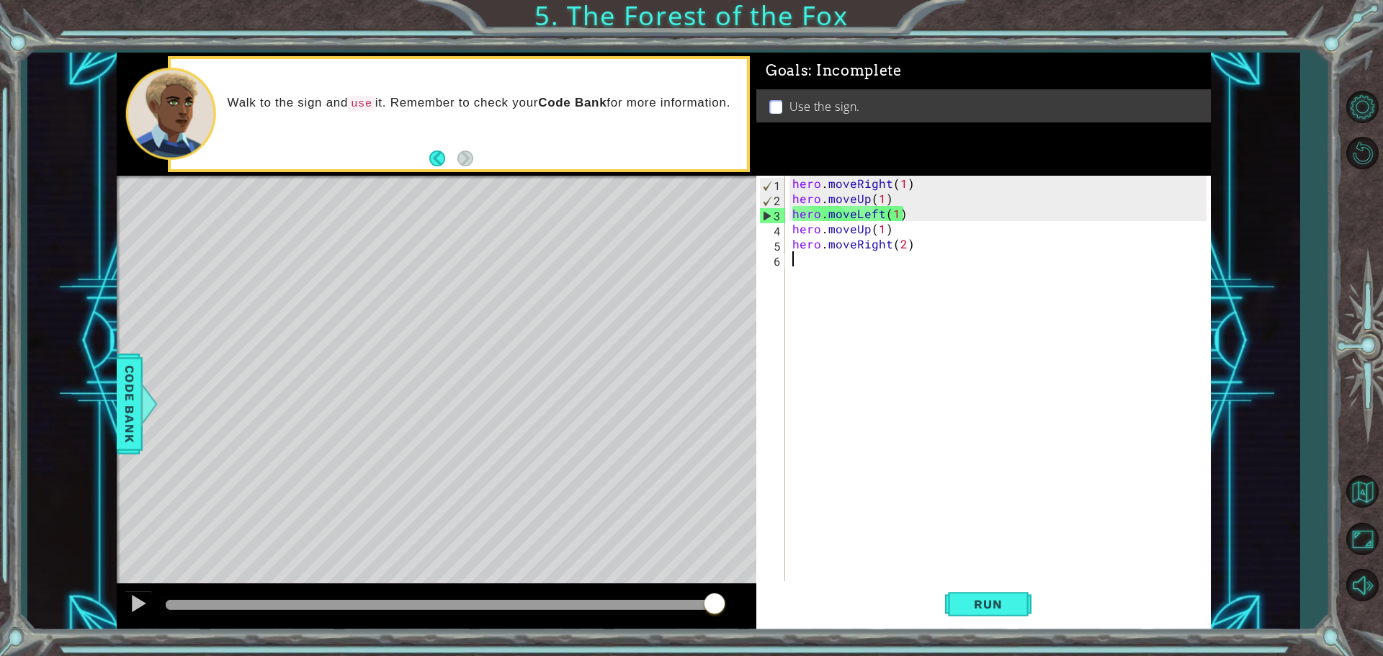
drag, startPoint x: 315, startPoint y: 606, endPoint x: 777, endPoint y: 645, distance: 464.0
click at [777, 645] on div "1 ההההההההההההההההההההההההההההההההההההההההההההההההההההההההההההההההההההההההההההה…" at bounding box center [691, 328] width 1383 height 656
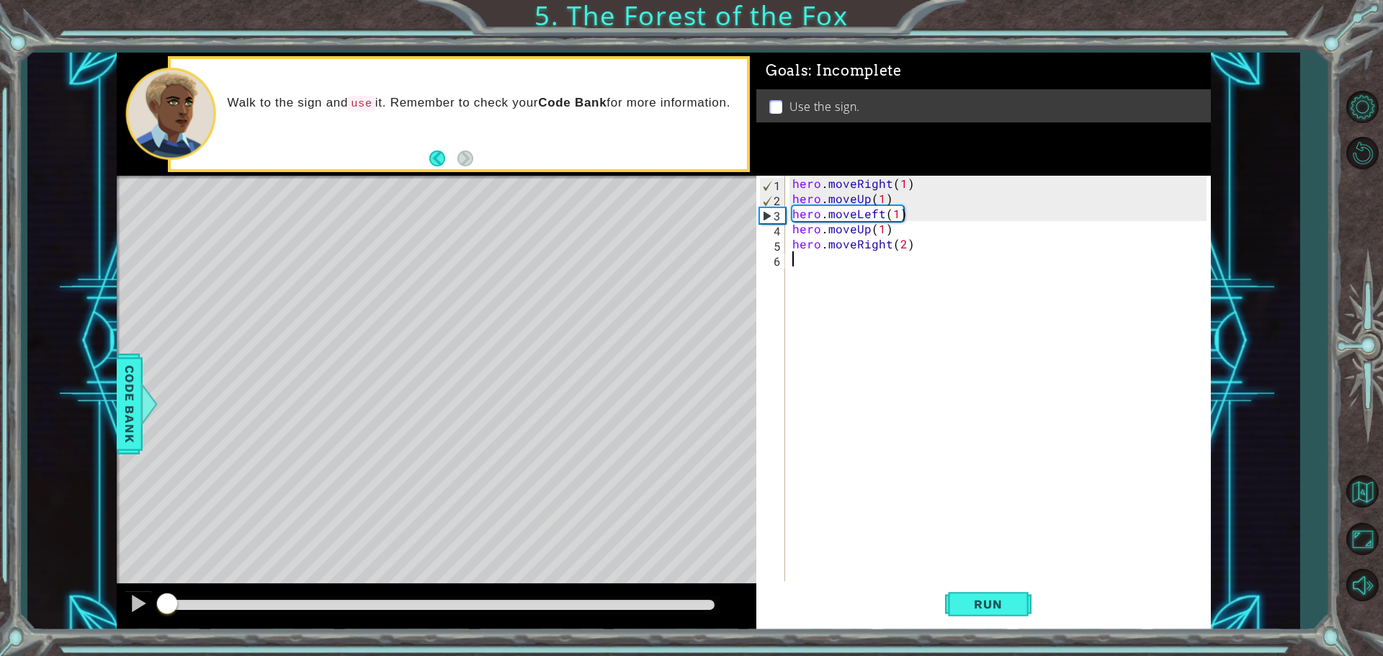
drag, startPoint x: 213, startPoint y: 610, endPoint x: 56, endPoint y: 558, distance: 165.3
click at [56, 558] on div "1 ההההההההההההההההההההההההההההההההההההההההההההההההההההההההההההההההההההההההההההה…" at bounding box center [663, 342] width 1272 height 578
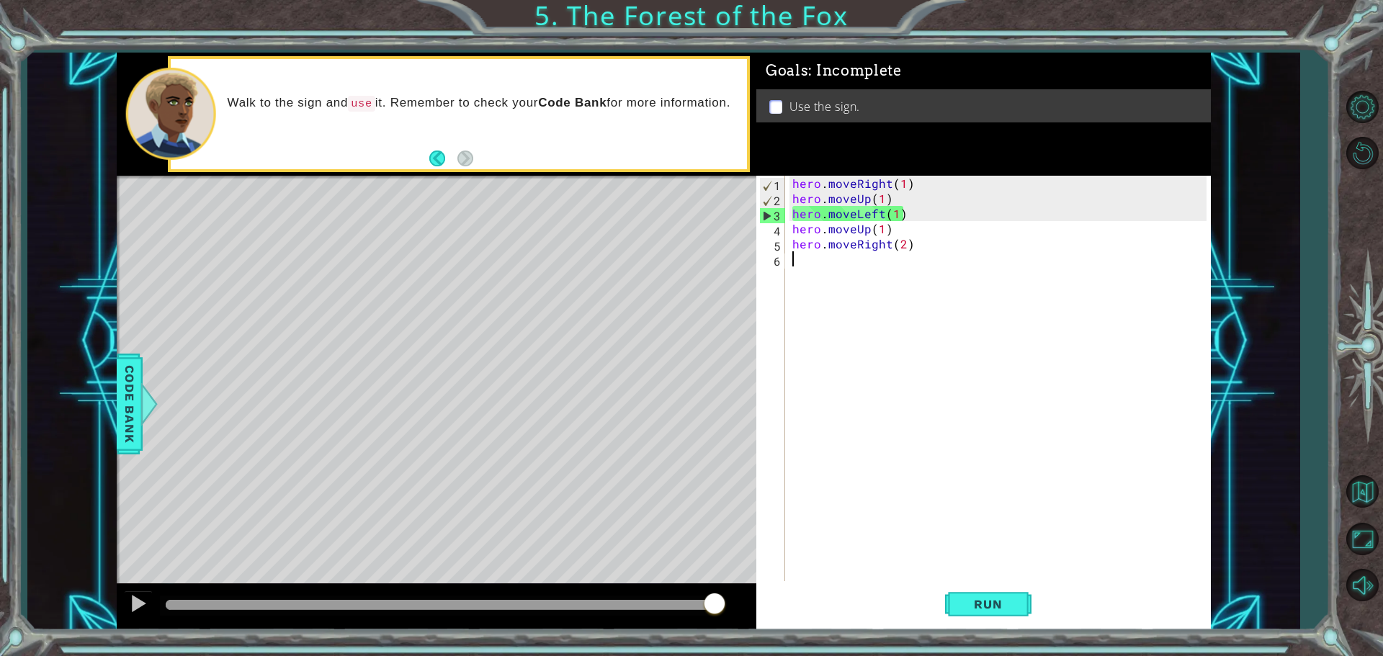
drag, startPoint x: 198, startPoint y: 606, endPoint x: 899, endPoint y: 677, distance: 704.9
click at [899, 655] on html "1 ההההההההההההההההההההההההההההההההההההההההההההההההההההההההההההההההההההההההההההה…" at bounding box center [691, 328] width 1383 height 656
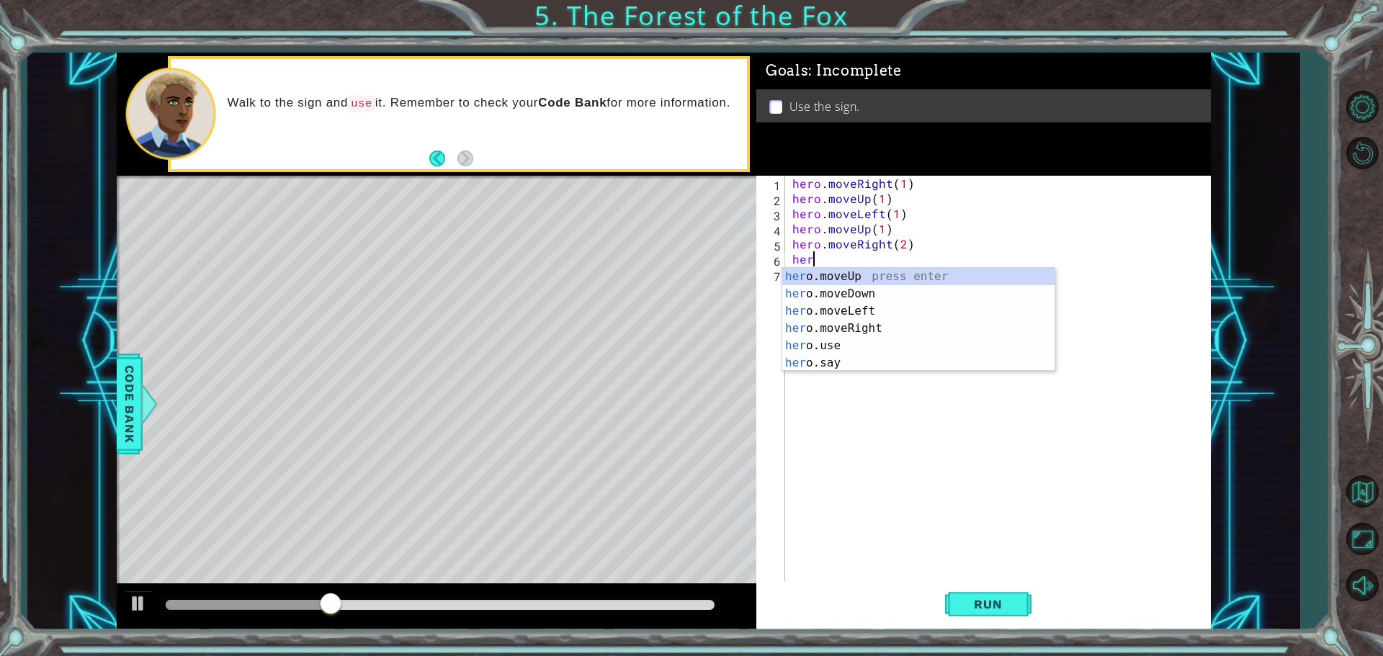
scroll to position [0, 1]
click at [889, 298] on div "hero .moveUp press enter hero .moveDown press enter hero .moveLeft press enter …" at bounding box center [918, 337] width 272 height 138
type textarea "hero.moveDown(1)"
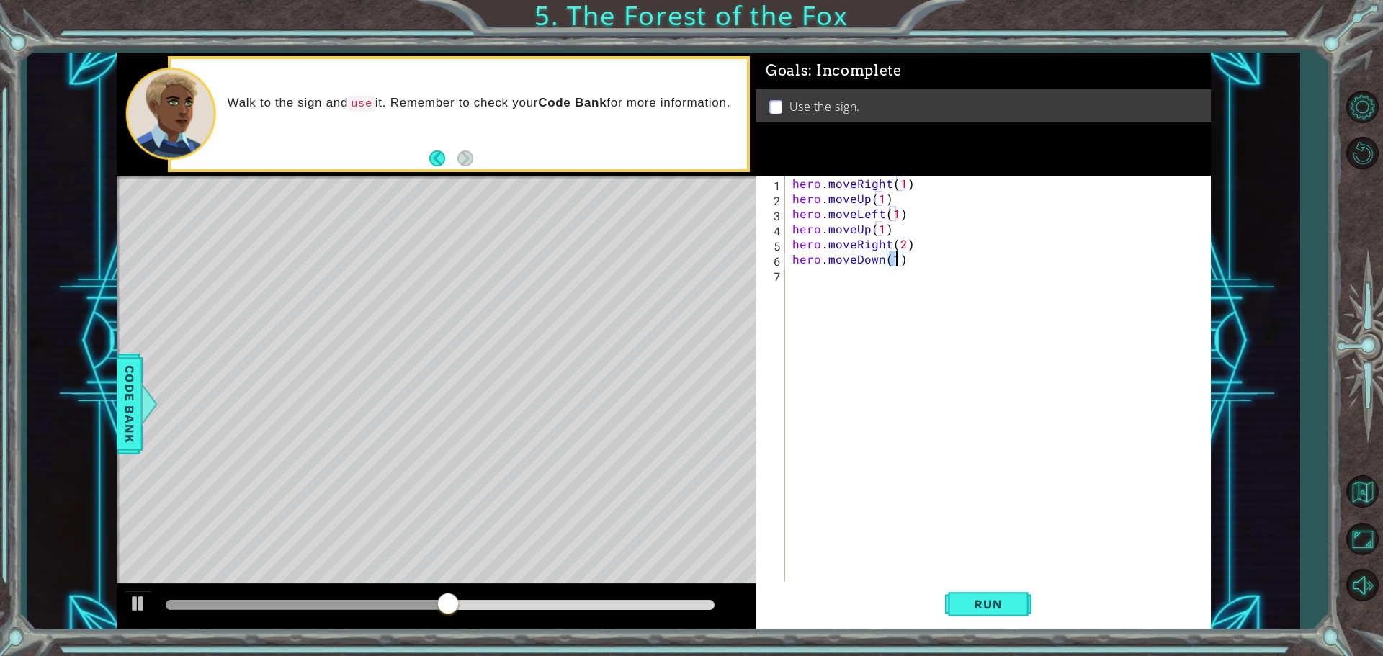
click at [782, 280] on div "7" at bounding box center [772, 276] width 26 height 15
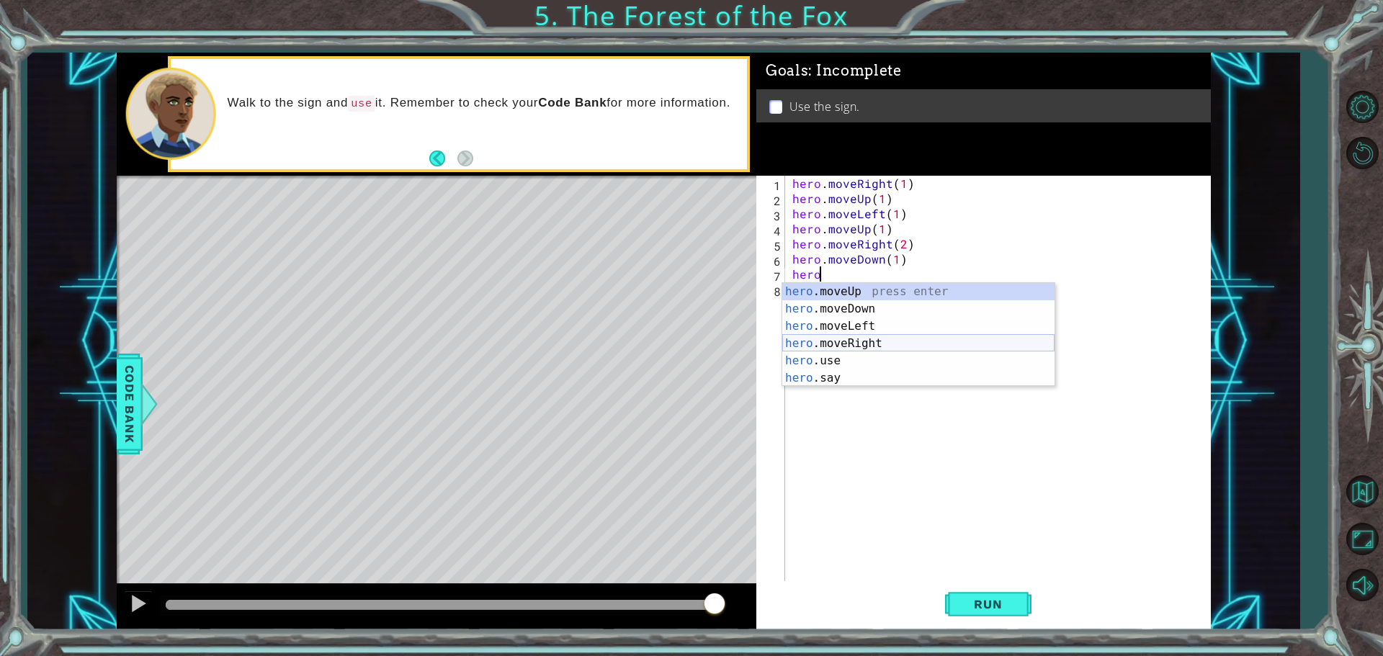
click at [863, 341] on div "hero .moveUp press enter hero .moveDown press enter hero .moveLeft press enter …" at bounding box center [918, 352] width 272 height 138
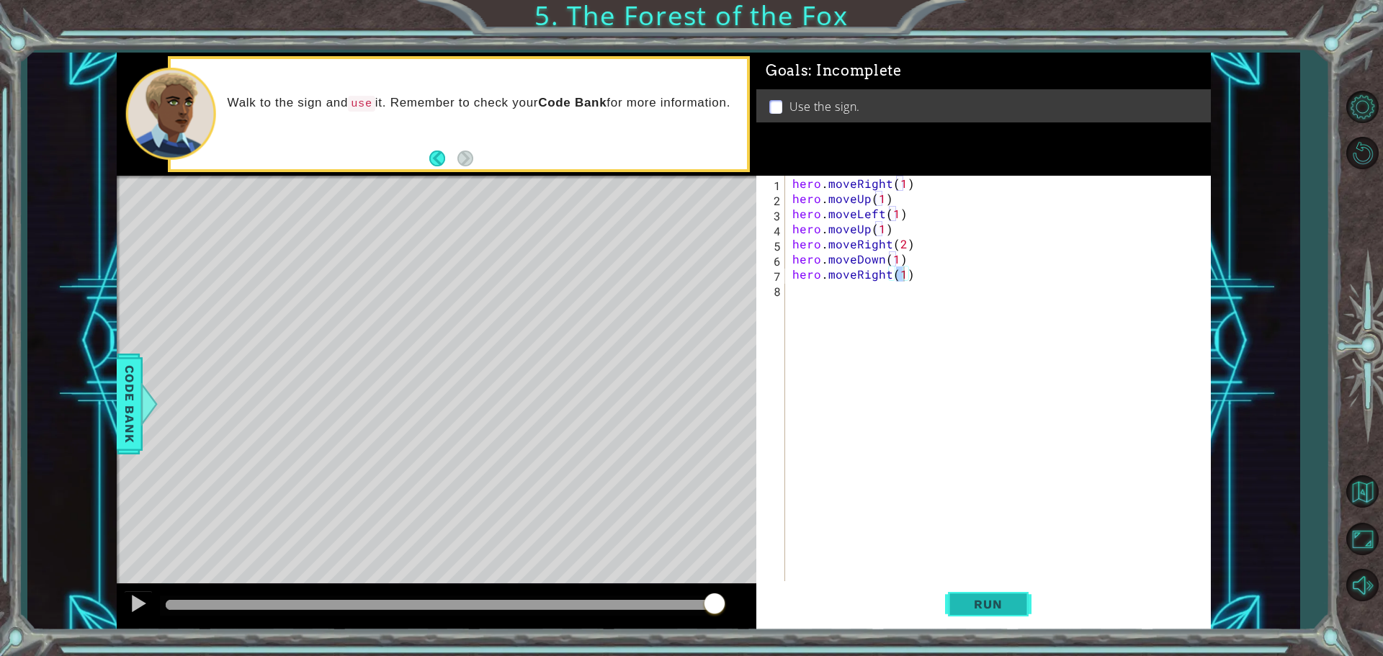
click at [979, 596] on button "Run" at bounding box center [988, 603] width 86 height 45
click at [784, 248] on div "5" at bounding box center [772, 245] width 26 height 15
click at [925, 279] on div "hero . moveRight ( 1 ) hero . moveUp ( 1 ) hero . moveLeft ( 1 ) hero . moveUp …" at bounding box center [1001, 395] width 424 height 439
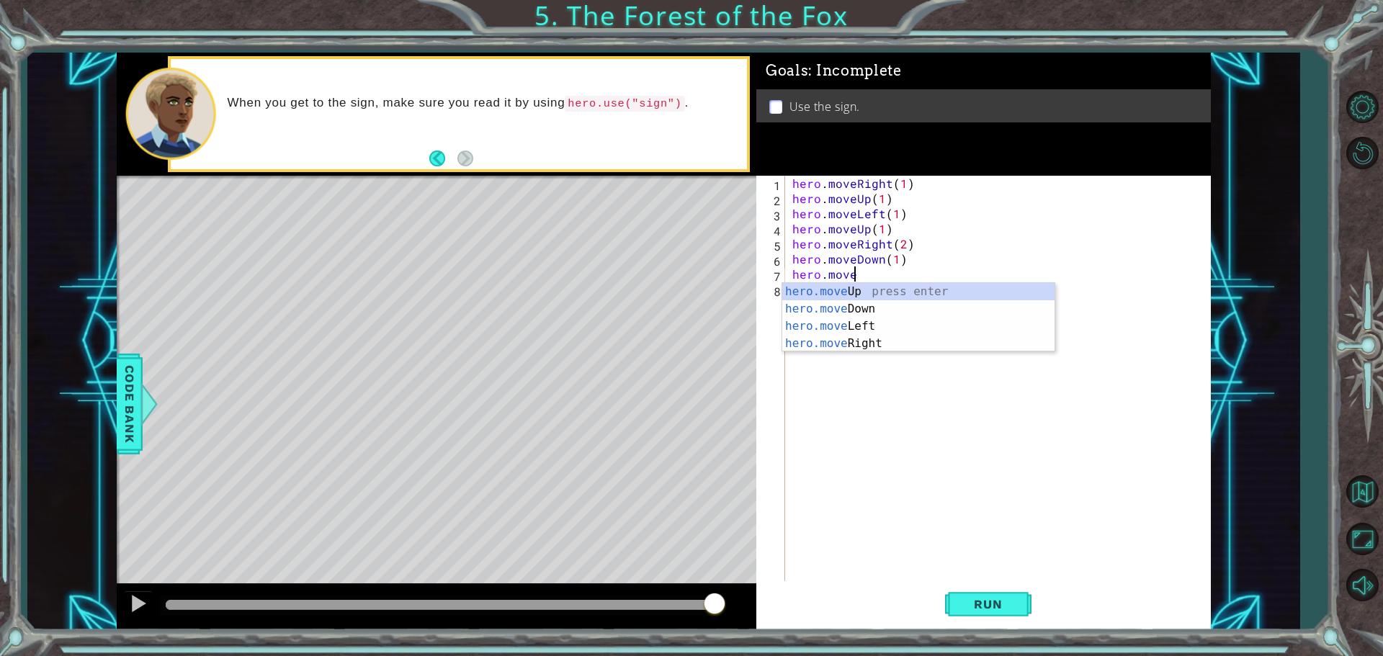
type textarea "h"
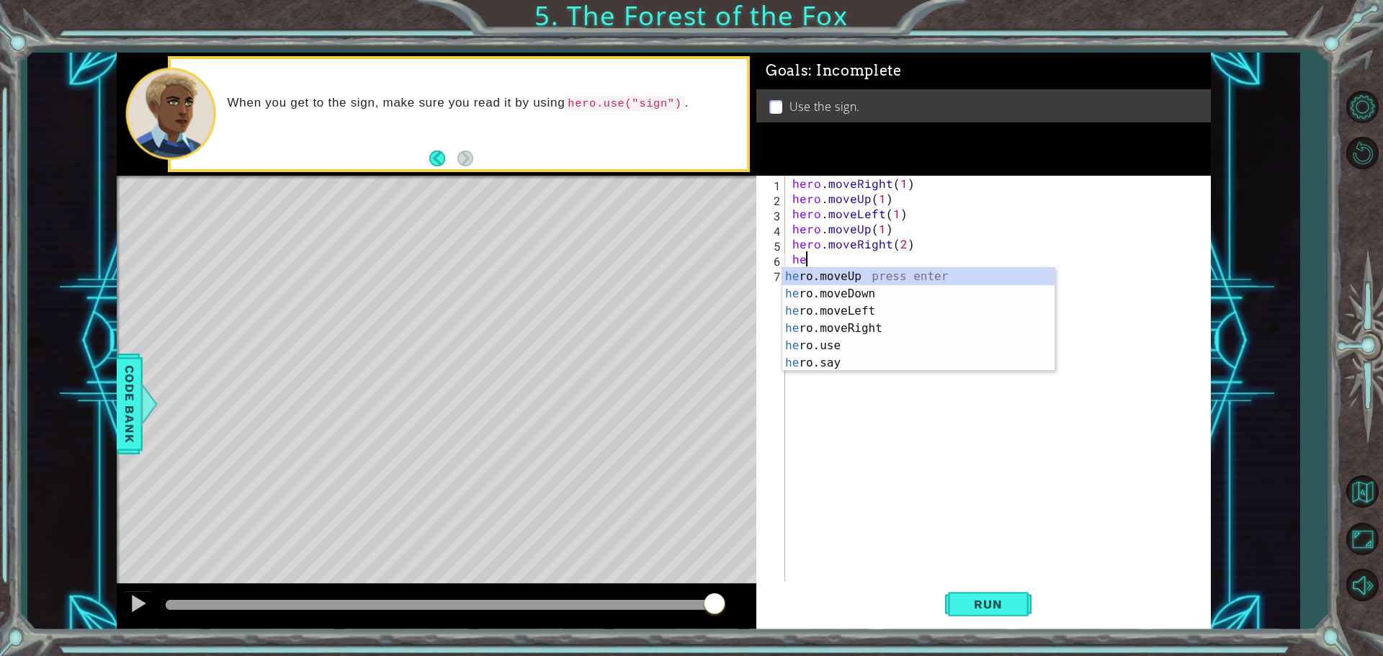
type textarea "h"
click at [914, 298] on div "hero .moveUp press enter hero .moveDown press enter hero .moveLeft press enter …" at bounding box center [918, 337] width 272 height 138
type textarea "hero.moveDown(1)"
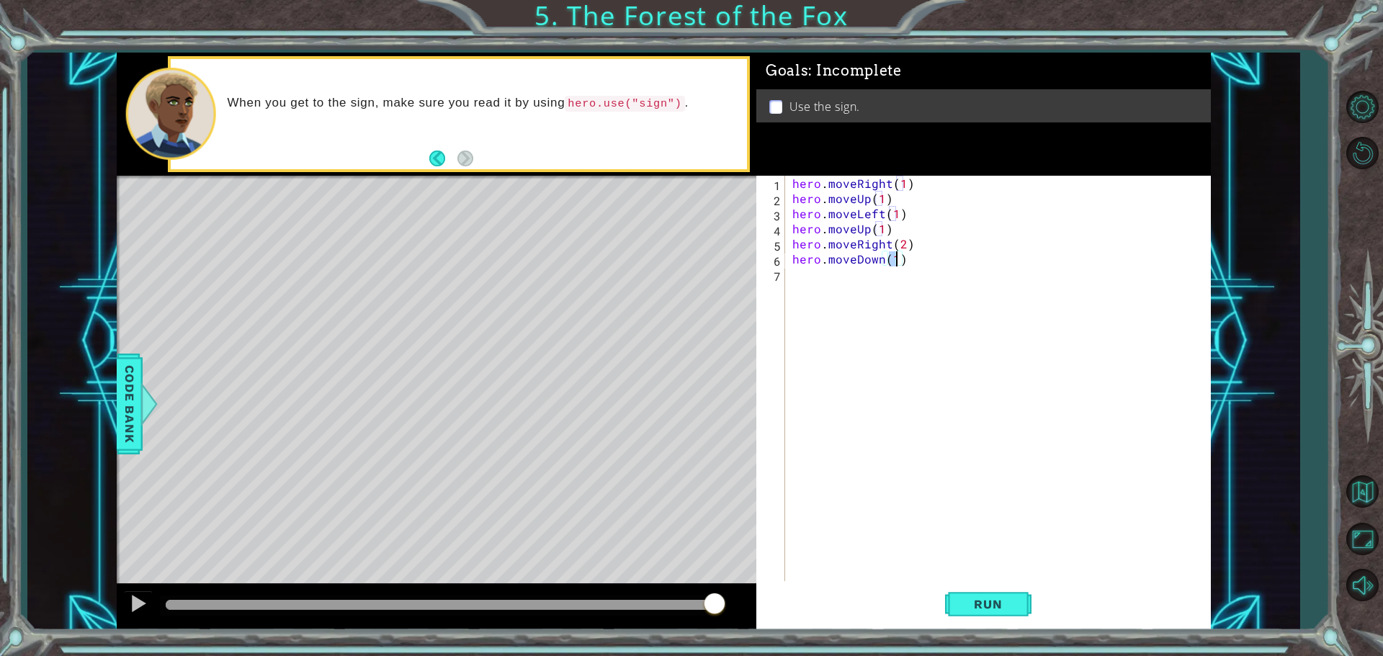
click at [797, 282] on div "hero . moveRight ( 1 ) hero . moveUp ( 1 ) hero . moveLeft ( 1 ) hero . moveUp …" at bounding box center [1001, 395] width 424 height 439
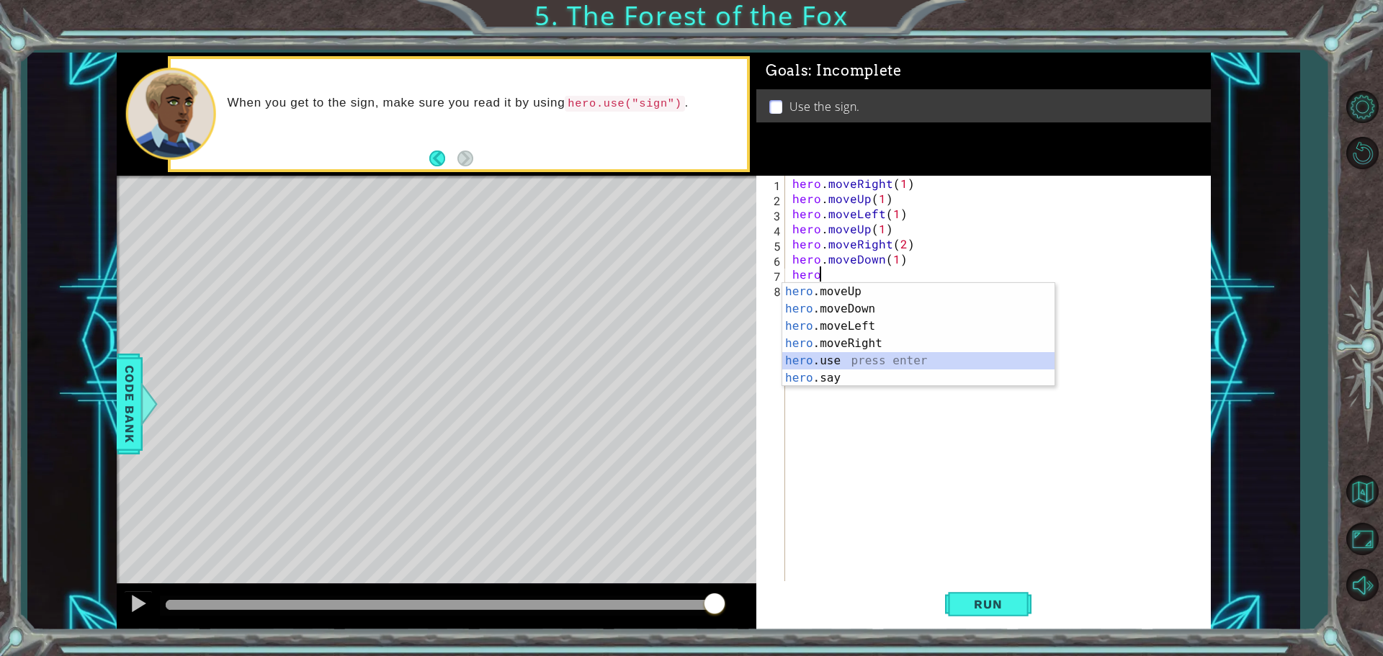
click at [833, 362] on div "hero .moveUp press enter hero .moveDown press enter hero .moveLeft press enter …" at bounding box center [918, 352] width 272 height 138
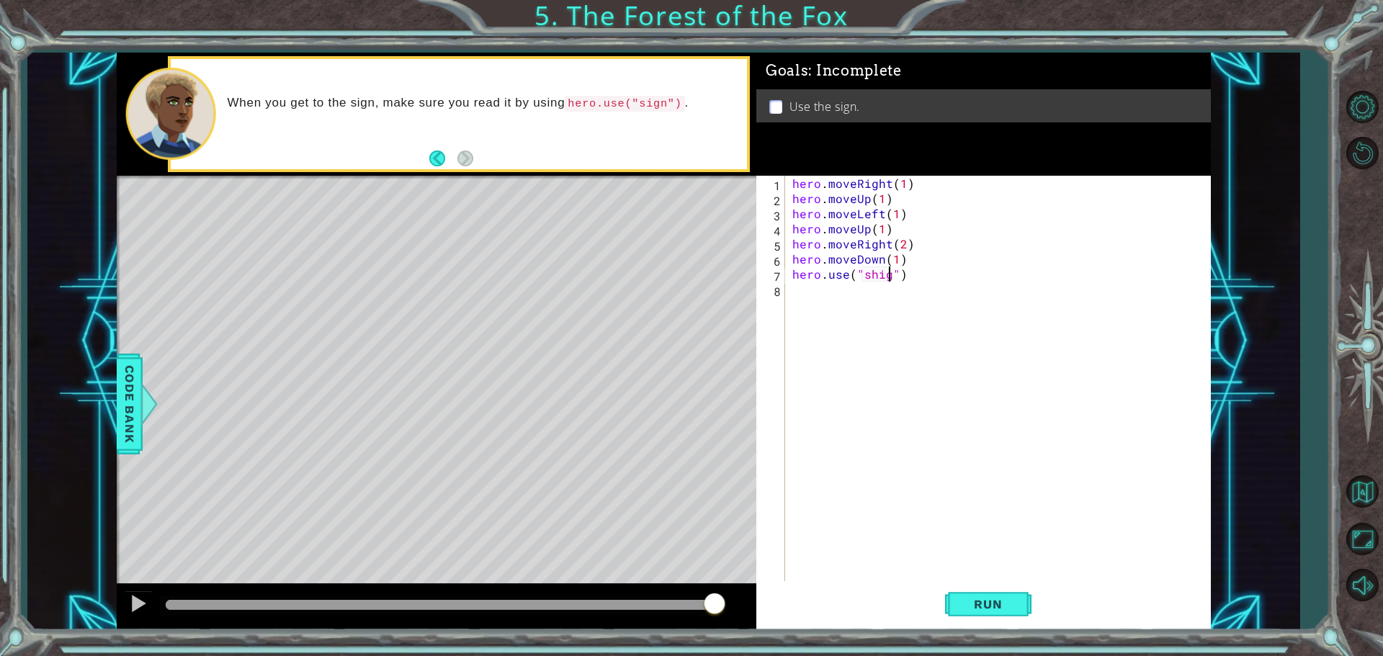
scroll to position [0, 6]
click at [873, 275] on div "hero . moveRight ( 1 ) hero . moveUp ( 1 ) hero . moveLeft ( 1 ) hero . moveUp …" at bounding box center [1001, 395] width 424 height 439
type textarea "hero.use("sign")"
click at [794, 295] on div "hero . moveRight ( 1 ) hero . moveUp ( 1 ) hero . moveLeft ( 1 ) hero . moveUp …" at bounding box center [1001, 395] width 424 height 439
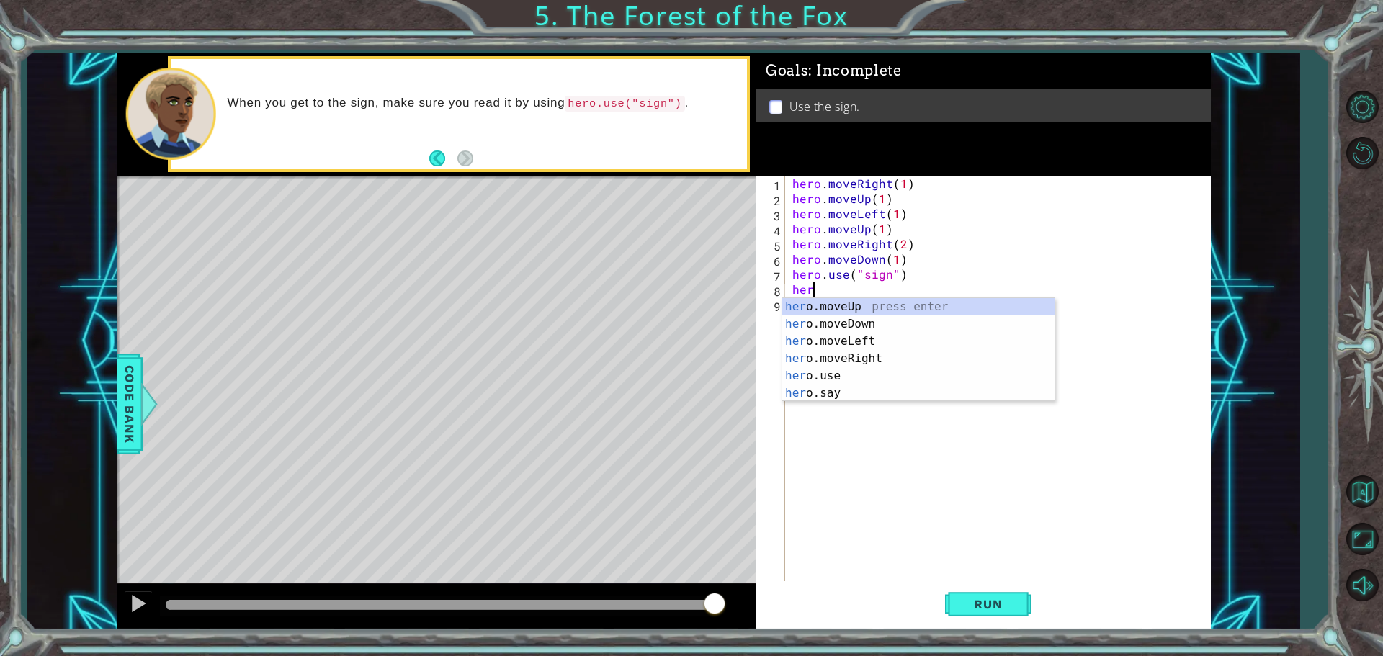
scroll to position [0, 1]
click at [843, 356] on div "hero .moveUp press enter hero .moveDown press enter hero .moveLeft press enter …" at bounding box center [918, 367] width 272 height 138
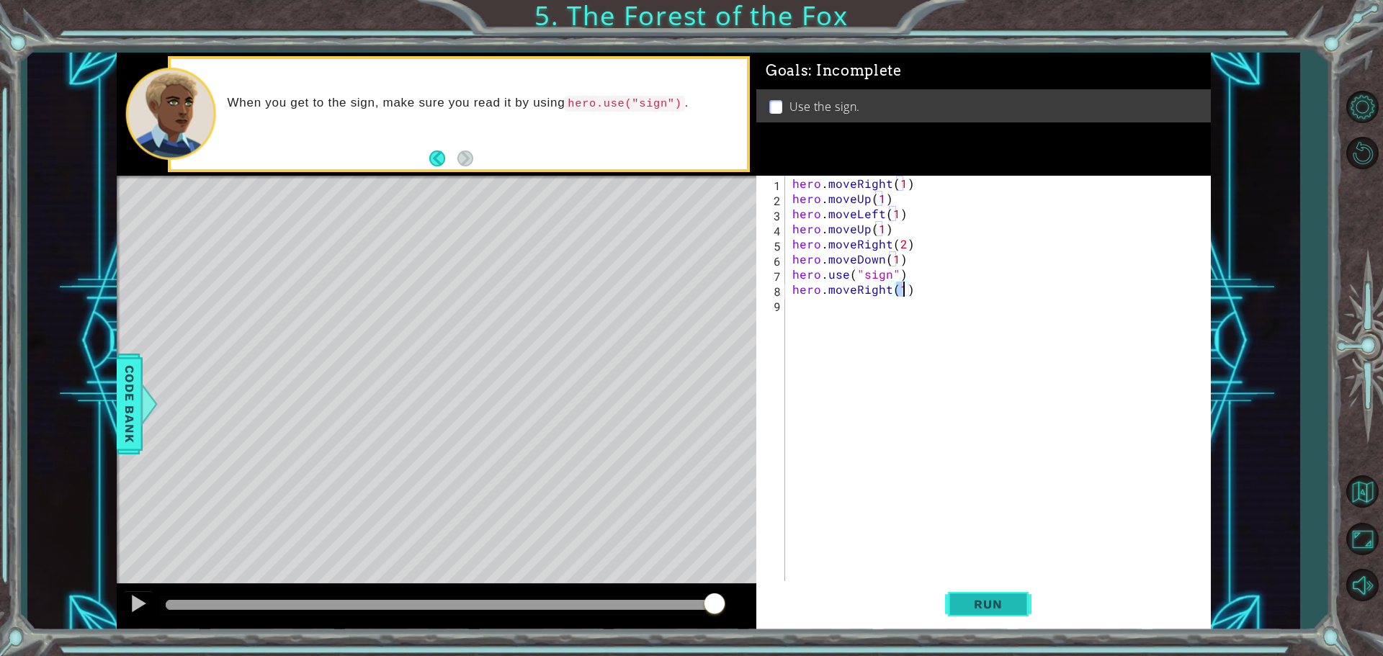
type textarea "hero.moveRight(1)"
click at [988, 604] on span "Run" at bounding box center [987, 604] width 57 height 14
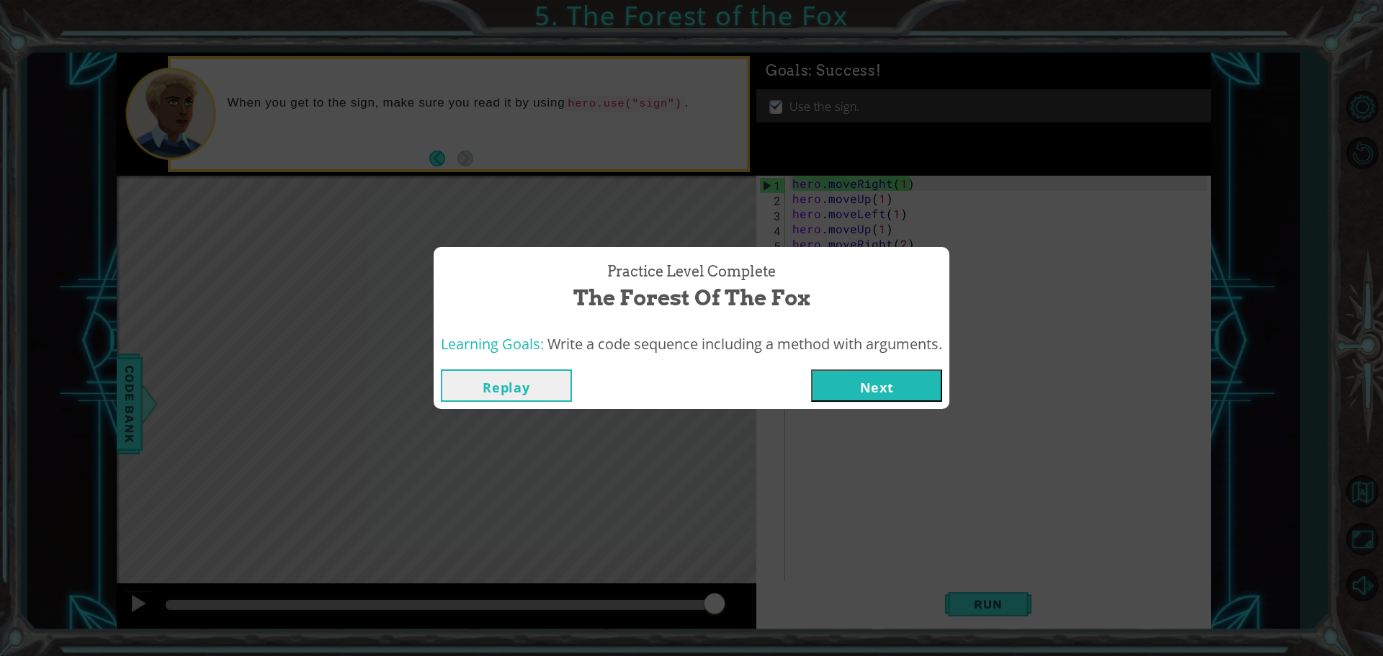
click at [930, 379] on button "Next" at bounding box center [876, 385] width 131 height 32
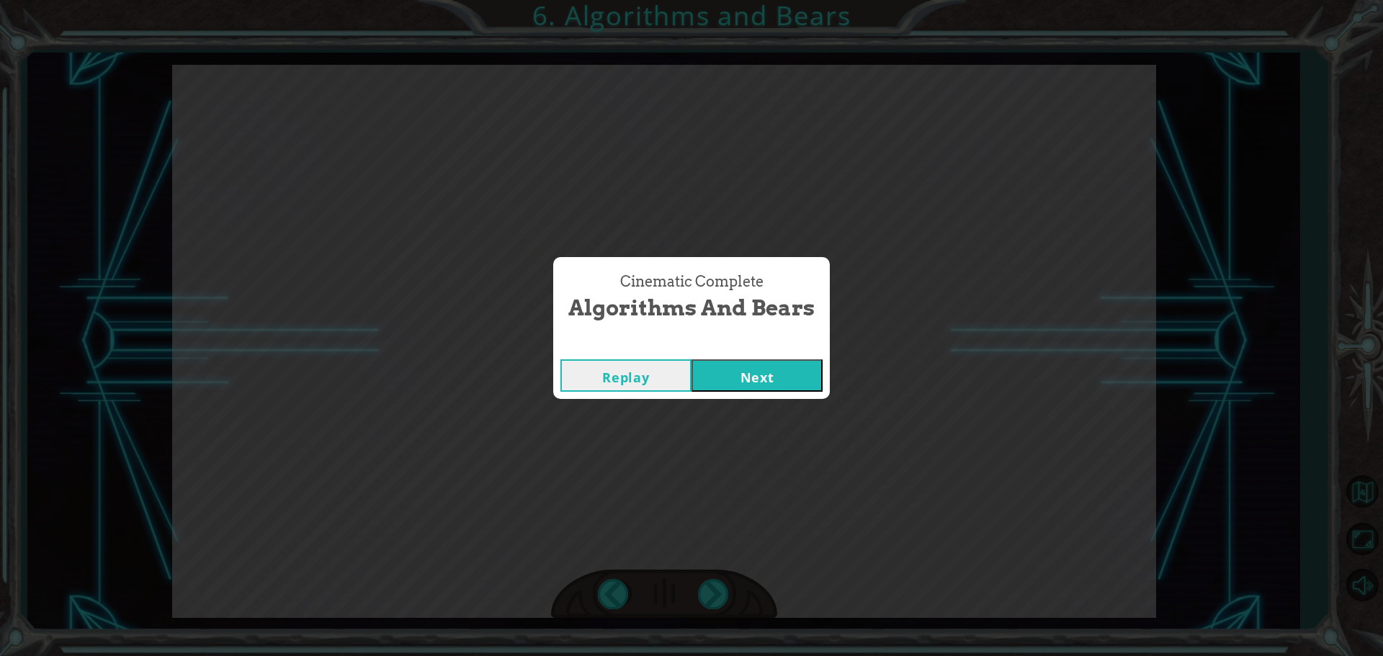
drag, startPoint x: 768, startPoint y: 387, endPoint x: 772, endPoint y: 379, distance: 9.7
click at [772, 379] on button "Next" at bounding box center [756, 375] width 131 height 32
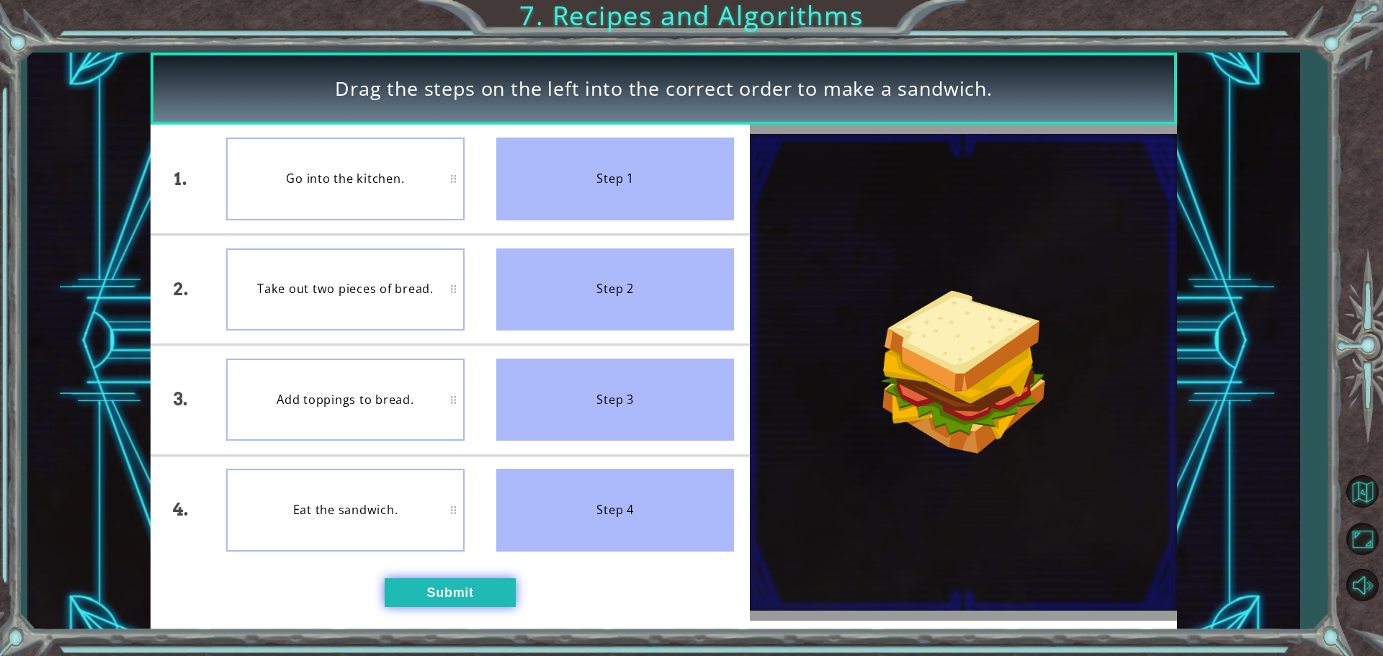
click at [457, 596] on button "Submit" at bounding box center [450, 592] width 131 height 29
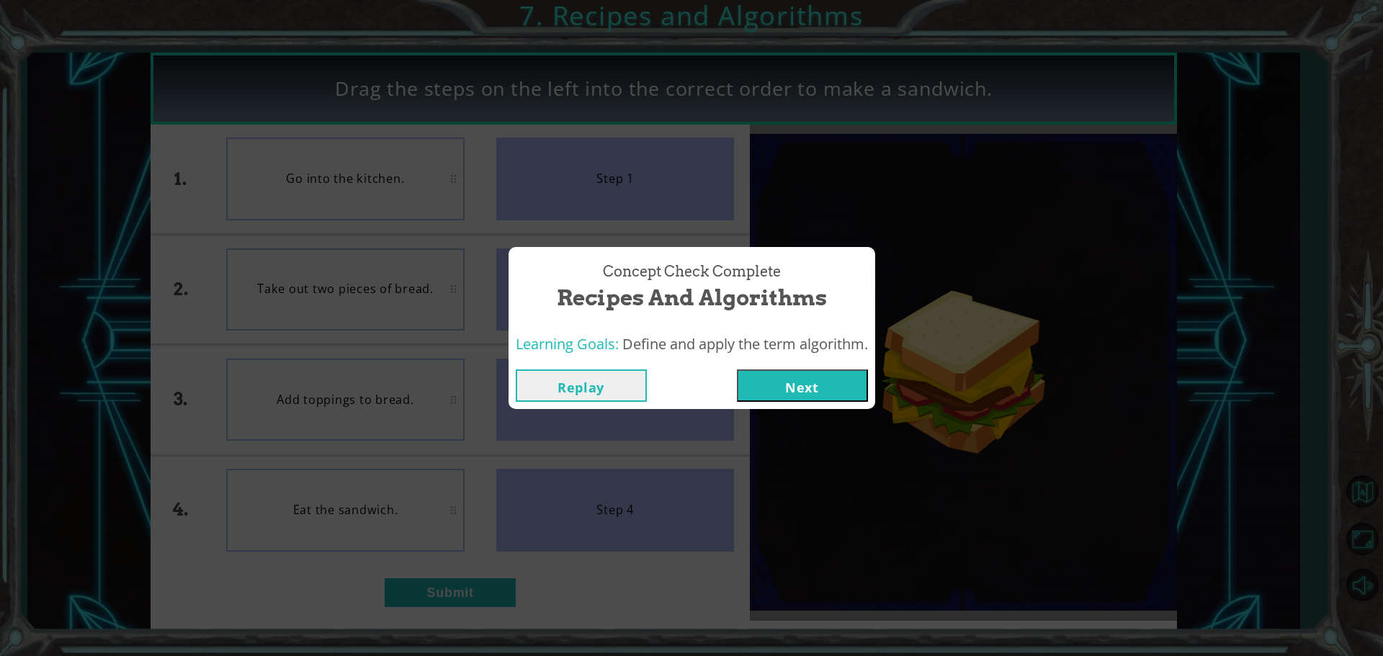
drag, startPoint x: 788, startPoint y: 381, endPoint x: 794, endPoint y: 385, distance: 7.8
click at [789, 384] on button "Next" at bounding box center [802, 385] width 131 height 32
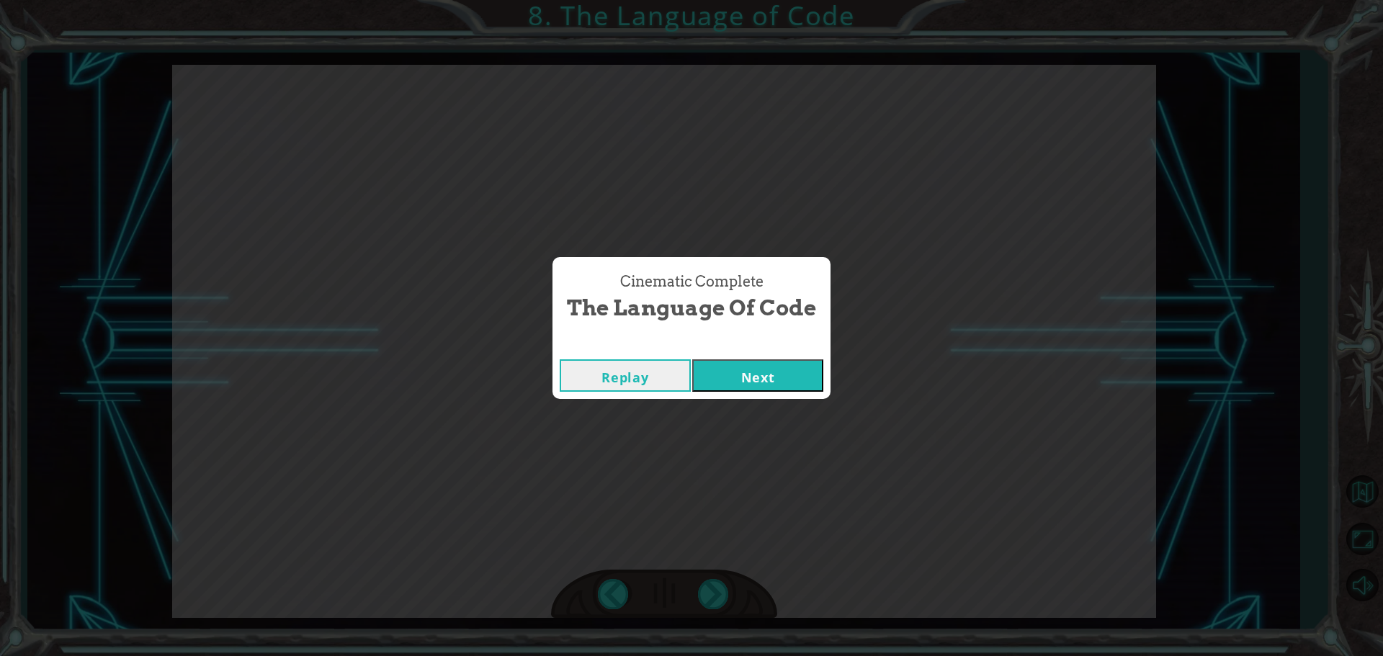
click at [729, 372] on button "Next" at bounding box center [757, 375] width 131 height 32
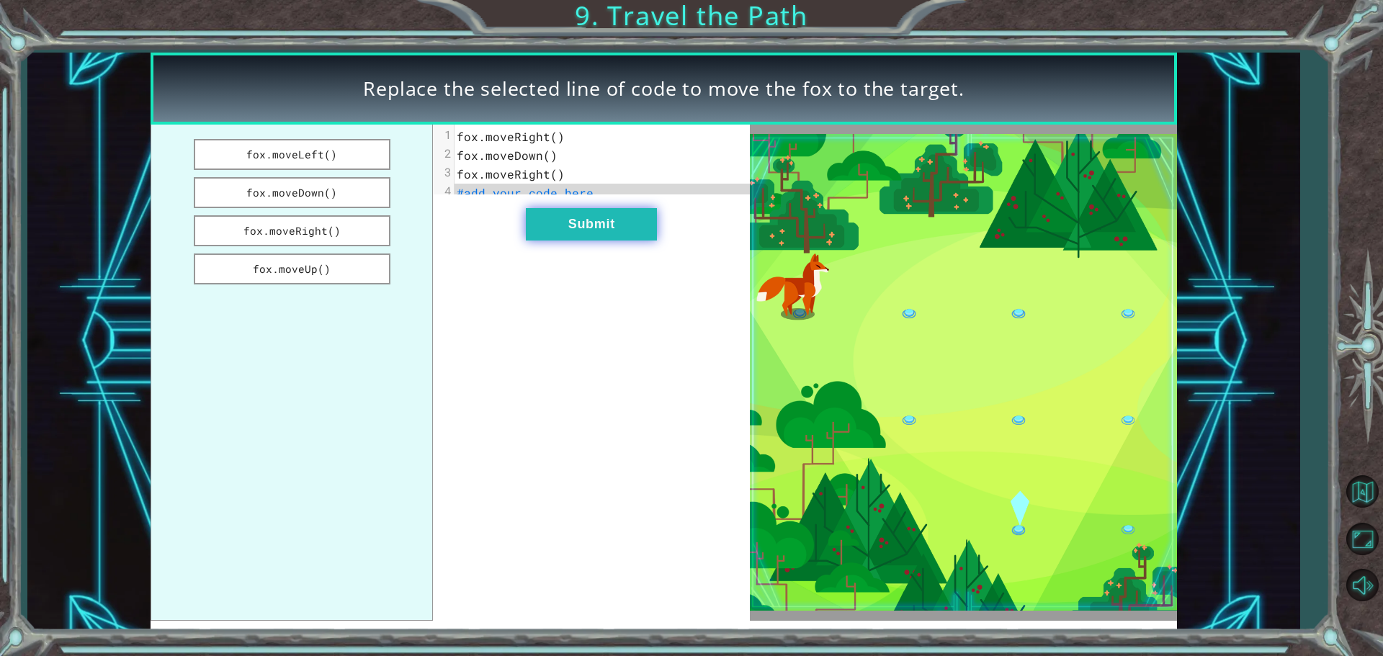
click at [619, 235] on button "Submit" at bounding box center [591, 224] width 131 height 32
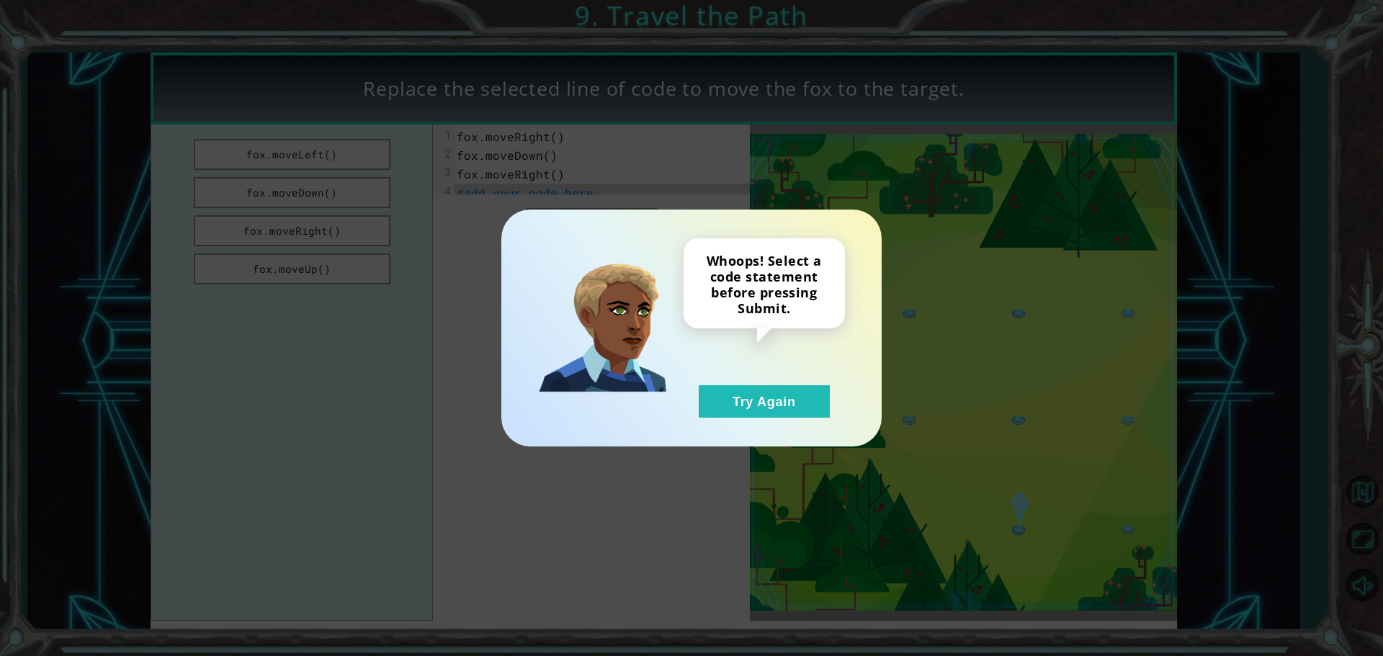
drag, startPoint x: 731, startPoint y: 400, endPoint x: 736, endPoint y: 378, distance: 22.9
click at [735, 388] on button "Try Again" at bounding box center [764, 401] width 131 height 32
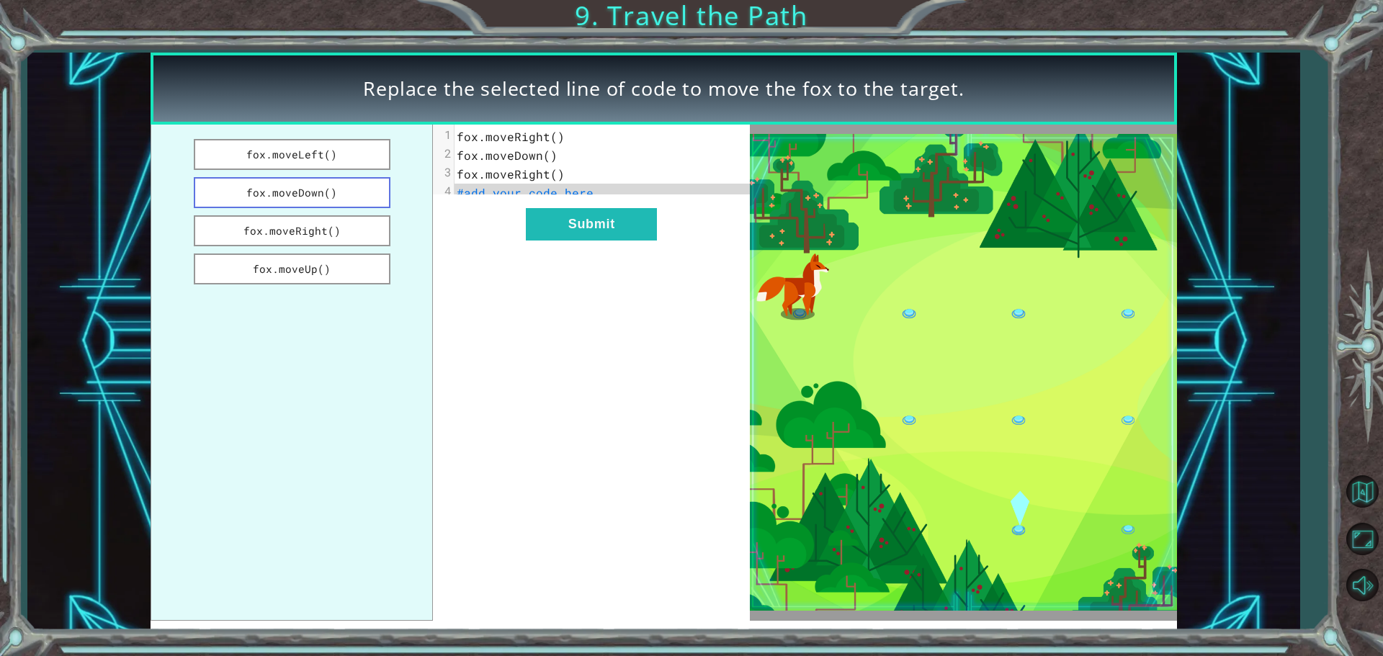
click at [313, 190] on button "fox.moveDown()" at bounding box center [292, 192] width 197 height 31
click at [540, 240] on button "Submit" at bounding box center [591, 224] width 131 height 32
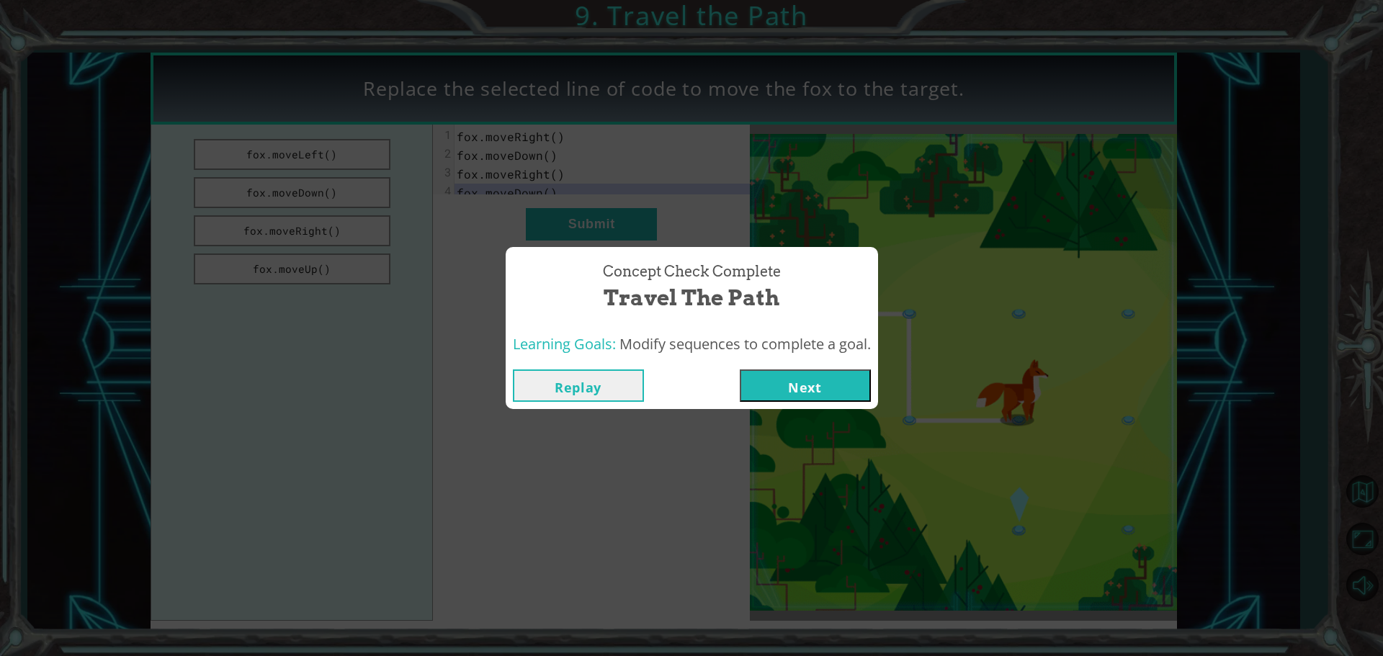
click at [778, 376] on button "Next" at bounding box center [805, 385] width 131 height 32
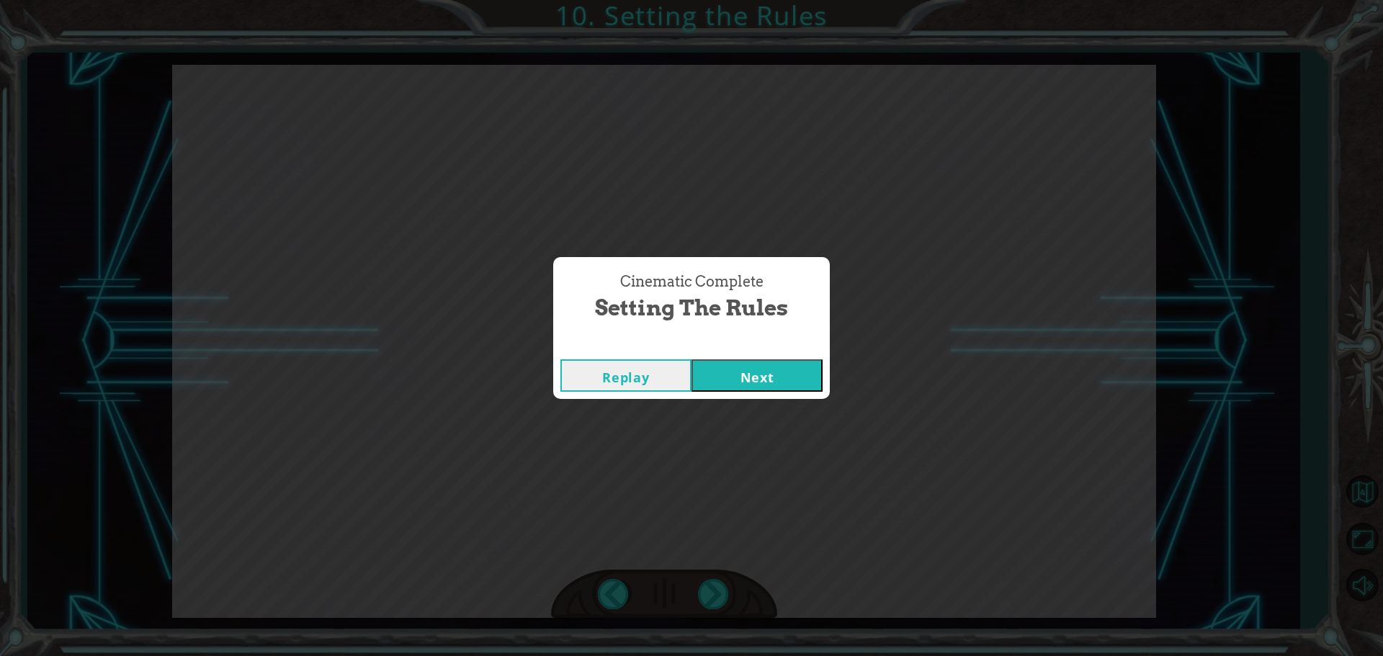
click at [769, 369] on button "Next" at bounding box center [756, 375] width 131 height 32
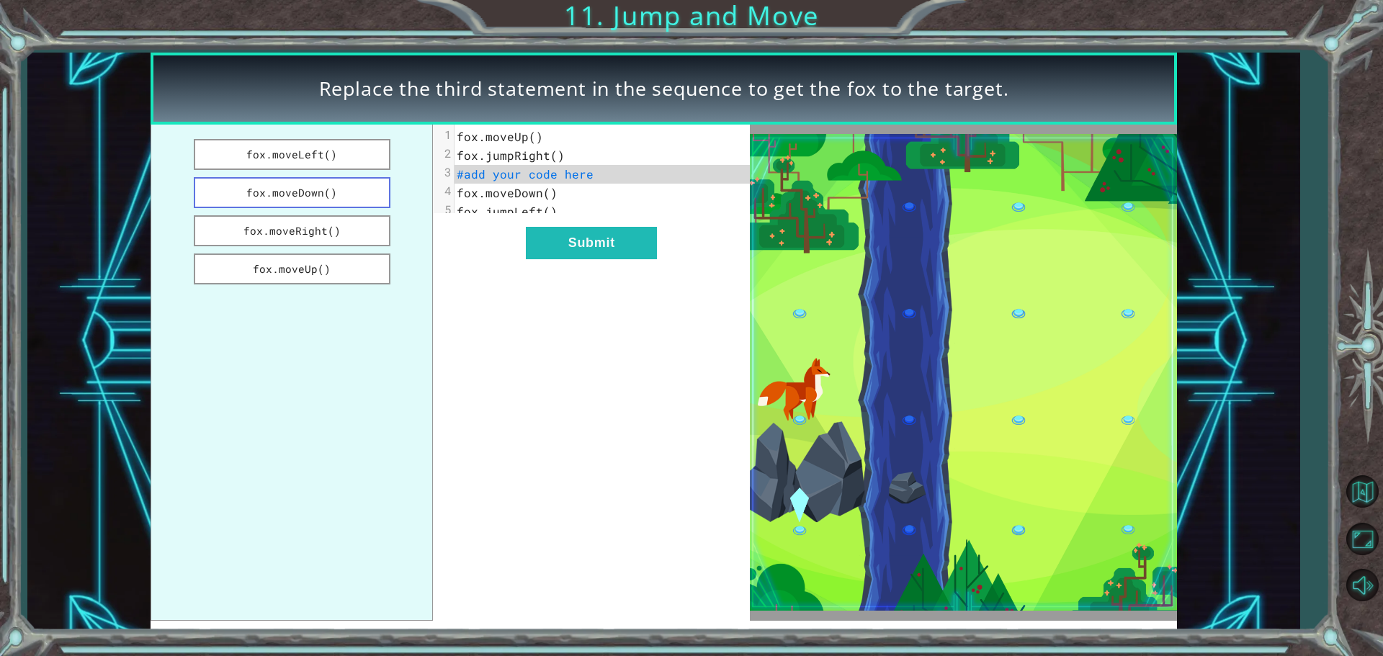
drag, startPoint x: 366, startPoint y: 183, endPoint x: 369, endPoint y: 192, distance: 9.8
click at [365, 184] on button "fox.moveDown()" at bounding box center [292, 192] width 197 height 31
click at [572, 253] on button "Submit" at bounding box center [591, 243] width 131 height 32
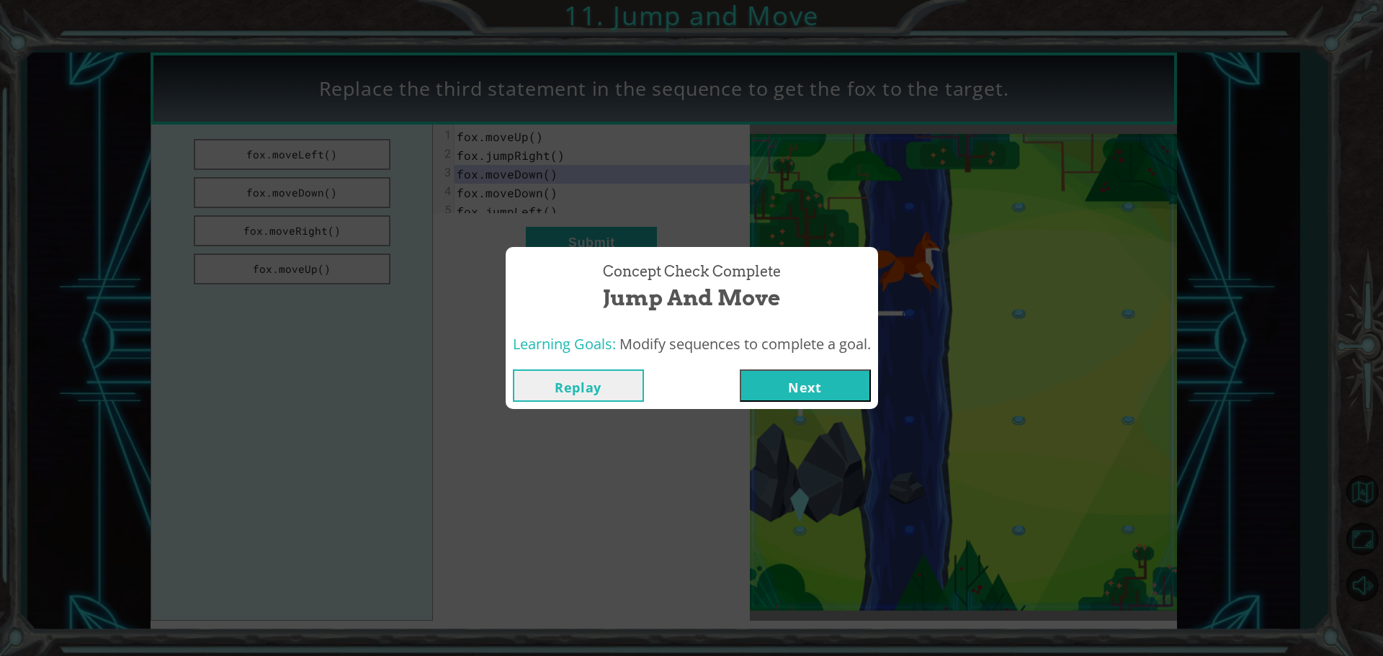
click at [767, 382] on button "Next" at bounding box center [805, 385] width 131 height 32
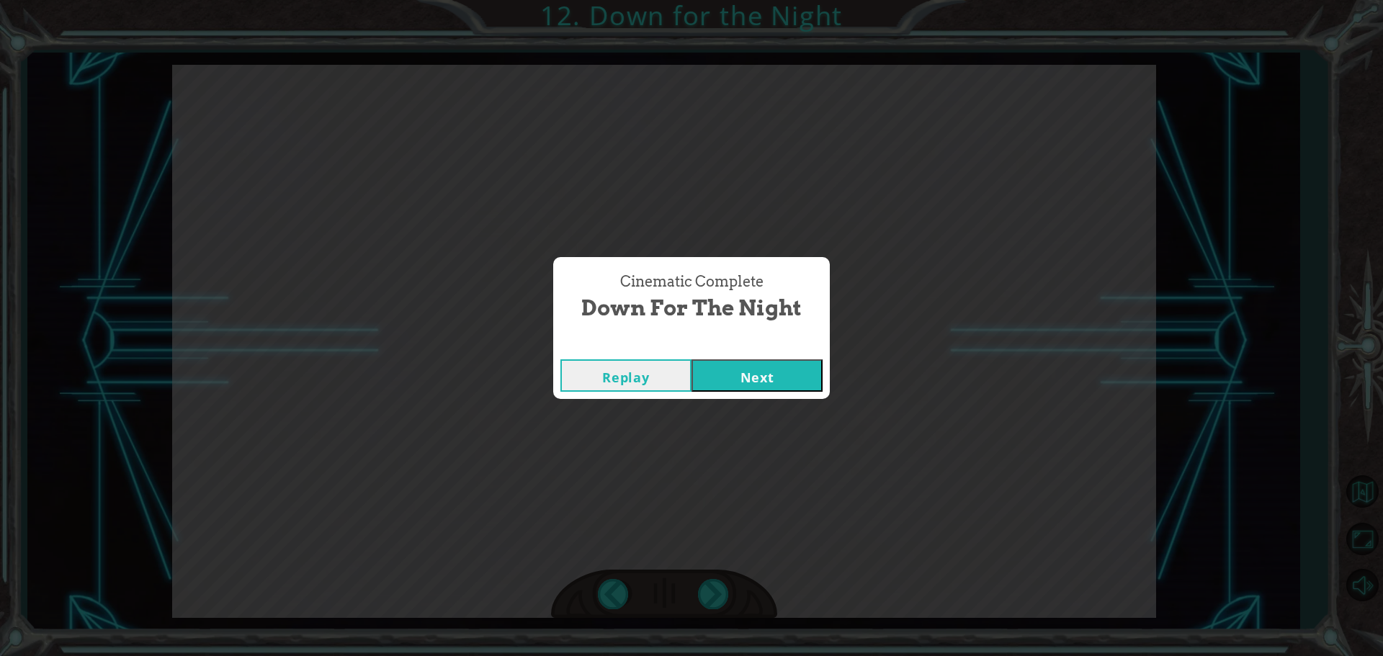
click at [766, 383] on button "Next" at bounding box center [756, 375] width 131 height 32
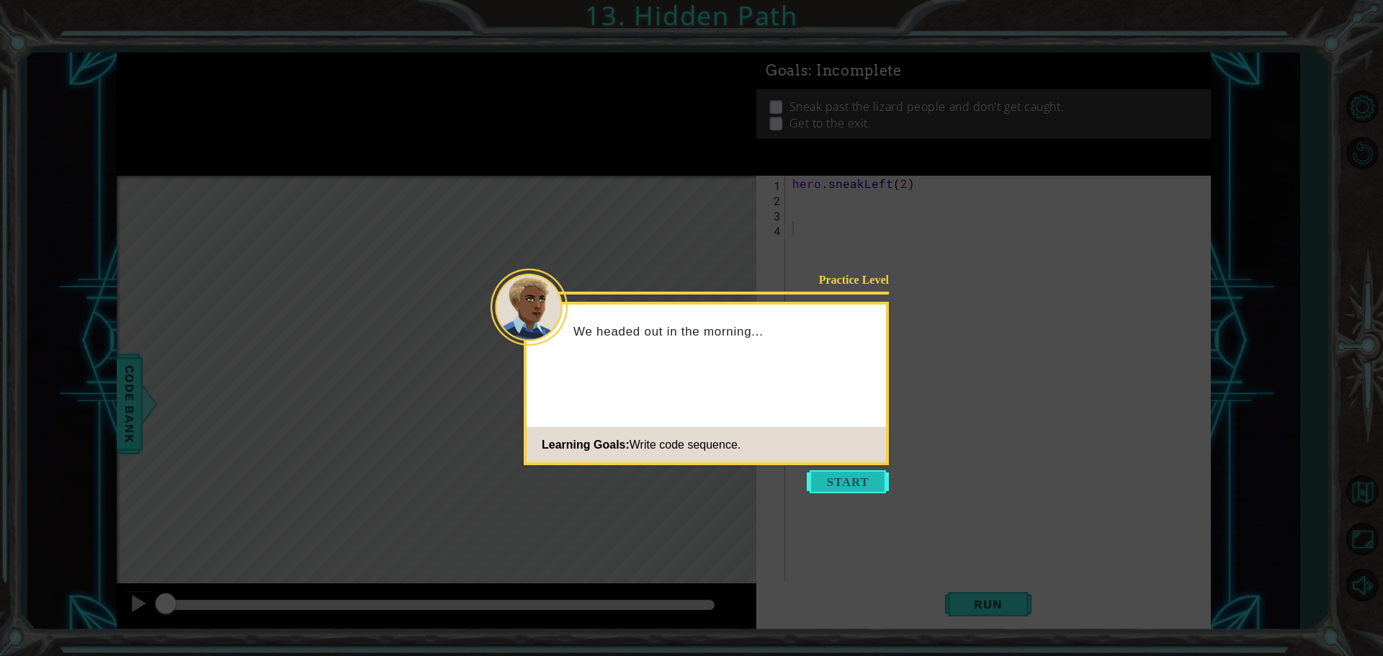
click at [830, 485] on button "Start" at bounding box center [848, 481] width 82 height 23
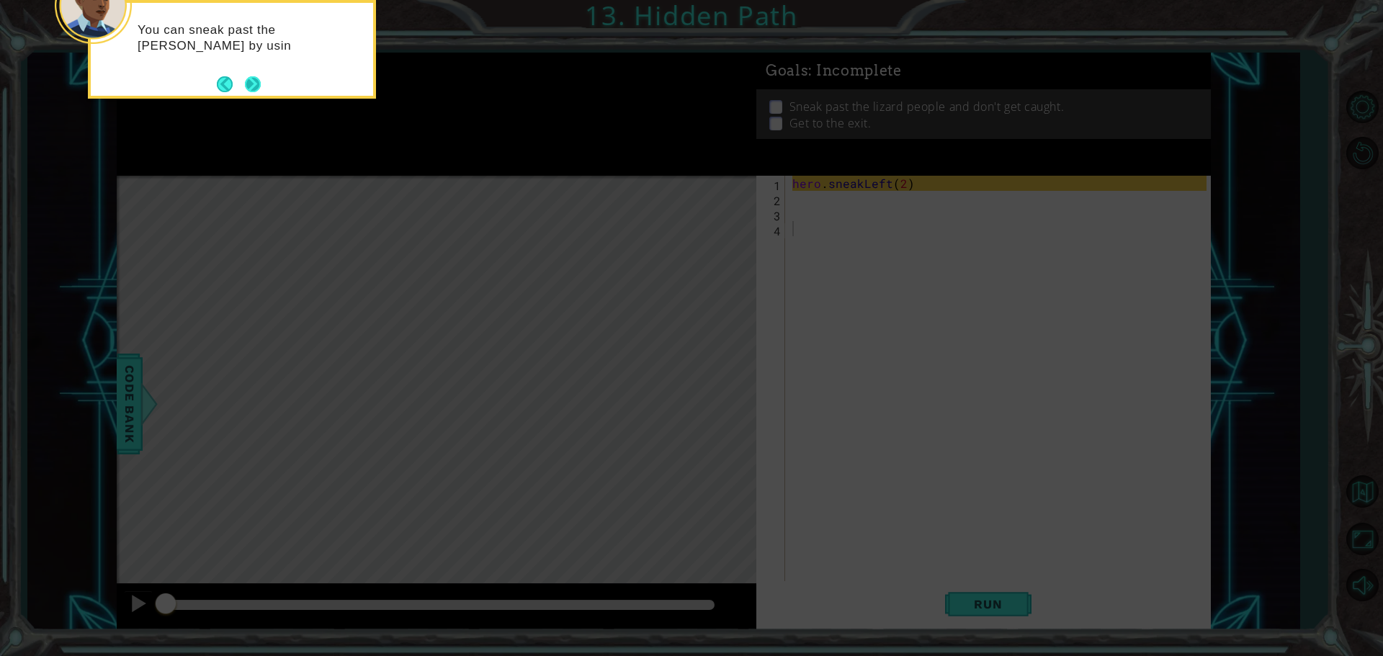
click at [265, 80] on div "You can sneak past the [PERSON_NAME] by usin" at bounding box center [232, 42] width 282 height 78
click at [265, 80] on div "You can sneak past the [PERSON_NAME] by using the" at bounding box center [232, 45] width 282 height 73
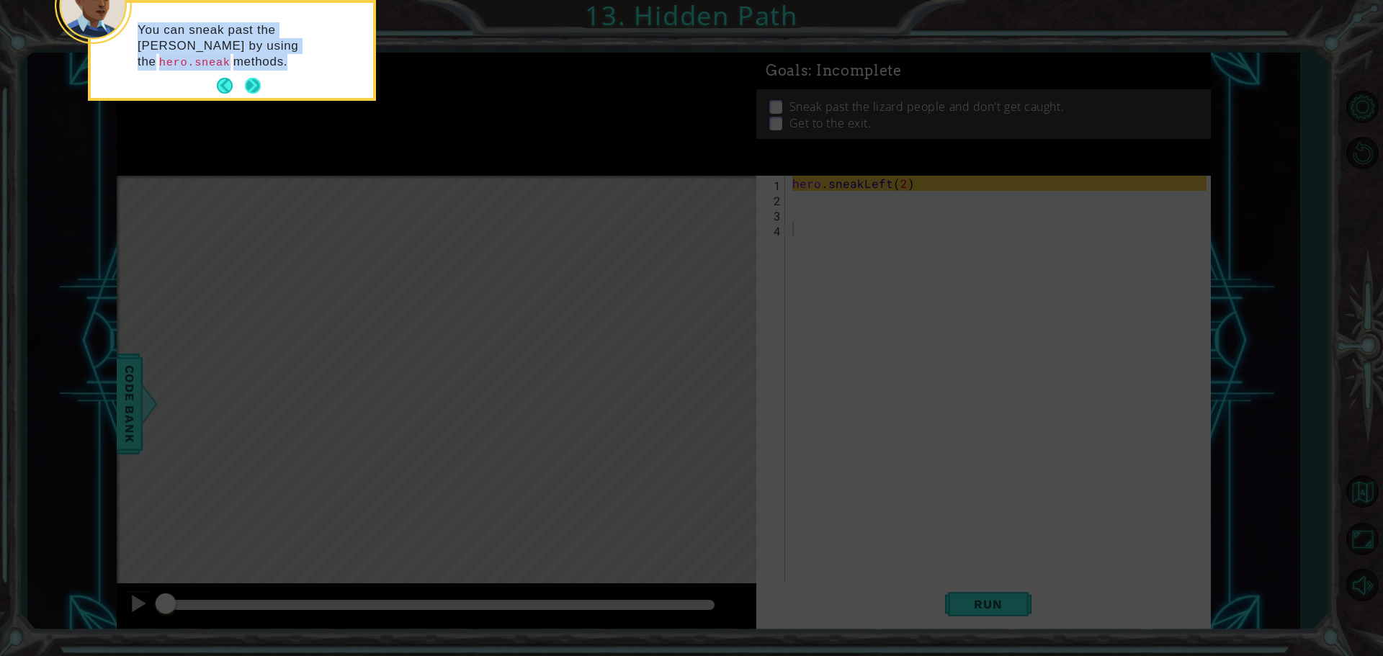
click at [256, 80] on button "Next" at bounding box center [253, 86] width 16 height 16
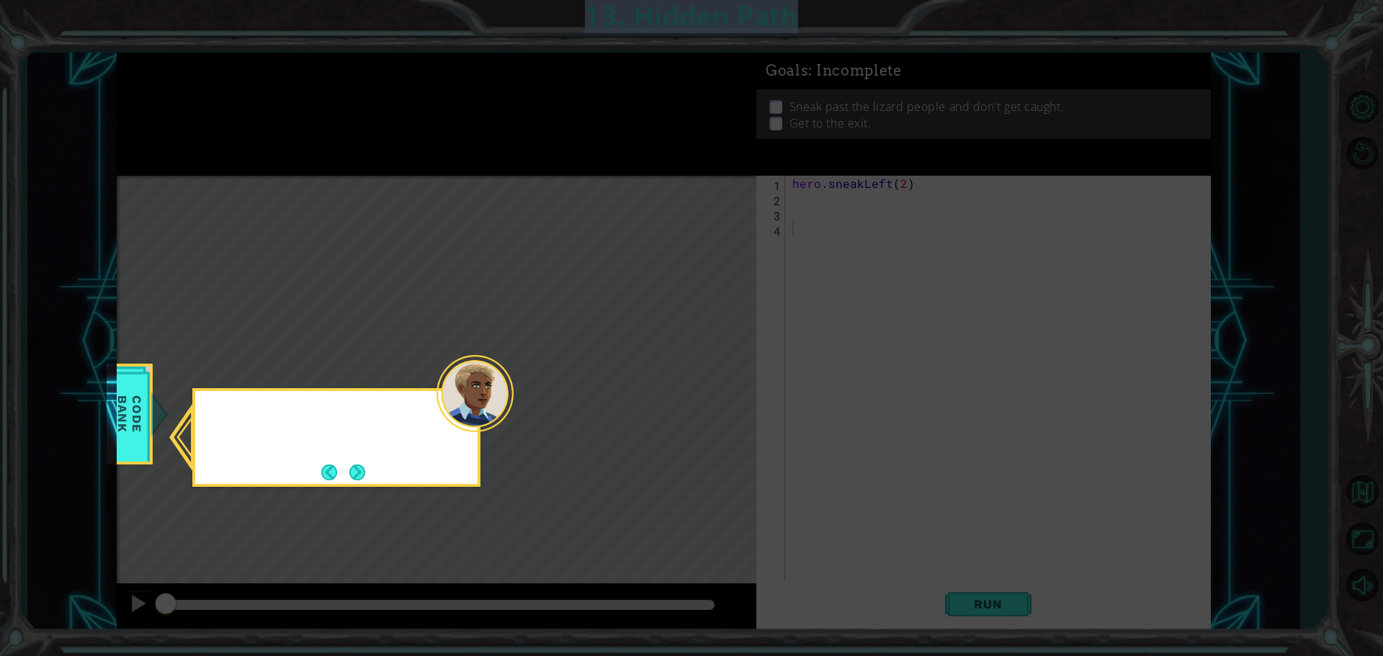
click at [256, 80] on icon at bounding box center [691, 328] width 1383 height 656
click at [361, 469] on button "Next" at bounding box center [357, 472] width 16 height 16
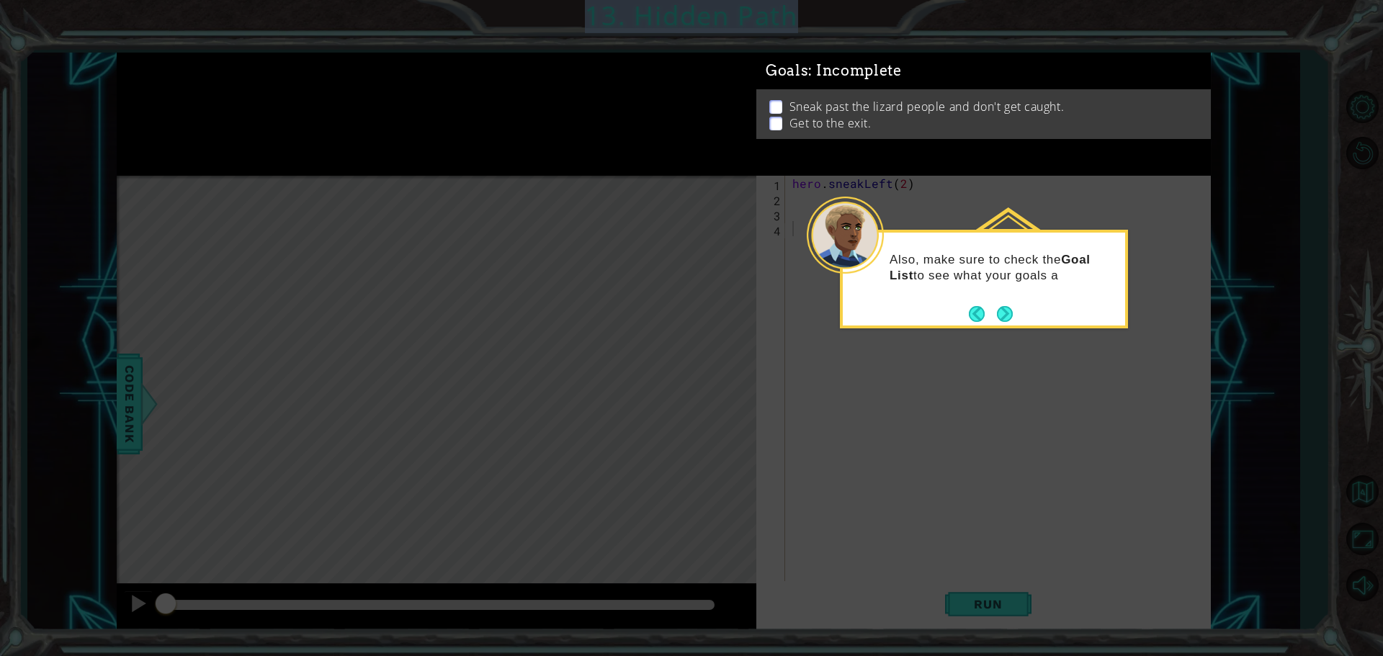
click at [997, 316] on button "Next" at bounding box center [1005, 314] width 16 height 16
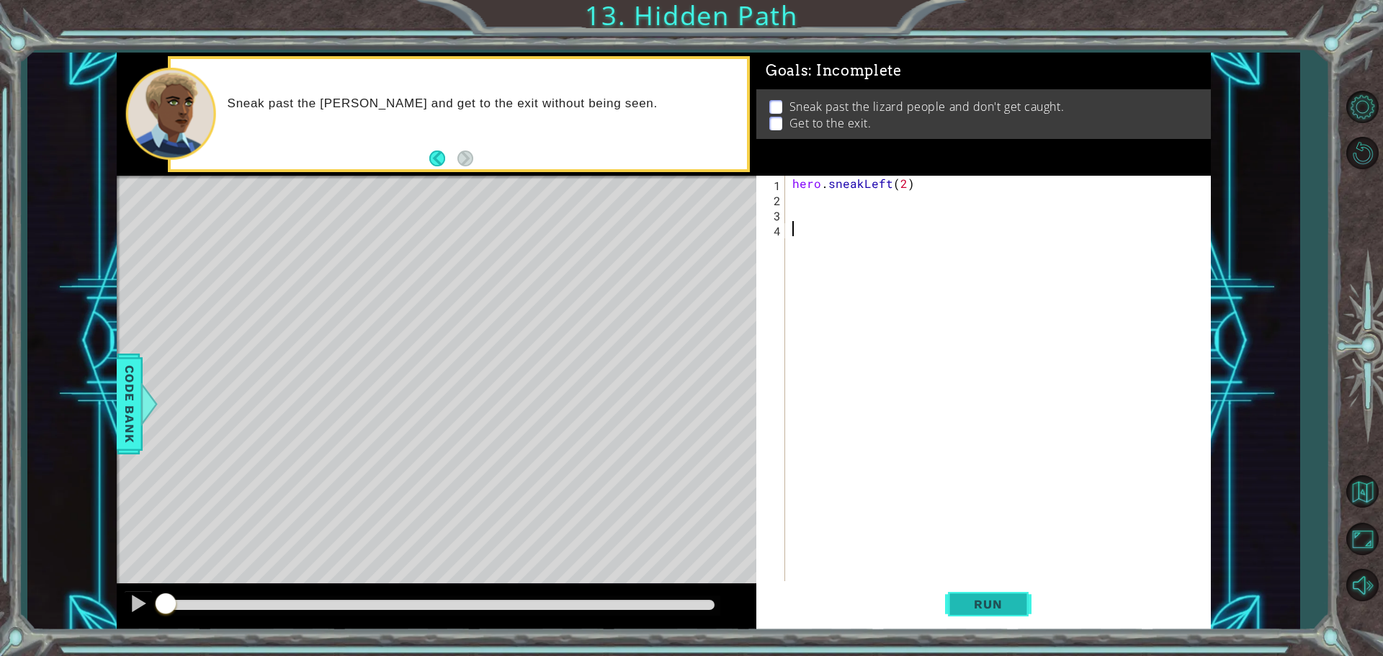
drag, startPoint x: 966, startPoint y: 575, endPoint x: 975, endPoint y: 591, distance: 18.0
click at [971, 586] on div "1 2 3 4 hero . sneakLeft ( 2 ) הההההההההההההההההההההההההההההההההההההההההההההההה…" at bounding box center [983, 403] width 454 height 454
click at [983, 598] on span "Run" at bounding box center [987, 604] width 57 height 14
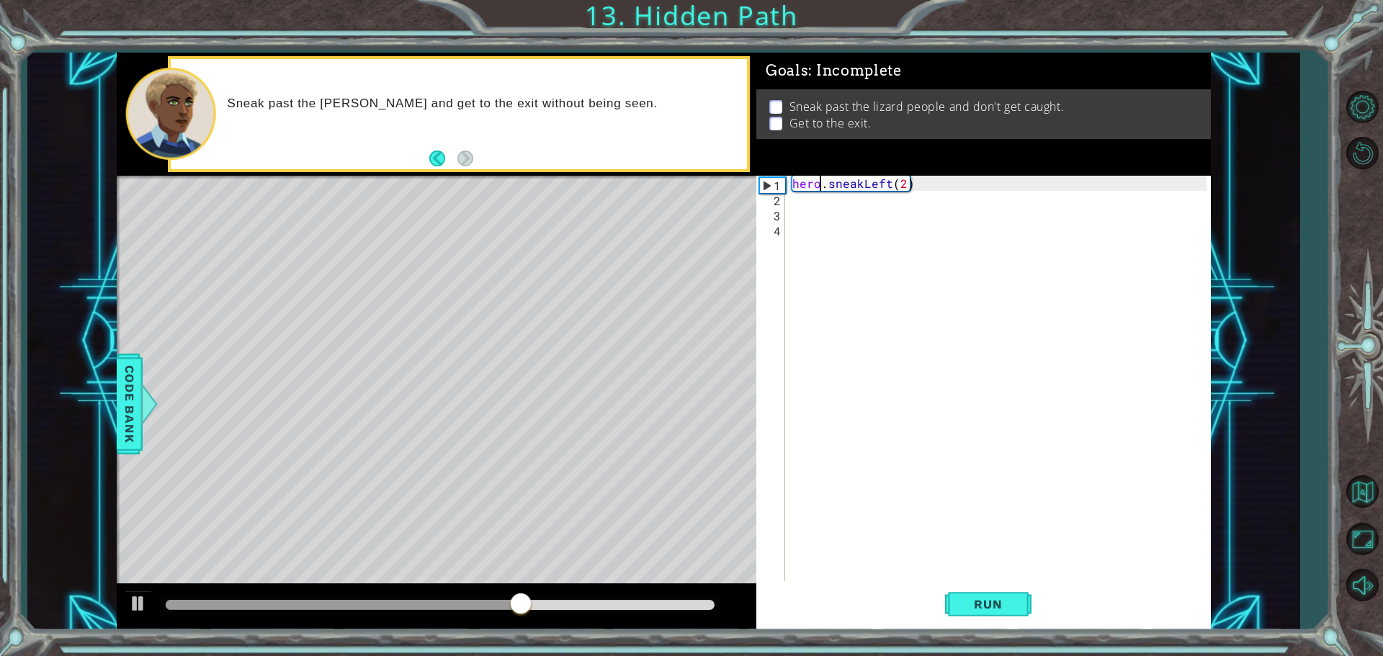
click at [811, 194] on div "hero . sneakLeft ( 2 )" at bounding box center [1001, 395] width 424 height 439
type textarea "h"
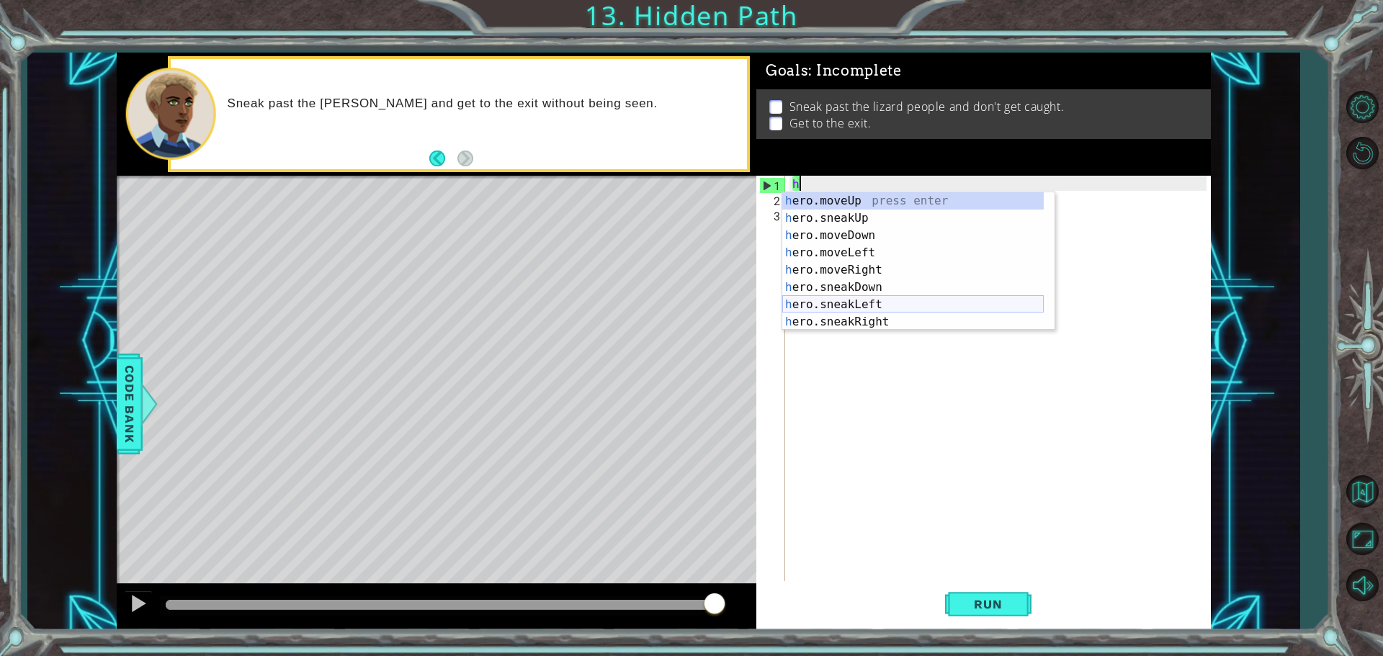
click at [898, 305] on div "h ero.moveUp press enter h ero.sneakUp press enter h ero.moveDown press enter h…" at bounding box center [912, 278] width 261 height 173
type textarea "hero.sneakLeft(1)"
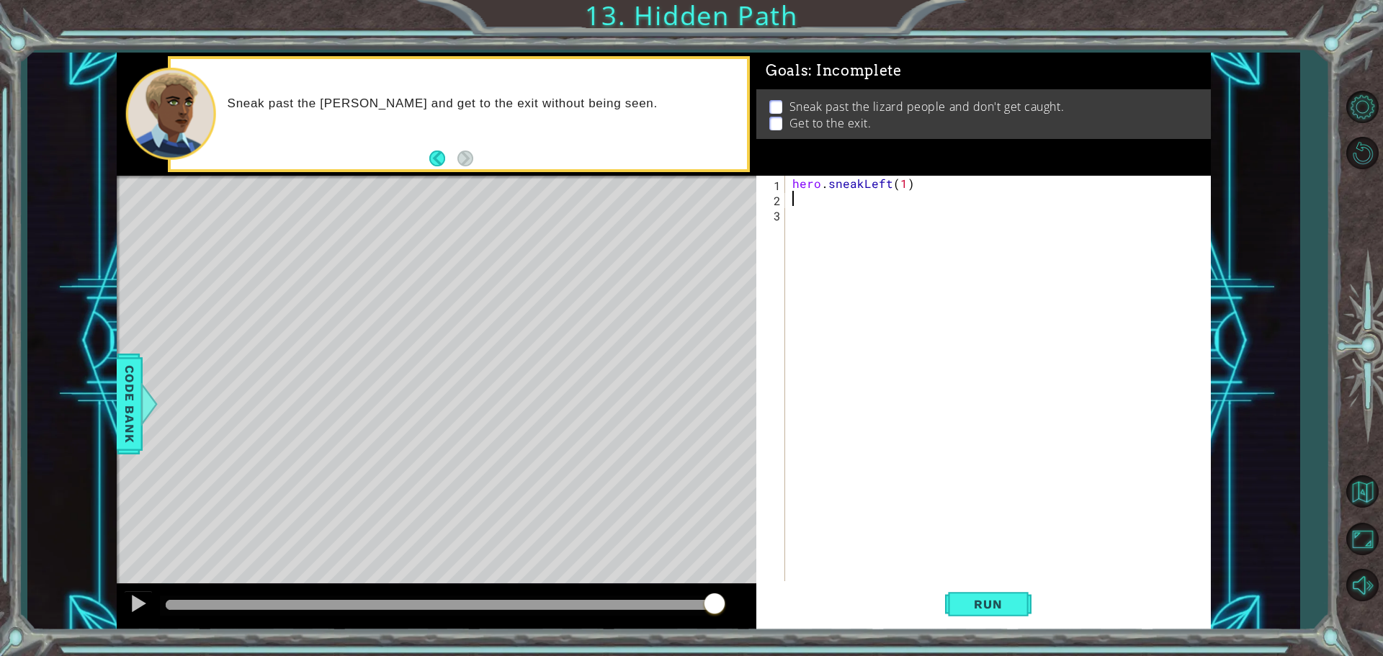
click at [792, 199] on div "hero . sneakLeft ( 1 )" at bounding box center [1001, 395] width 424 height 439
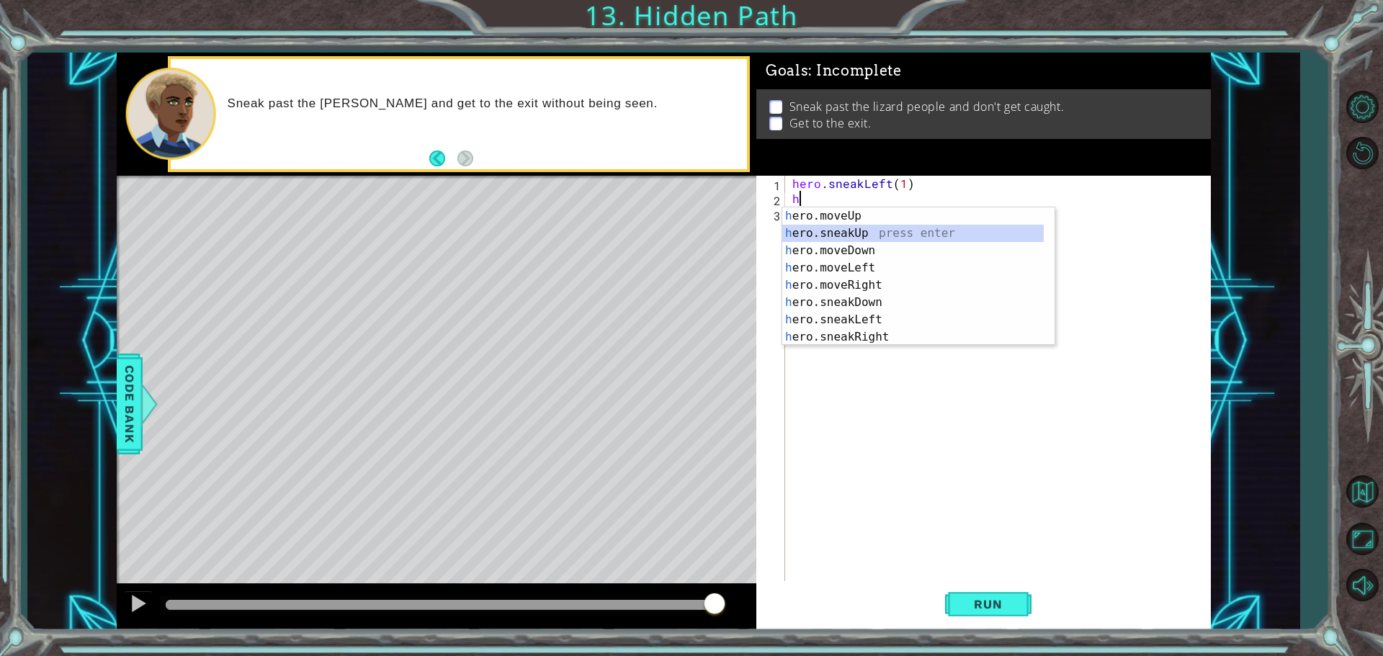
click at [880, 233] on div "h ero.moveUp press enter h ero.sneakUp press enter h ero.moveDown press enter h…" at bounding box center [912, 293] width 261 height 173
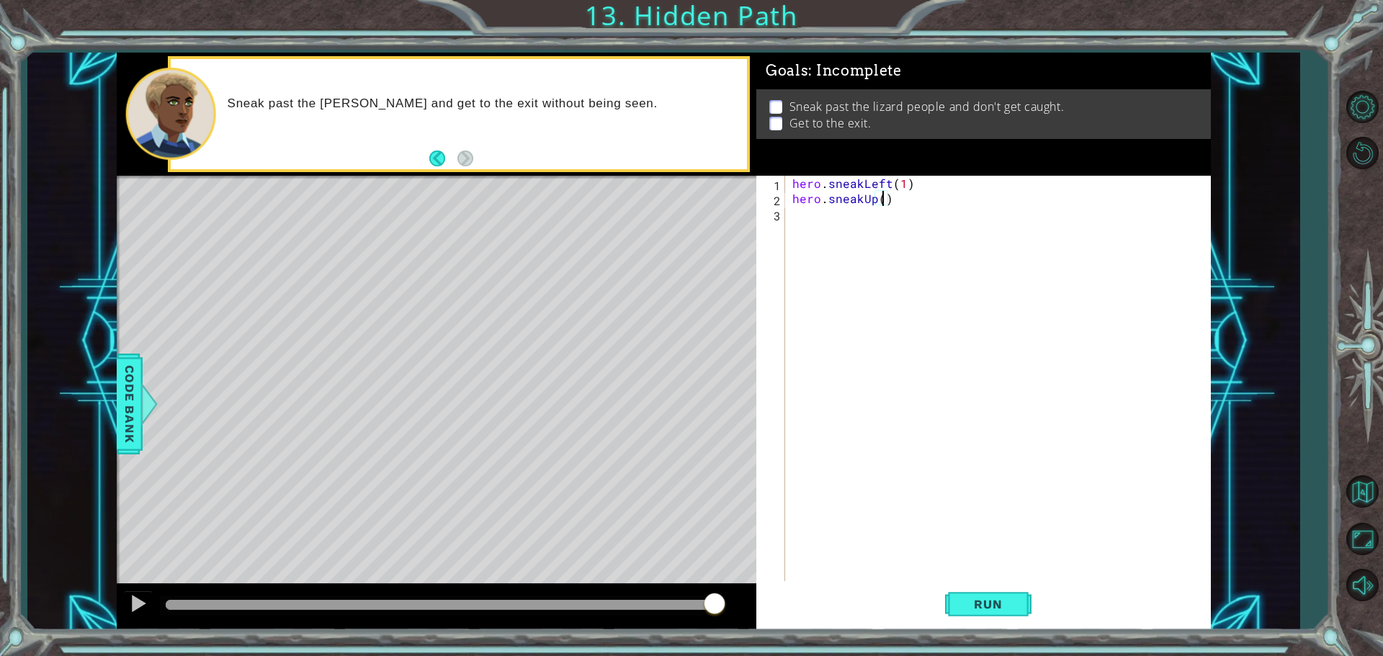
scroll to position [0, 6]
click at [991, 606] on span "Run" at bounding box center [987, 604] width 57 height 14
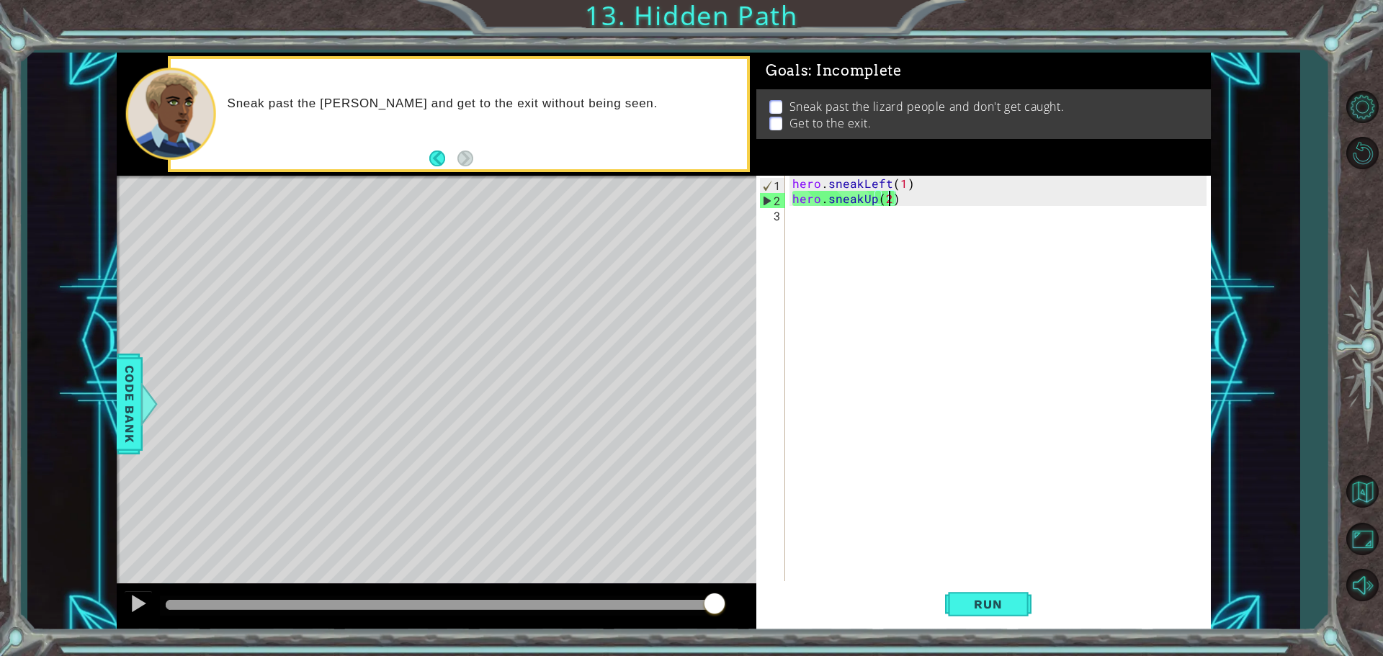
click at [899, 183] on div "hero . sneakLeft ( 1 ) hero . sneakUp ( 2 )" at bounding box center [1001, 395] width 424 height 439
click at [903, 185] on div "hero . sneakLeft ( 1 ) hero . sneakUp ( 2 )" at bounding box center [997, 380] width 417 height 408
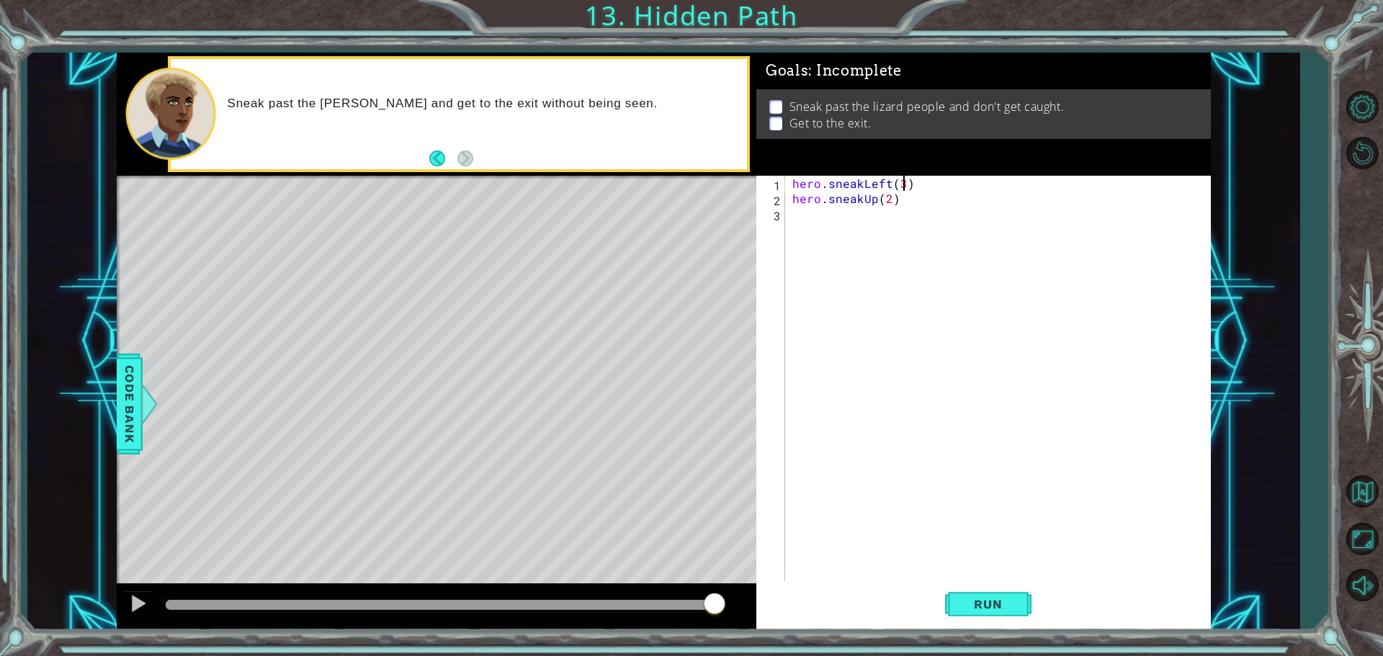
scroll to position [0, 6]
click at [979, 593] on button "Run" at bounding box center [988, 603] width 86 height 45
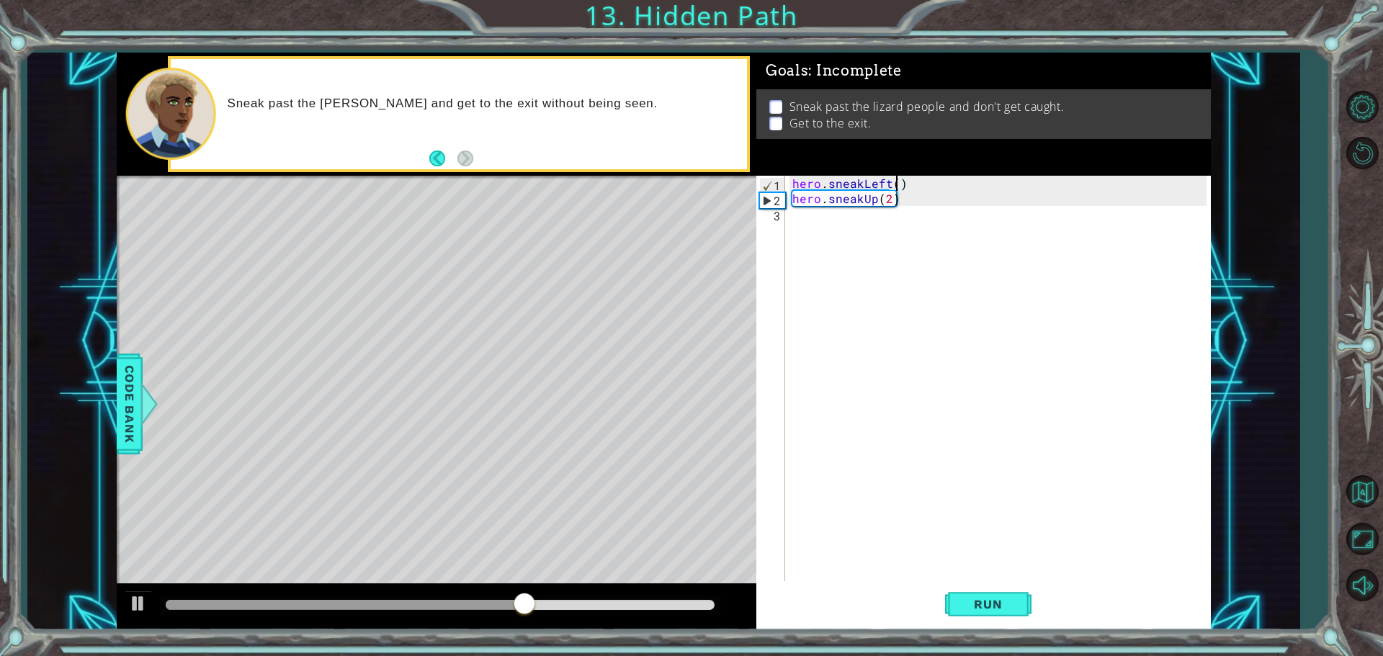
type textarea "hero.sneakLeft(2)"
click at [796, 223] on div "hero . sneakLeft ( 2 ) hero . sneakUp ( 2 )" at bounding box center [1001, 395] width 424 height 439
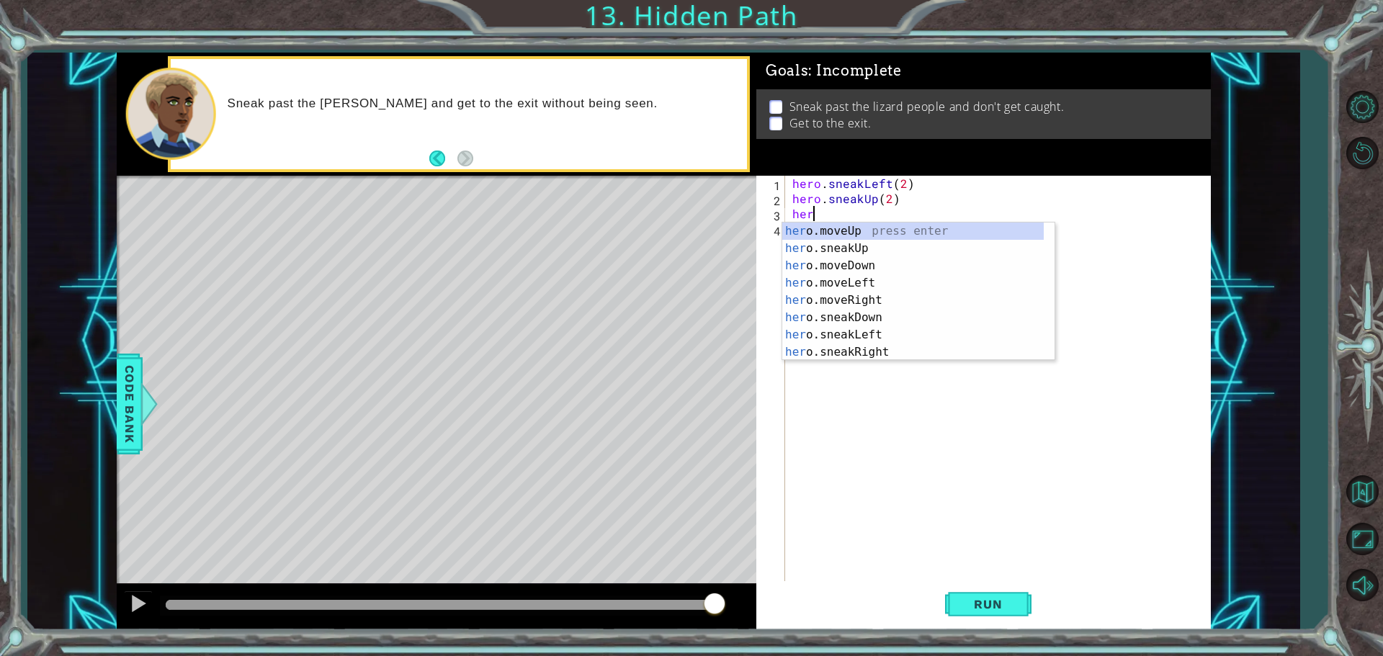
scroll to position [0, 1]
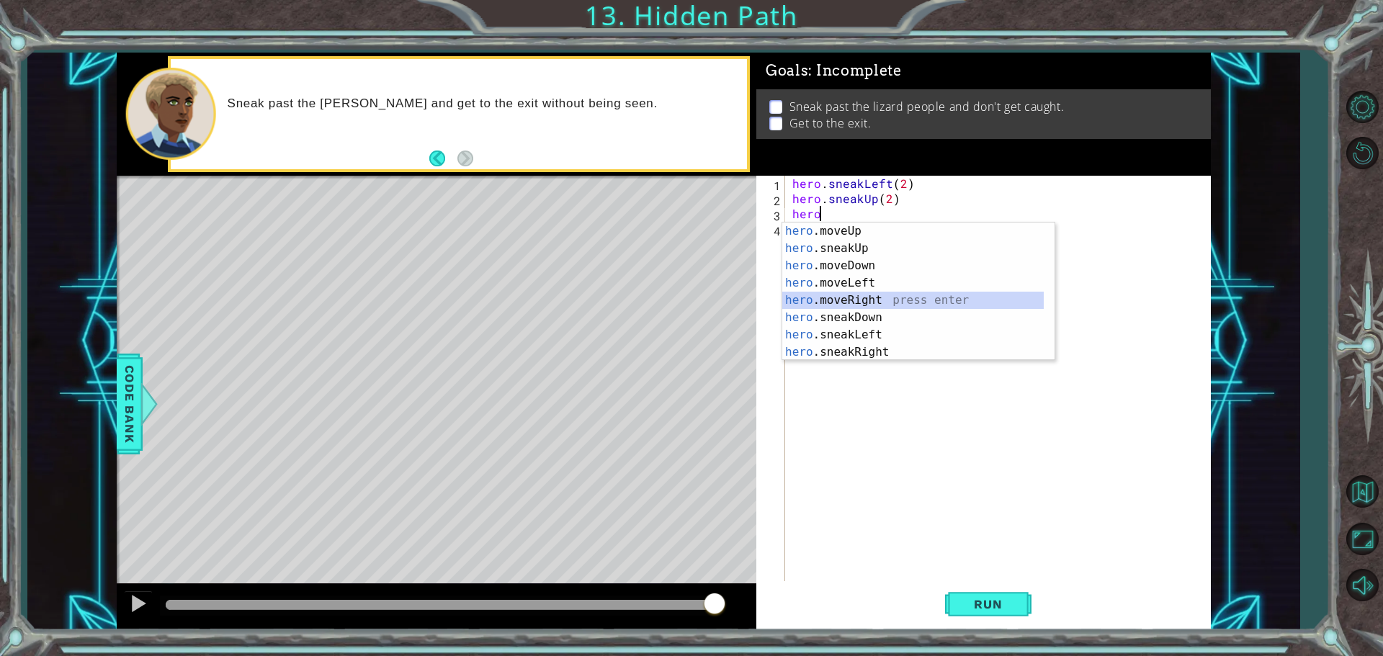
click at [884, 299] on div "hero .moveUp press enter hero .sneakUp press enter hero .moveDown press enter h…" at bounding box center [912, 309] width 261 height 173
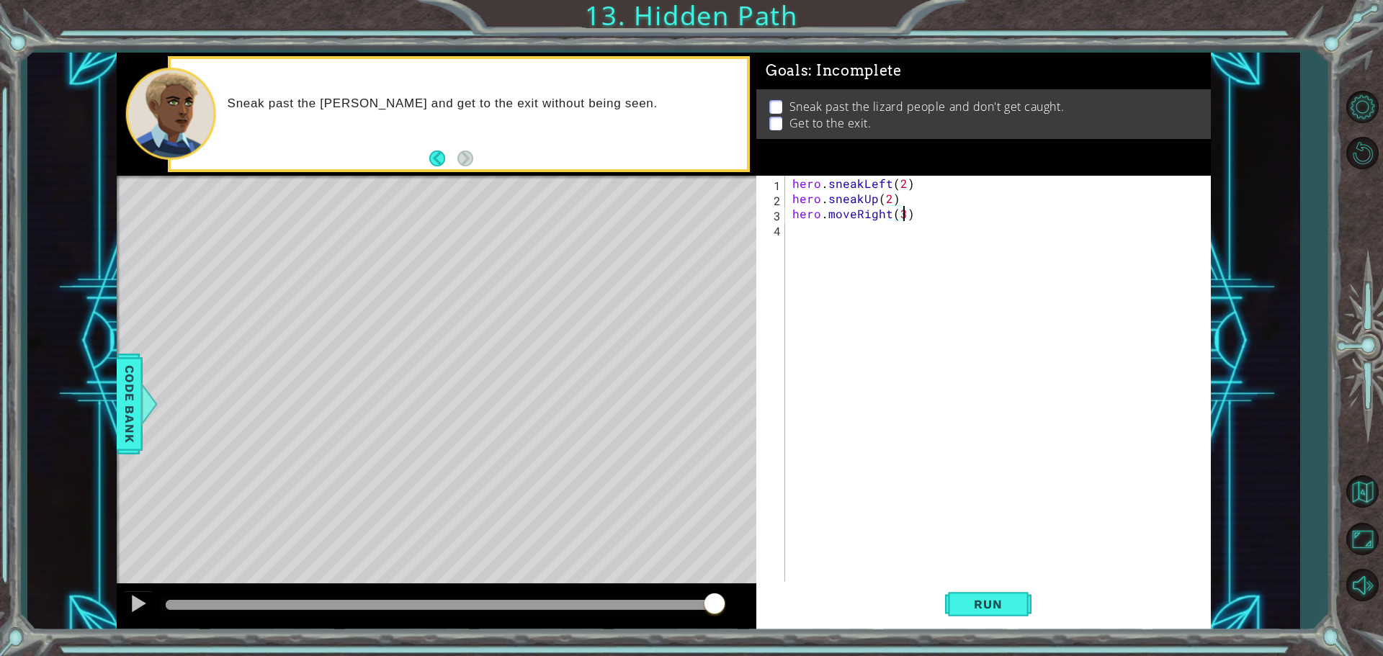
scroll to position [0, 6]
click at [1007, 598] on span "Run" at bounding box center [987, 604] width 57 height 14
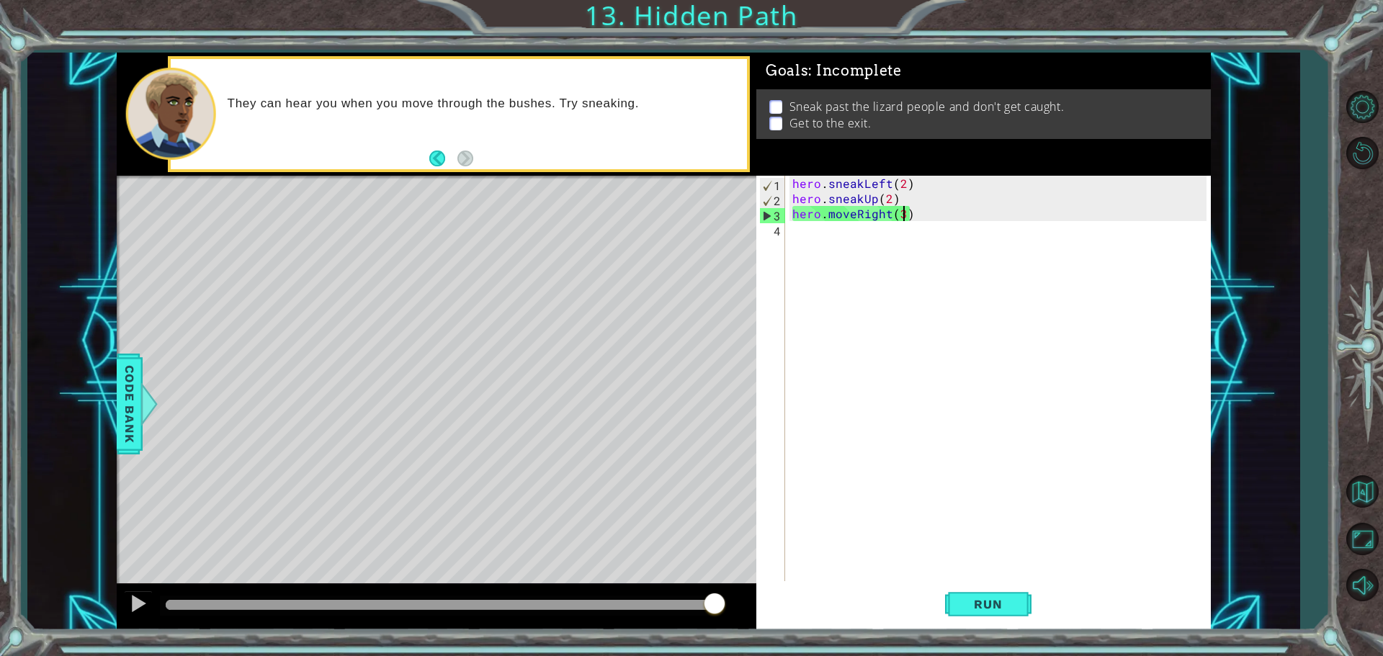
click at [855, 215] on div "hero . sneakLeft ( 2 ) hero . sneakUp ( 2 ) hero . moveRight ( 3 )" at bounding box center [1001, 395] width 424 height 439
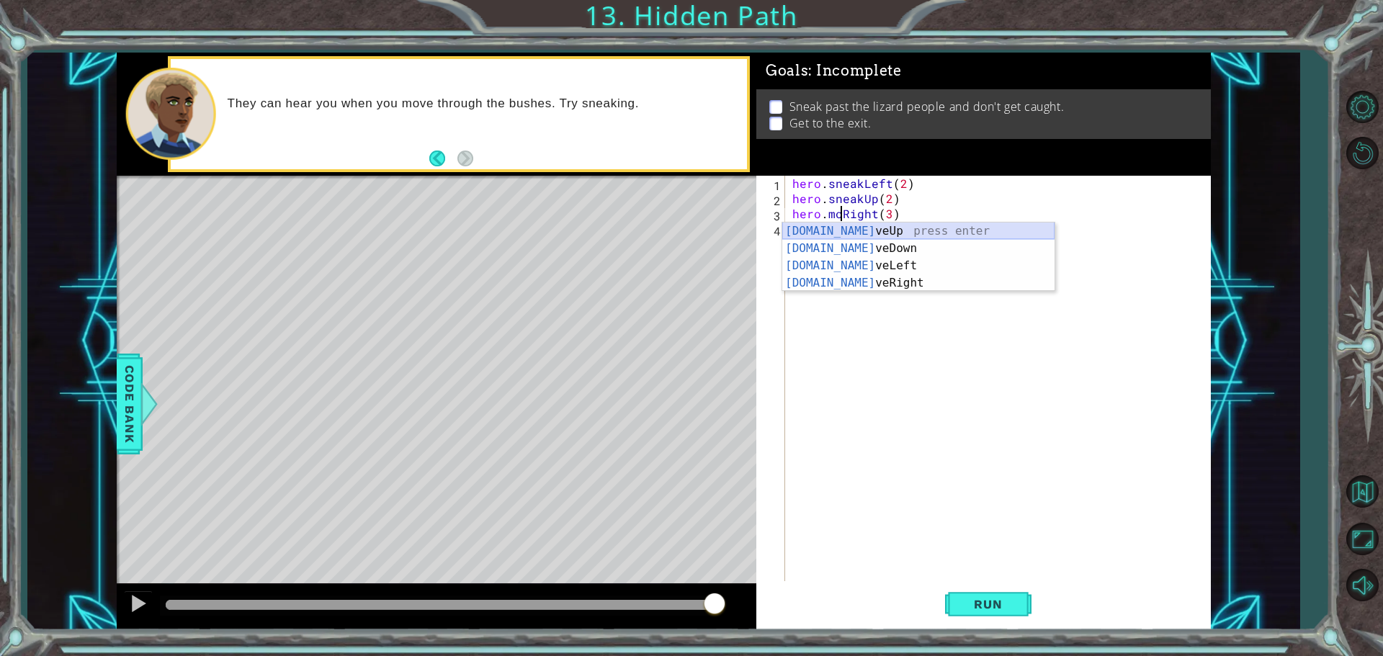
scroll to position [0, 5]
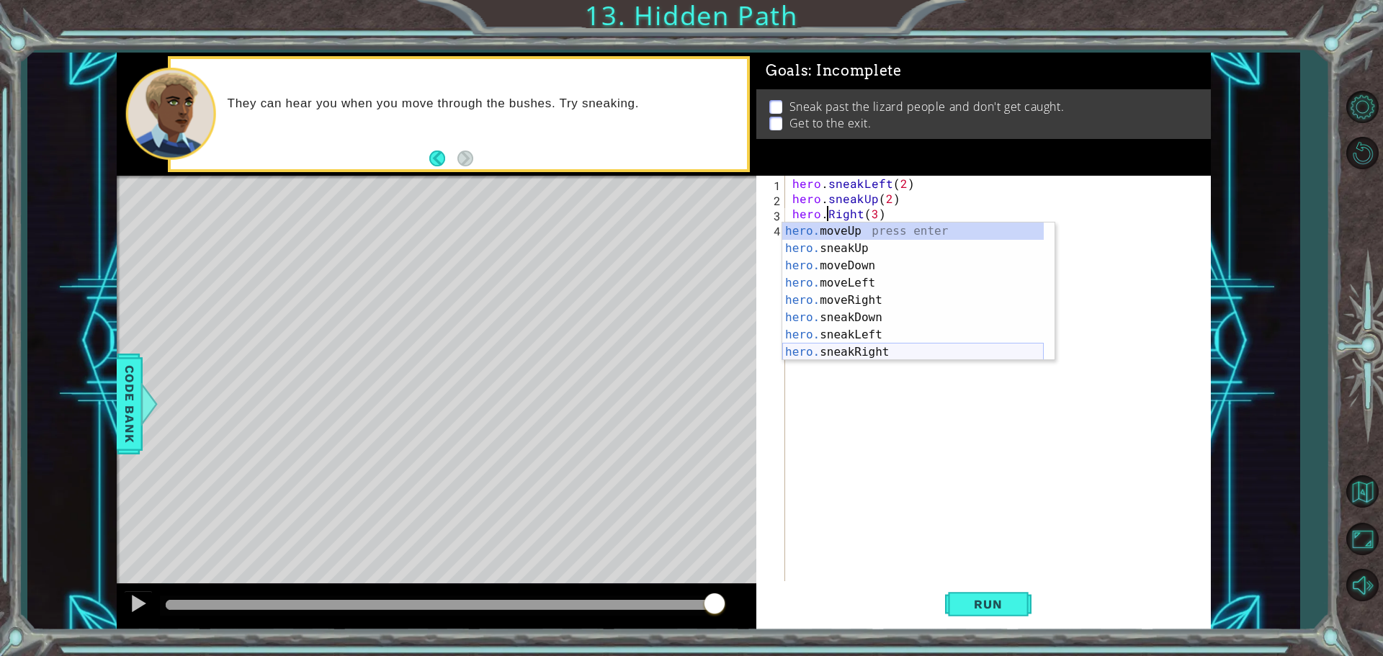
click at [897, 345] on div "hero. moveUp press enter hero. sneakUp press enter hero. moveDown press enter h…" at bounding box center [912, 309] width 261 height 173
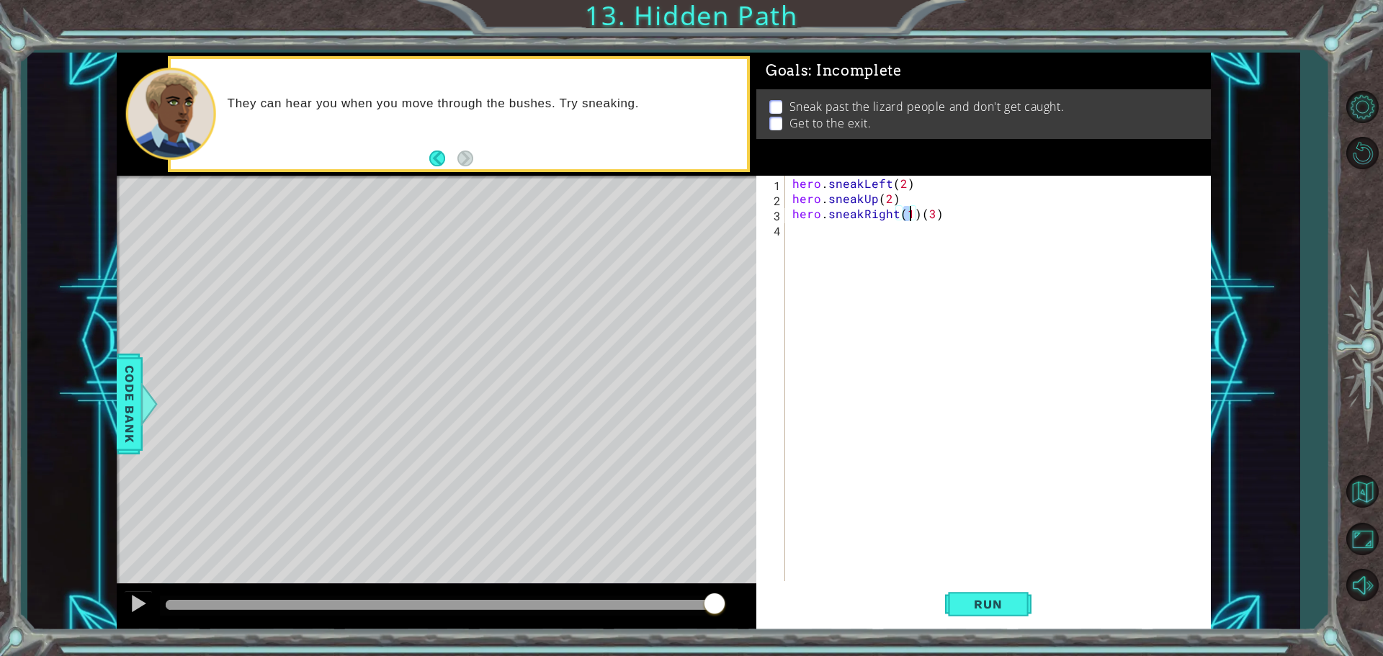
click at [912, 215] on div "hero . sneakLeft ( 2 ) hero . sneakUp ( 2 ) hero . sneakRight ( 1 ) ( 3 )" at bounding box center [997, 380] width 417 height 408
click at [912, 215] on div "hero . sneakLeft ( 2 ) hero . sneakUp ( 2 ) hero . sneakRight ( 1 ) ( 3 )" at bounding box center [1001, 395] width 424 height 439
click at [912, 214] on div "hero . sneakLeft ( 2 ) hero . sneakUp ( 2 ) hero . sneakRight ( 1 ) ( 3 )" at bounding box center [1001, 395] width 424 height 439
click at [912, 213] on div "hero . sneakLeft ( 2 ) hero . sneakUp ( 2 ) hero . sneakRight ( 1 ) ( 3 )" at bounding box center [1001, 395] width 424 height 439
click at [917, 215] on div "hero . sneakLeft ( 2 ) hero . sneakUp ( 2 ) hero . sneakRight ( 1 ) ( 3 )" at bounding box center [1001, 395] width 424 height 439
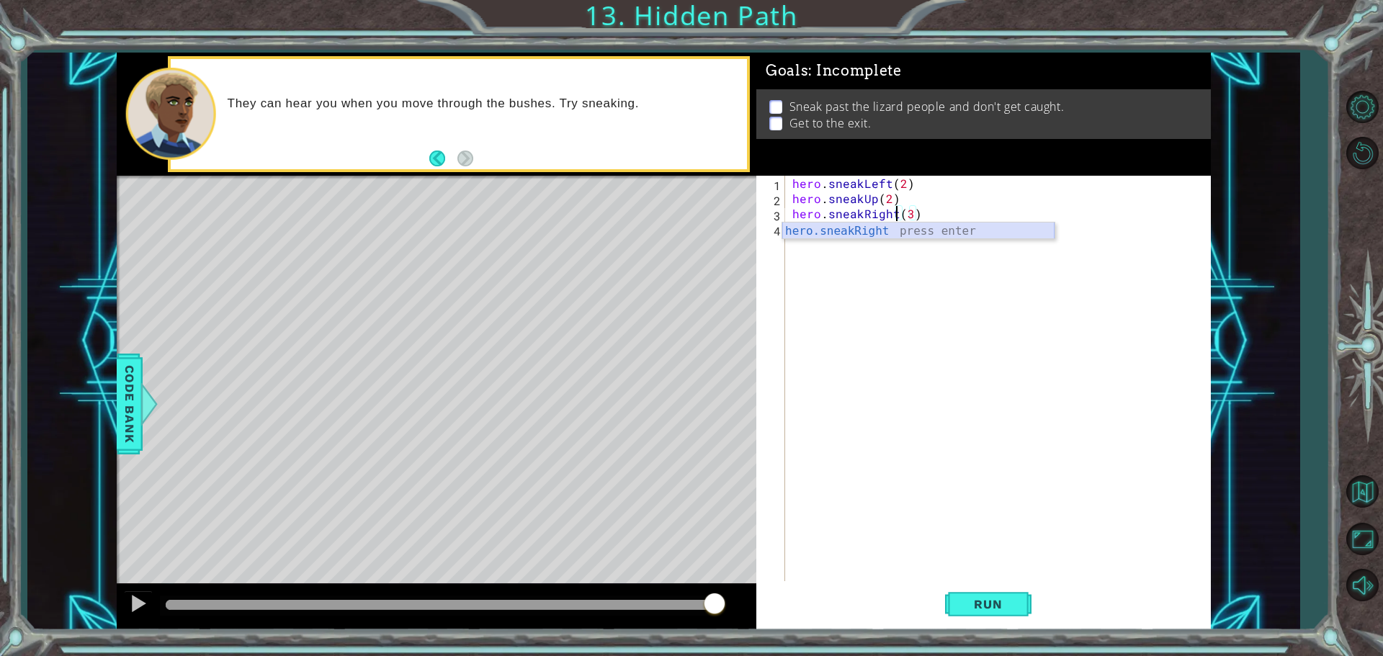
click at [904, 226] on div "hero.sneakRight press enter" at bounding box center [918, 249] width 272 height 52
click at [933, 215] on div "hero . sneakLeft ( 2 ) hero . sneakUp ( 2 ) hero . sneakRight ( 1 ) ( 3 )" at bounding box center [1001, 395] width 424 height 439
click at [938, 214] on div "hero . sneakLeft ( 2 ) hero . sneakUp ( 2 ) hero . sneakRight ( 1 ) ( 3 )" at bounding box center [1001, 395] width 424 height 439
type textarea "hero.sneakRight(3)"
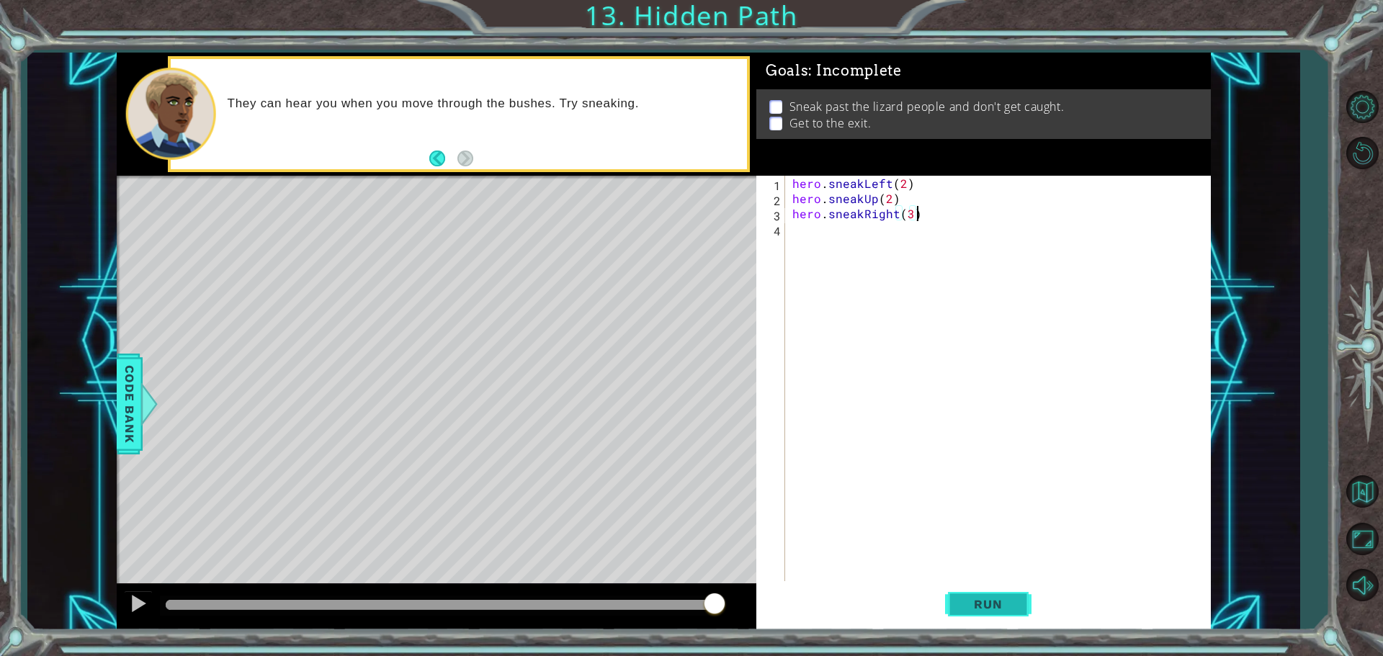
click at [967, 606] on span "Run" at bounding box center [987, 604] width 57 height 14
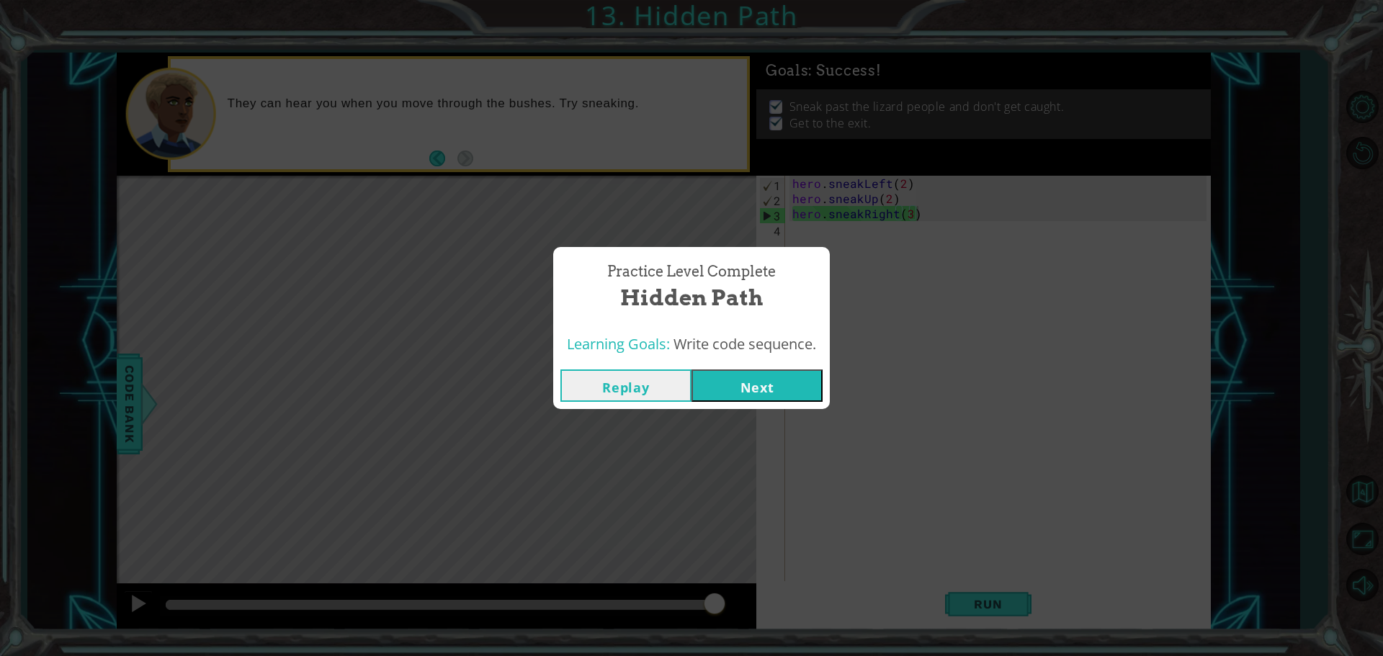
click at [785, 388] on button "Next" at bounding box center [756, 385] width 131 height 32
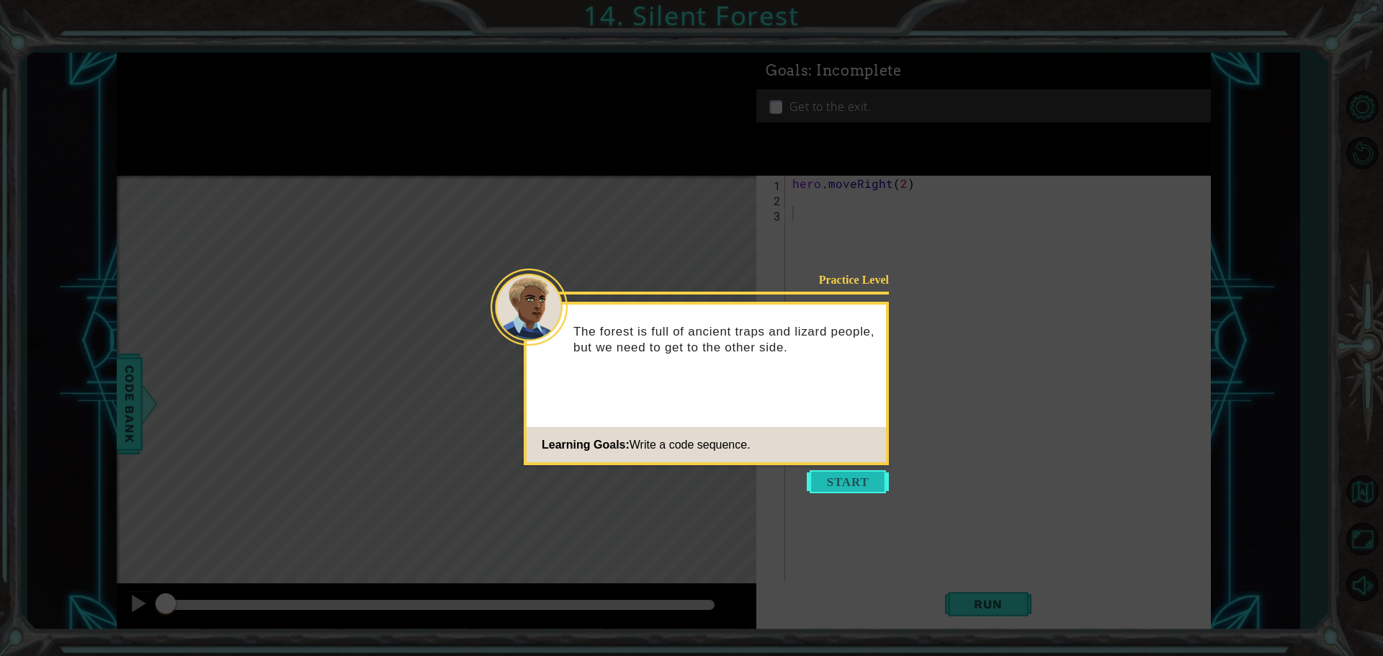
click at [854, 476] on button "Start" at bounding box center [848, 481] width 82 height 23
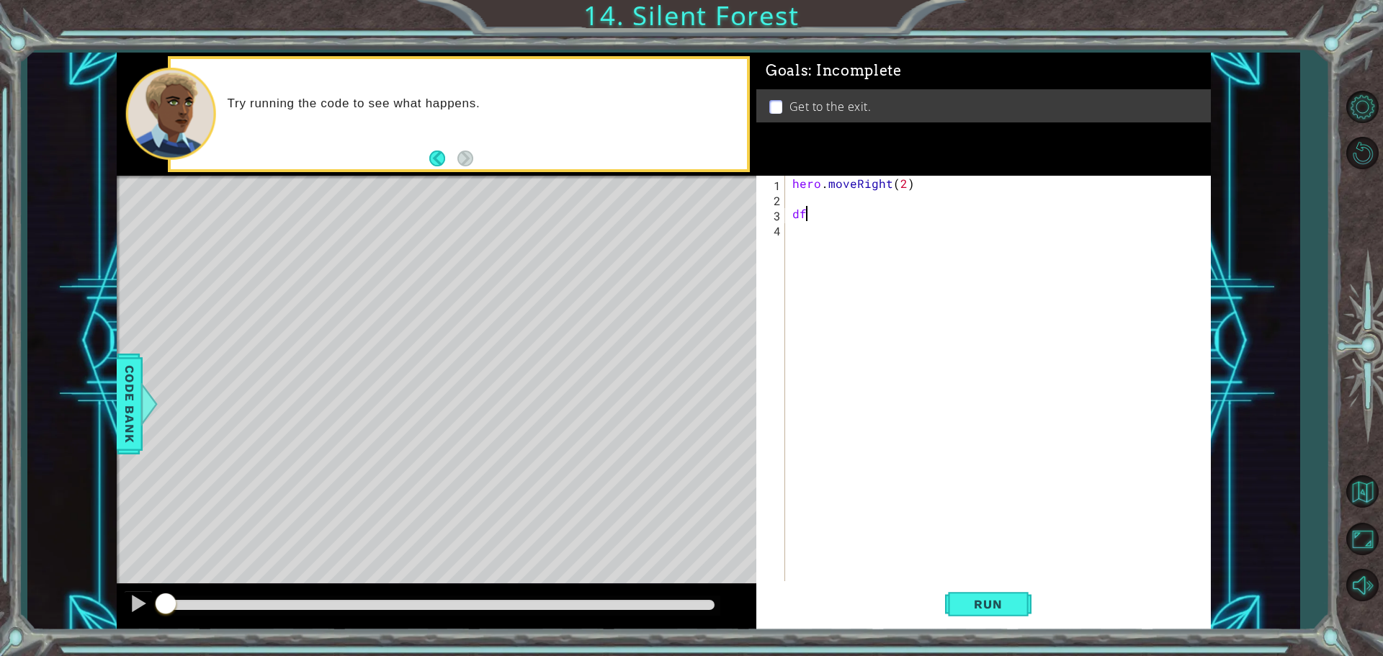
type textarea "d"
click at [1008, 606] on span "Run" at bounding box center [987, 604] width 57 height 14
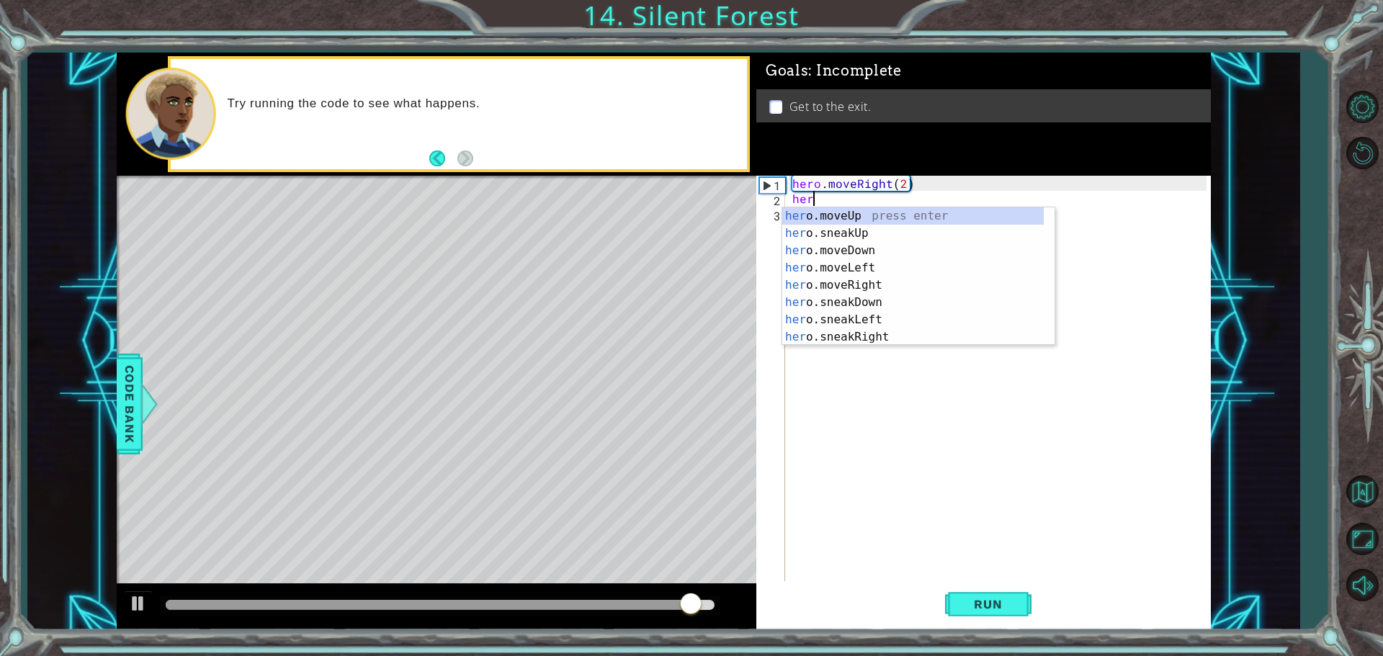
scroll to position [0, 1]
click at [879, 300] on div "hero .moveUp press enter hero .sneakUp press enter hero .moveDown press enter h…" at bounding box center [912, 293] width 261 height 173
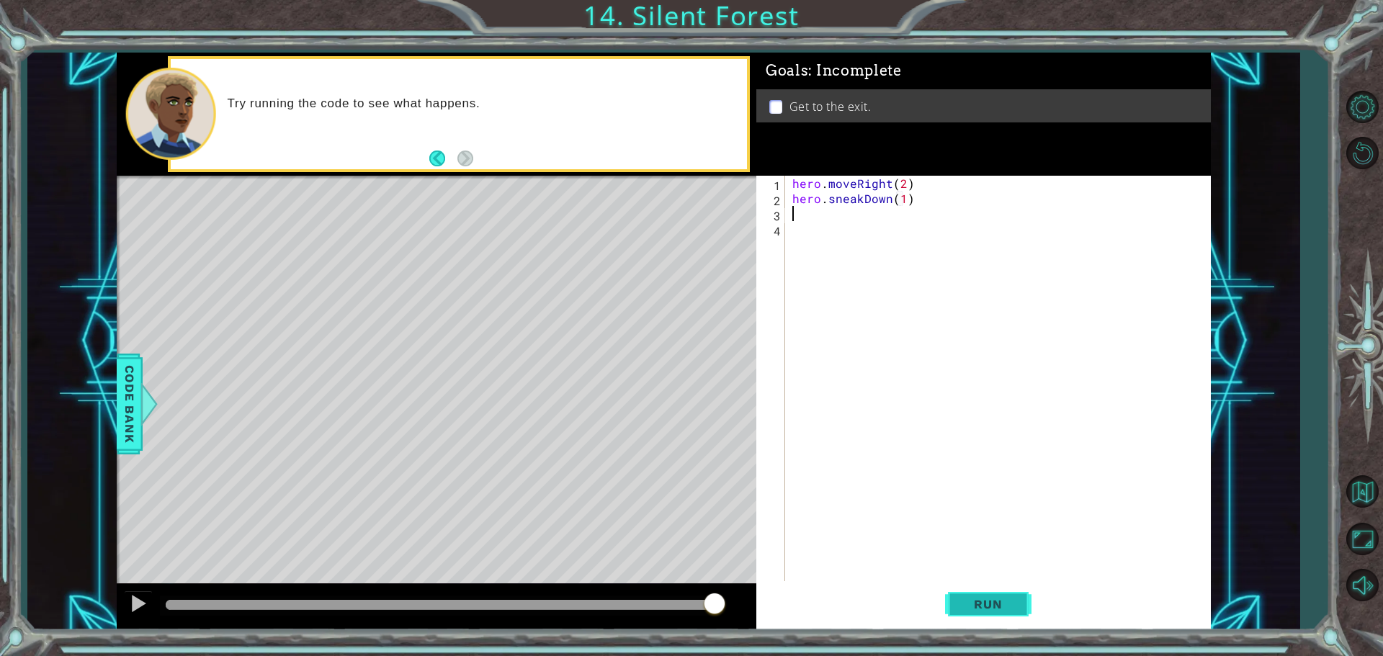
type textarea "hero.sneakDown(1)"
click at [997, 600] on span "Run" at bounding box center [987, 604] width 57 height 14
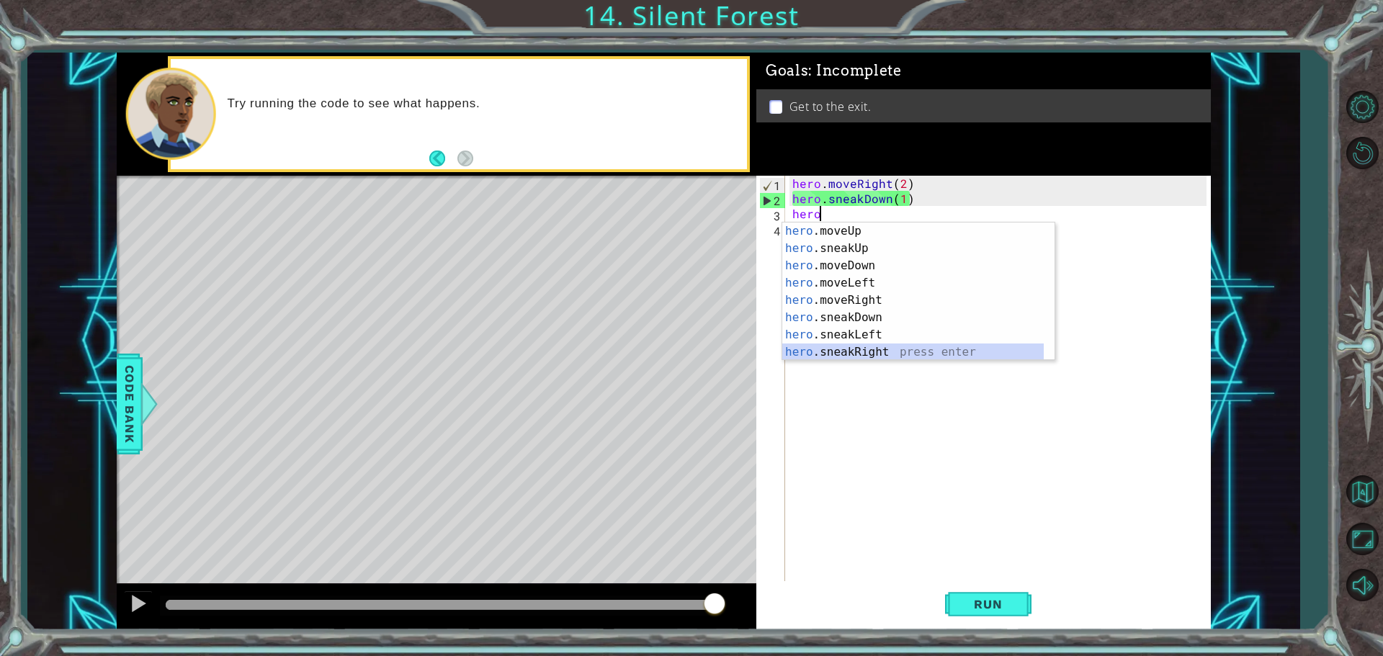
click at [891, 346] on div "hero .moveUp press enter hero .sneakUp press enter hero .moveDown press enter h…" at bounding box center [912, 309] width 261 height 173
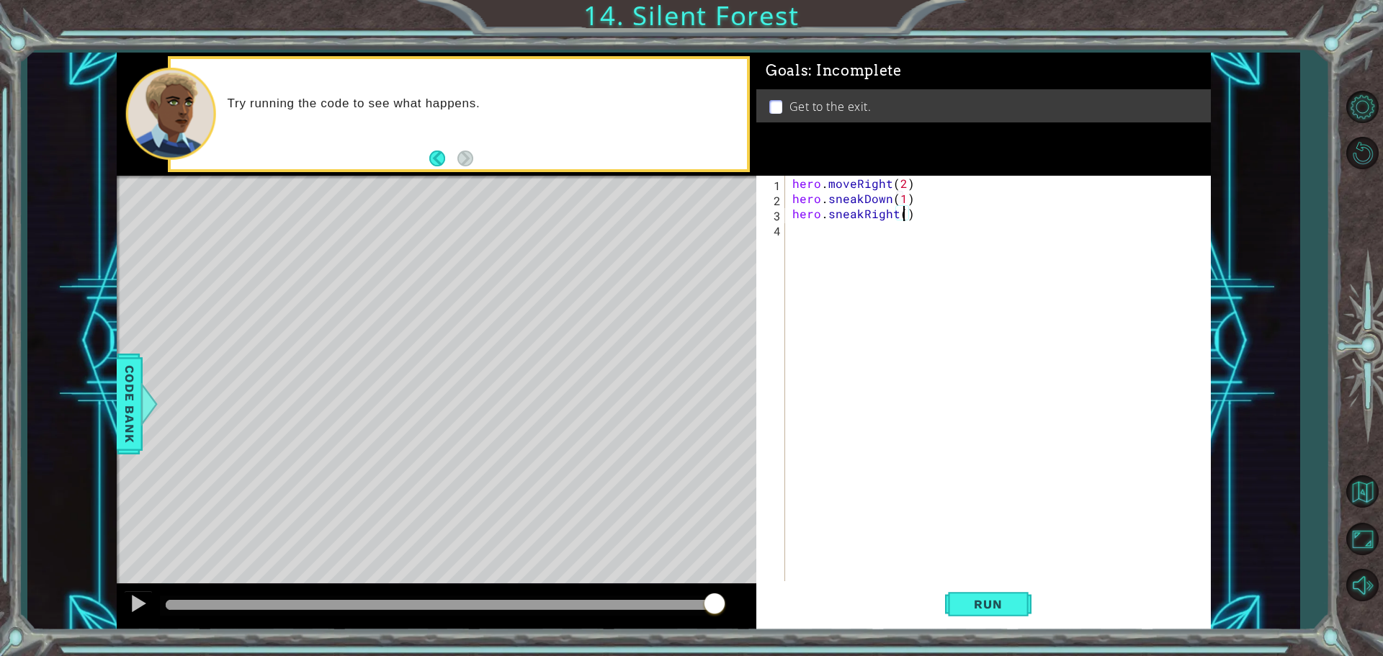
scroll to position [0, 6]
type textarea "hero.sneakRight(3)"
click at [1018, 598] on button "Run" at bounding box center [988, 603] width 86 height 45
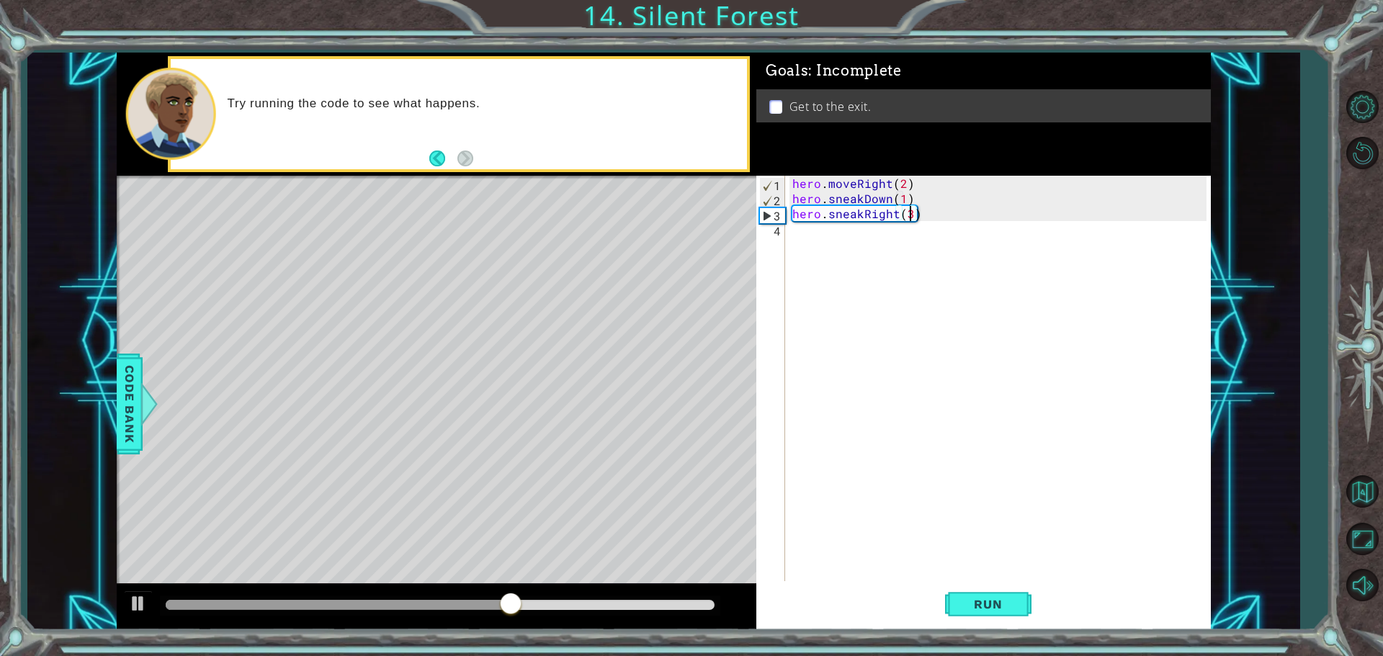
click at [793, 228] on div "hero . moveRight ( 2 ) hero . sneakDown ( 1 ) hero . sneakRight ( 3 )" at bounding box center [1001, 395] width 424 height 439
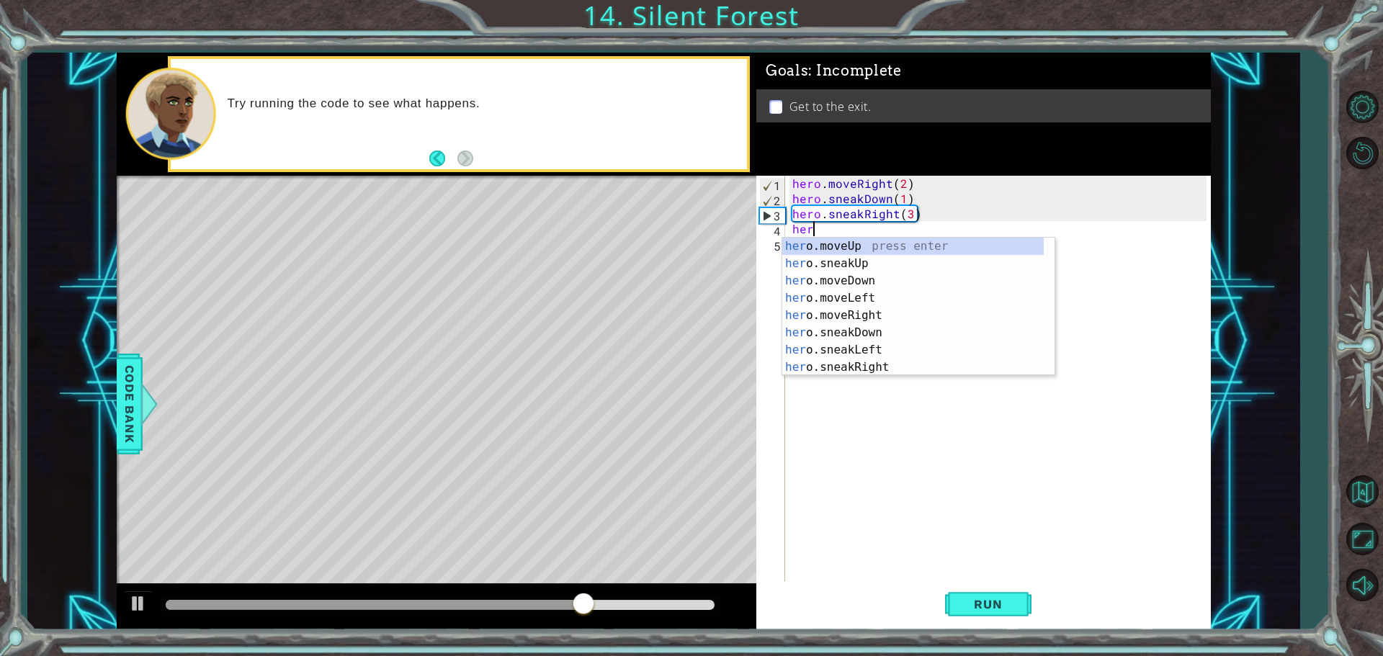
scroll to position [0, 1]
click at [861, 264] on div "hero .moveUp press enter hero .sneakUp press enter hero .moveDown press enter h…" at bounding box center [912, 324] width 261 height 173
type textarea "hero.sneakUp(1)"
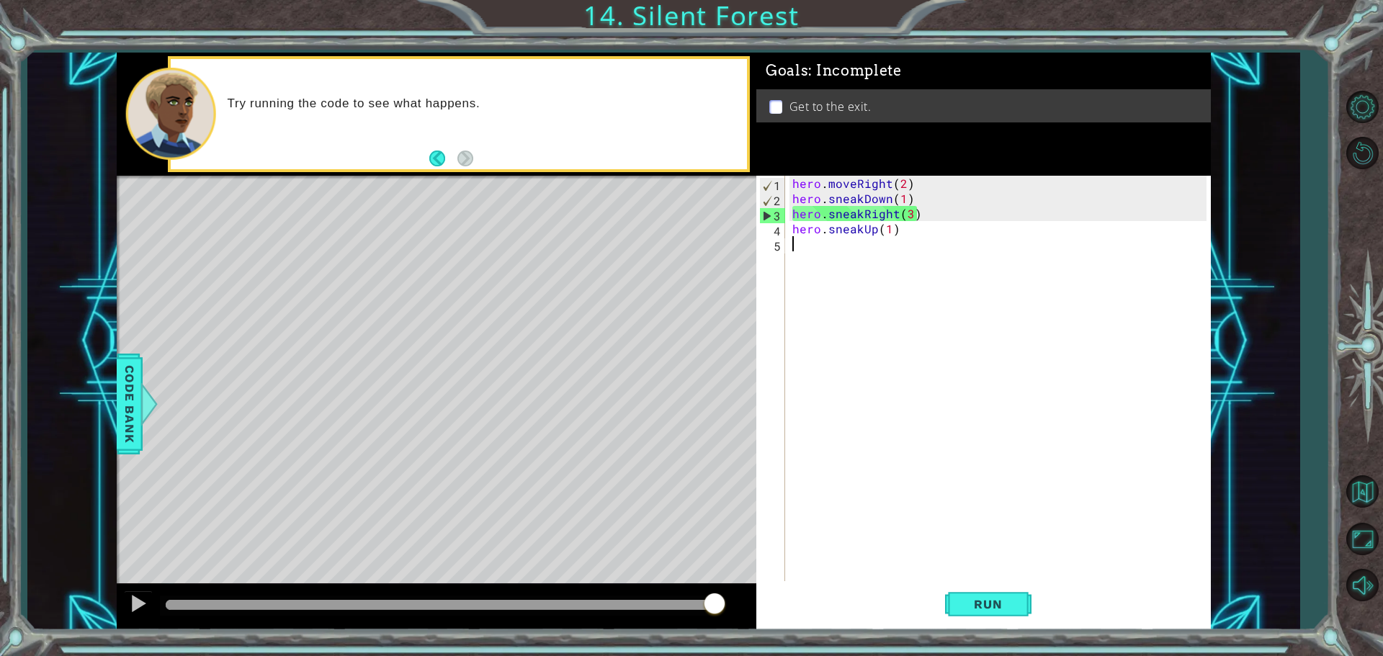
click at [809, 260] on div "hero . moveRight ( 2 ) hero . sneakDown ( 1 ) hero . sneakRight ( 3 ) hero . sn…" at bounding box center [1001, 395] width 424 height 439
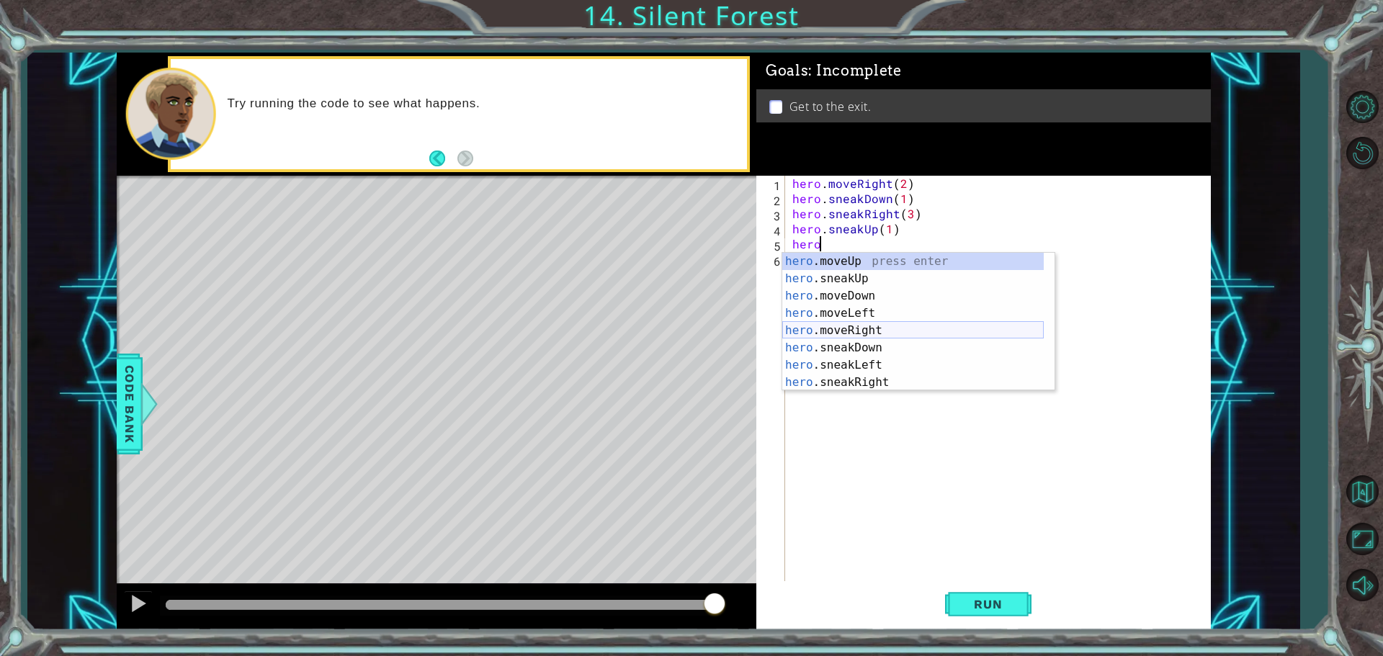
click at [897, 327] on div "hero .moveUp press enter hero .sneakUp press enter hero .moveDown press enter h…" at bounding box center [912, 339] width 261 height 173
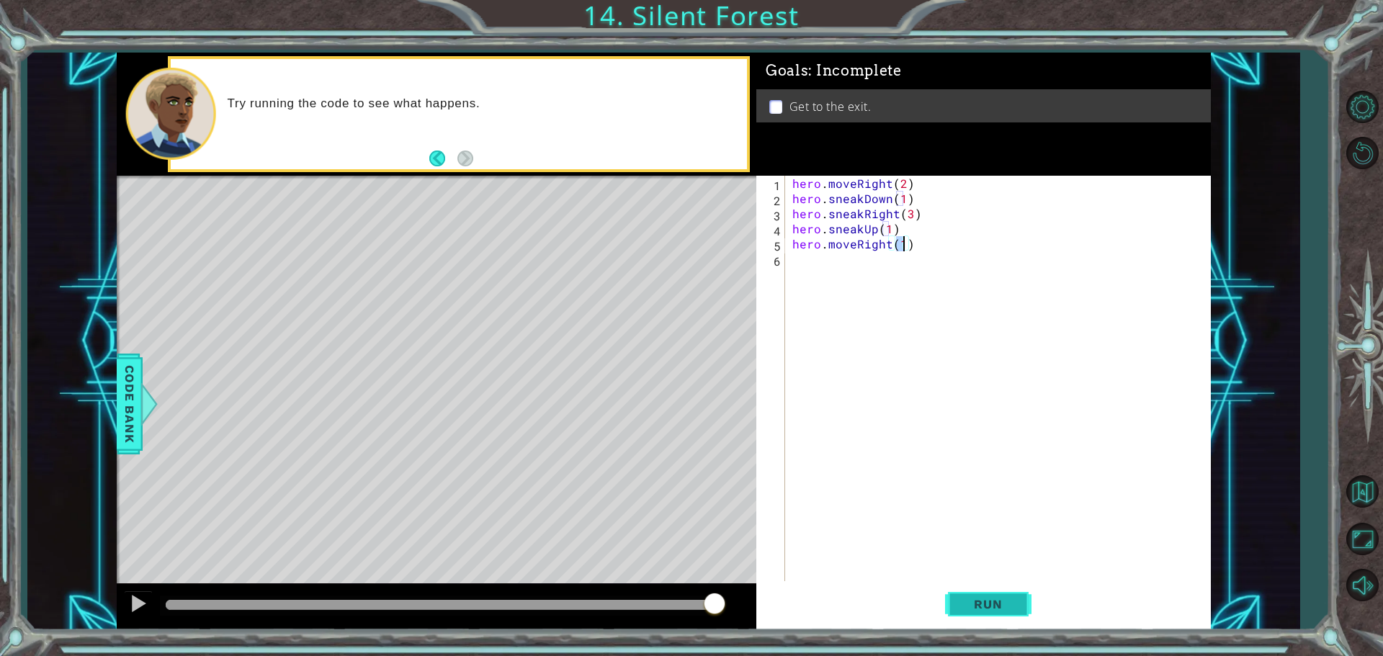
type textarea "hero.moveRight(1)"
click at [1007, 598] on span "Run" at bounding box center [987, 604] width 57 height 14
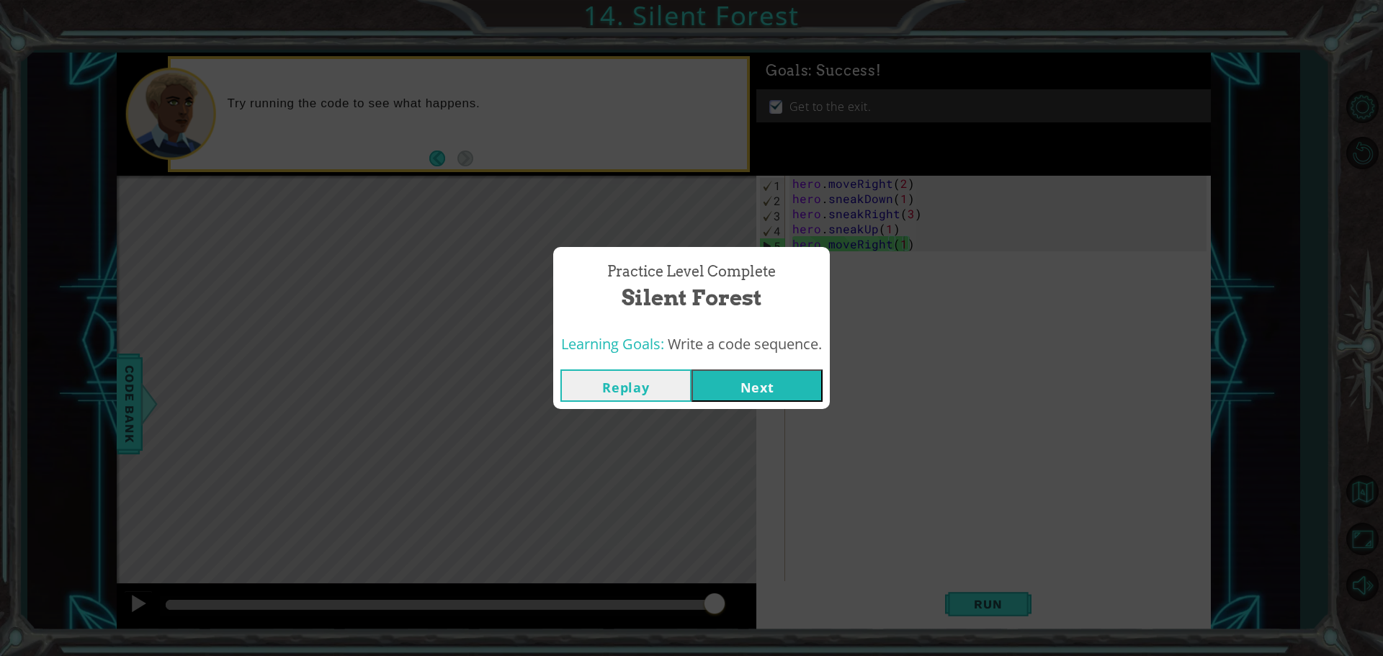
click at [791, 379] on button "Next" at bounding box center [756, 385] width 131 height 32
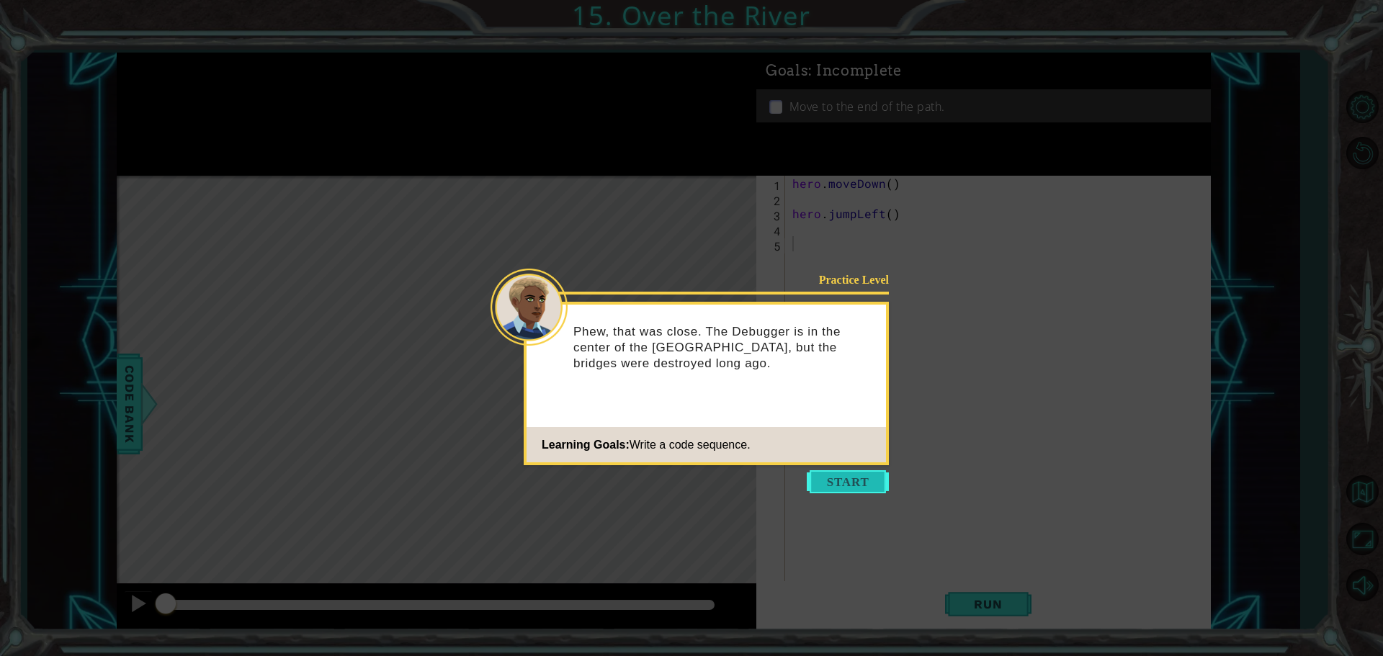
click at [846, 480] on button "Start" at bounding box center [848, 481] width 82 height 23
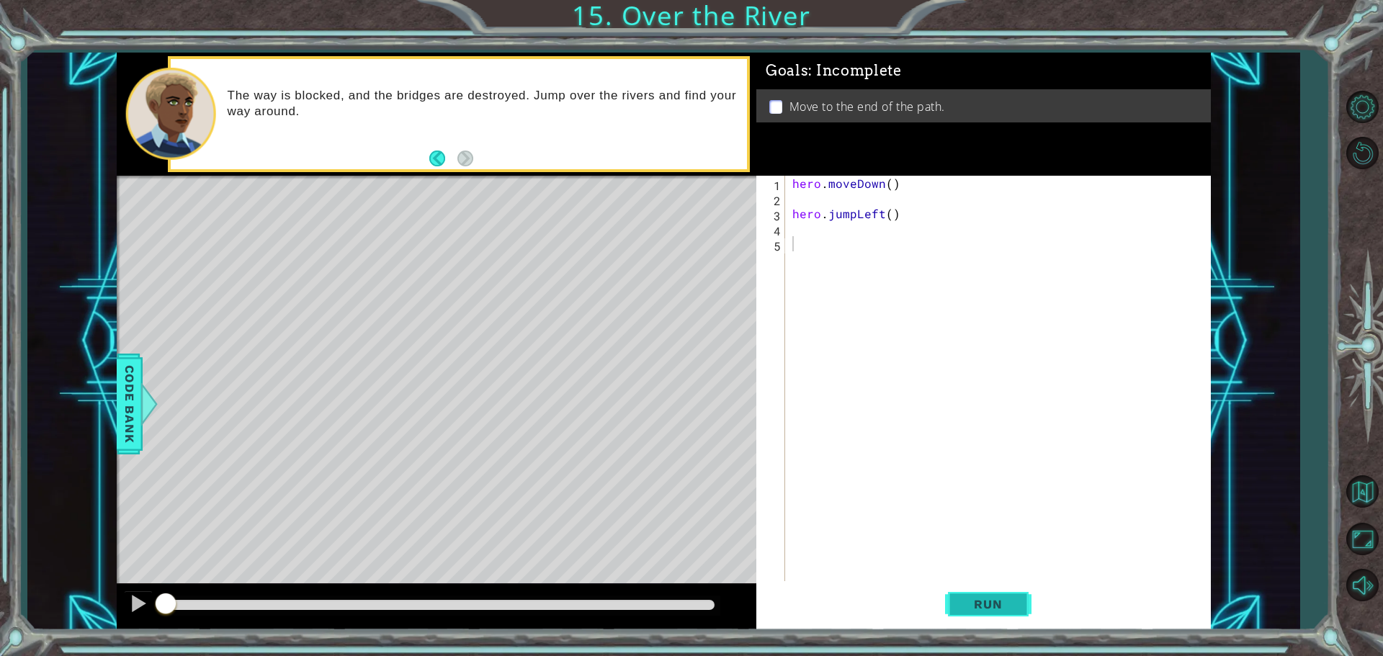
drag, startPoint x: 998, startPoint y: 585, endPoint x: 998, endPoint y: 598, distance: 12.2
click at [998, 598] on button "Run" at bounding box center [988, 603] width 86 height 45
